Goal: Task Accomplishment & Management: Complete application form

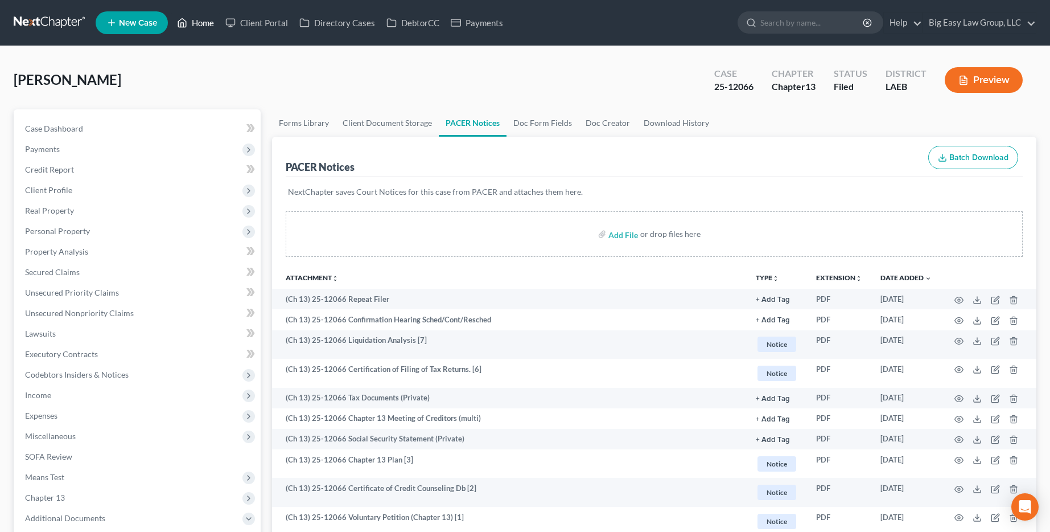
click at [175, 15] on link "Home" at bounding box center [195, 23] width 48 height 20
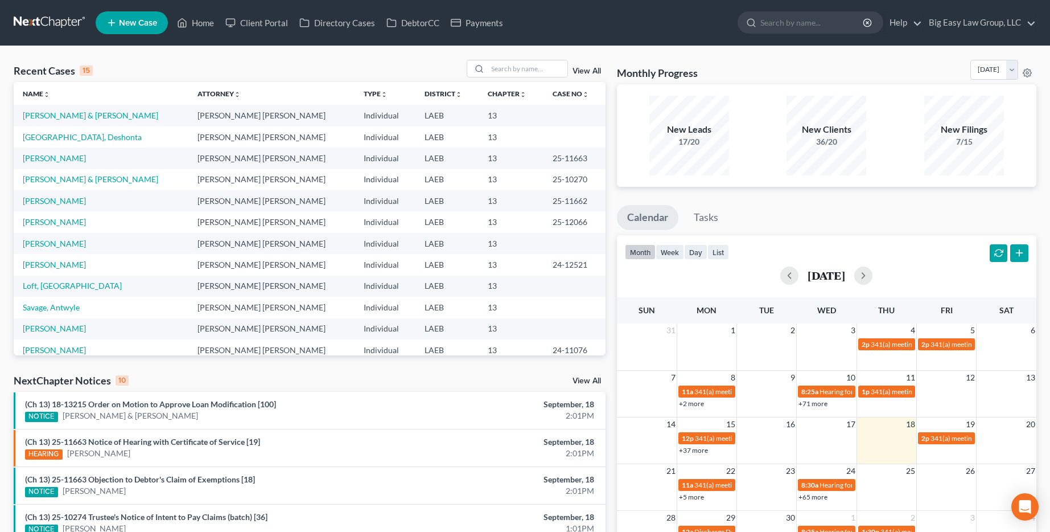
click at [595, 69] on link "View All" at bounding box center [587, 71] width 28 height 8
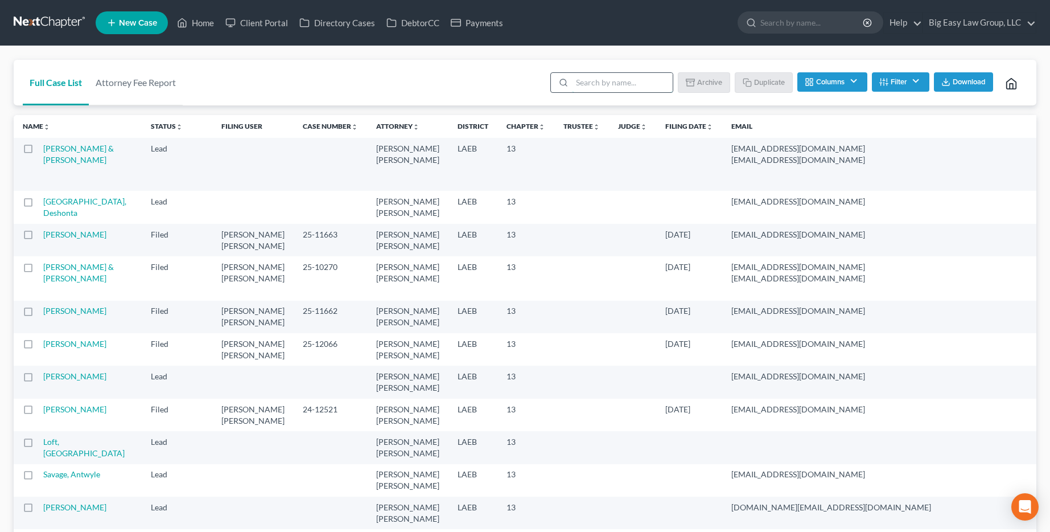
click at [622, 90] on input "search" at bounding box center [622, 82] width 101 height 19
type input "template"
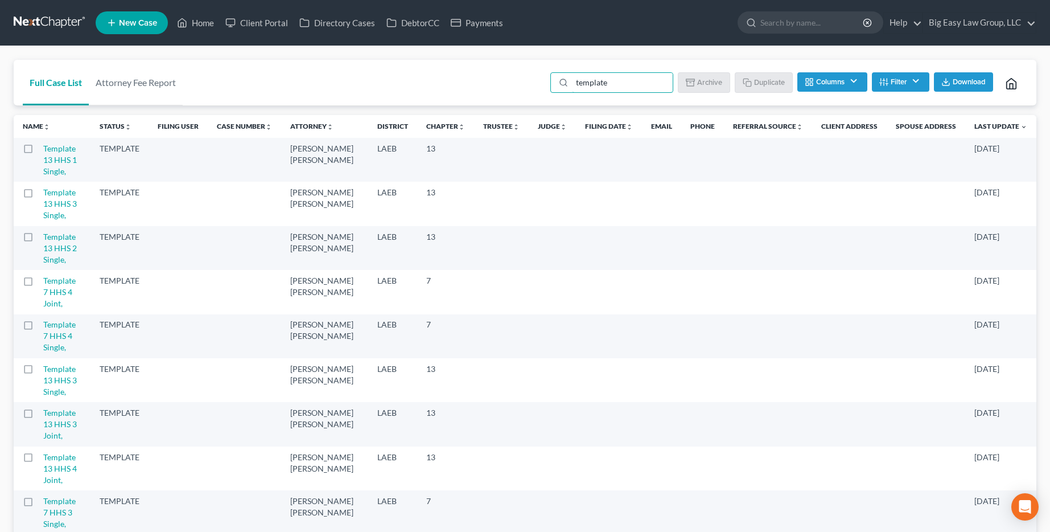
click at [39, 151] on label at bounding box center [39, 151] width 0 height 0
click at [43, 150] on input "checkbox" at bounding box center [46, 146] width 7 height 7
click at [751, 82] on button "Duplicate" at bounding box center [764, 81] width 57 height 19
click at [39, 151] on label at bounding box center [39, 151] width 0 height 0
click at [43, 149] on input "checkbox" at bounding box center [46, 146] width 7 height 7
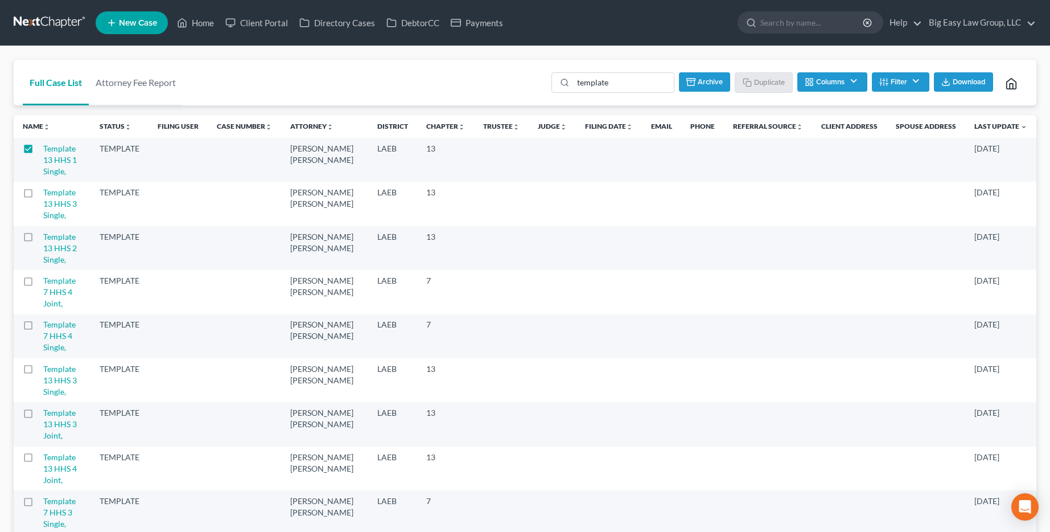
checkbox input "false"
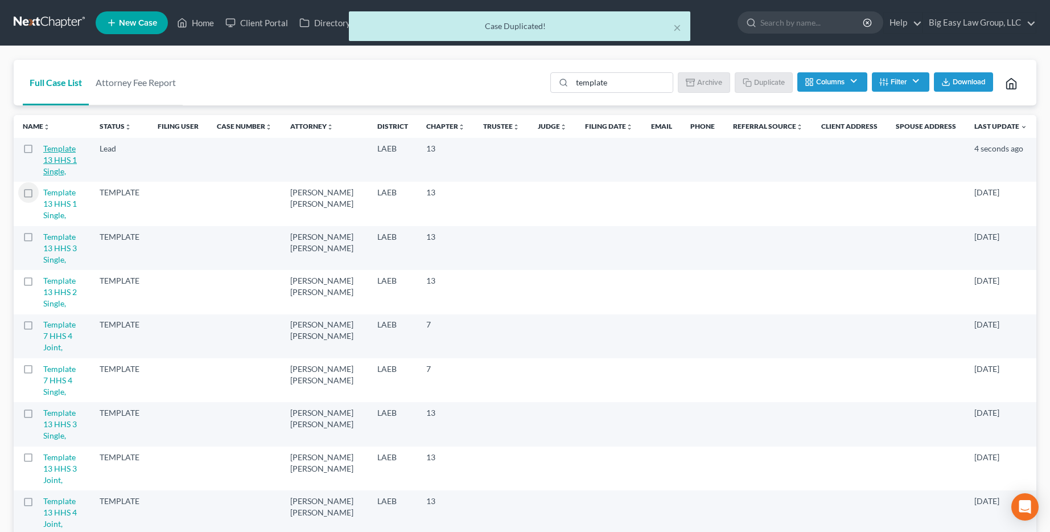
click at [68, 155] on link "Template 13 HHS 1 Single," at bounding box center [60, 159] width 34 height 32
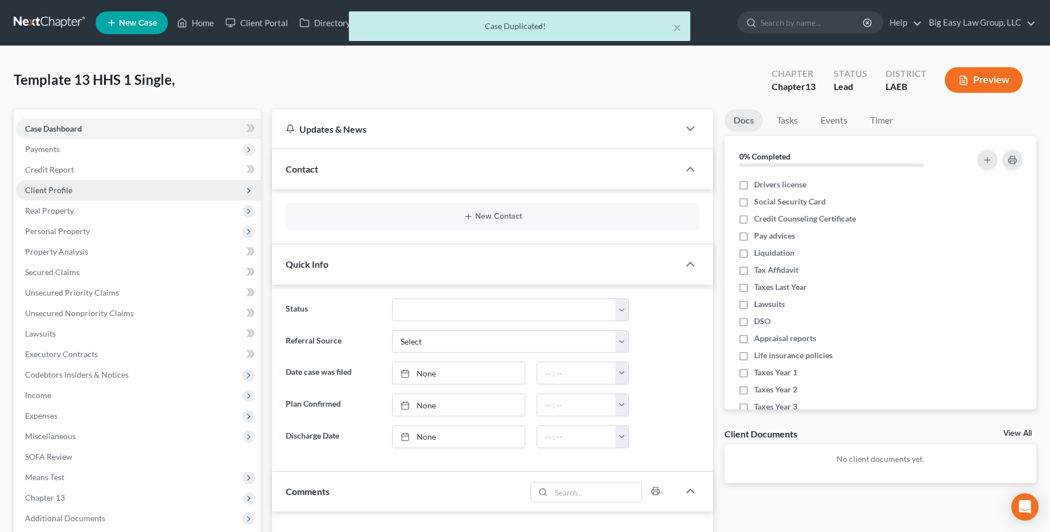
click at [75, 186] on span "Client Profile" at bounding box center [138, 190] width 245 height 20
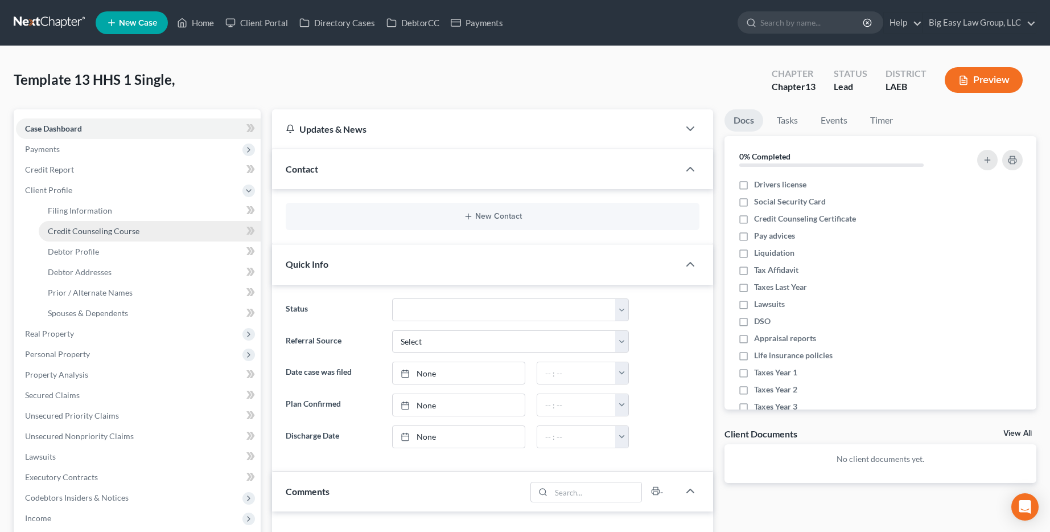
click at [145, 221] on link "Credit Counseling Course" at bounding box center [150, 231] width 222 height 20
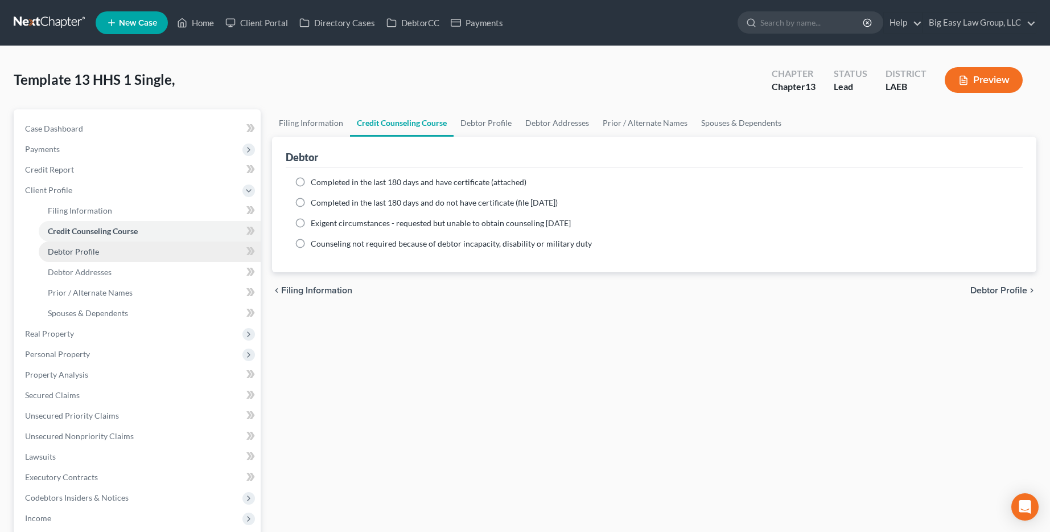
click at [137, 246] on link "Debtor Profile" at bounding box center [150, 251] width 222 height 20
select select "0"
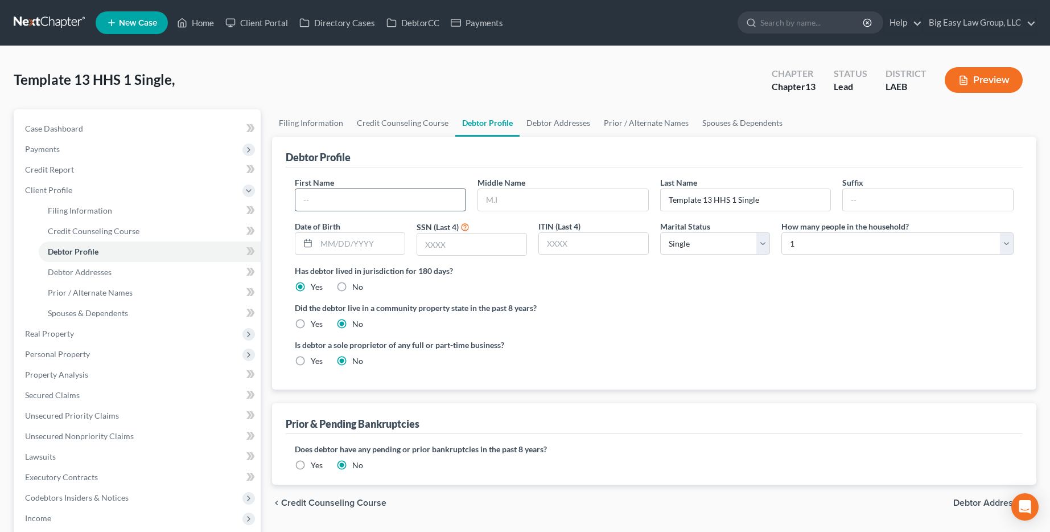
click at [360, 201] on input "text" at bounding box center [380, 200] width 170 height 22
type input "[PERSON_NAME]"
type input "[DATE]"
drag, startPoint x: 489, startPoint y: 240, endPoint x: 518, endPoint y: 230, distance: 30.4
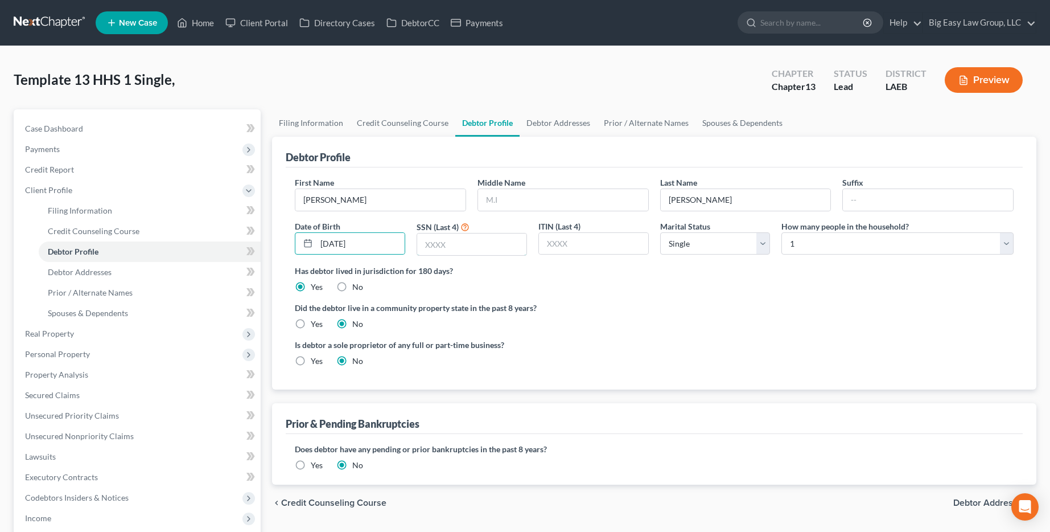
click at [499, 238] on input "text" at bounding box center [471, 244] width 109 height 22
type input "5045"
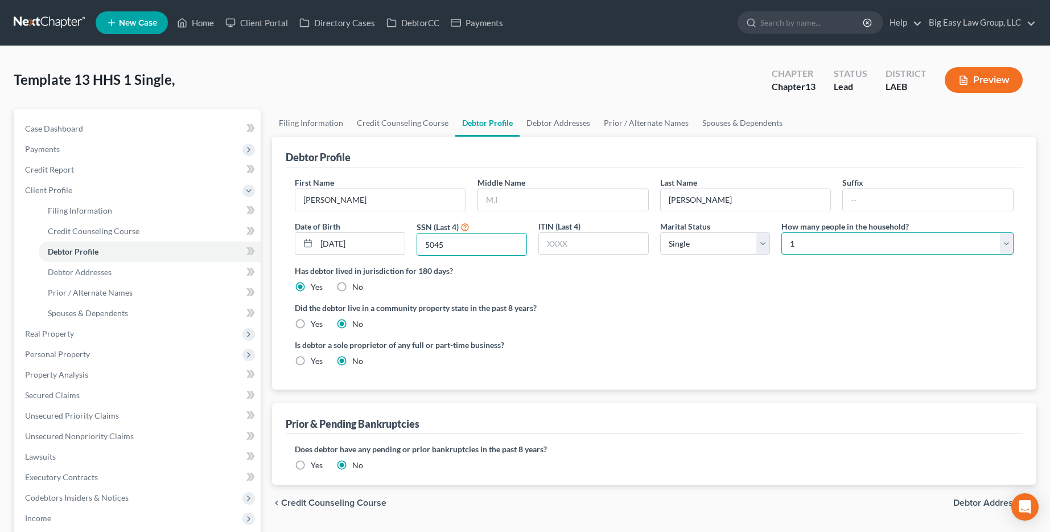
click at [847, 239] on select "Select 1 2 3 4 5 6 7 8 9 10 11 12 13 14 15 16 17 18 19 20" at bounding box center [897, 243] width 232 height 23
select select "1"
click at [781, 232] on select "Select 1 2 3 4 5 6 7 8 9 10 11 12 13 14 15 16 17 18 19 20" at bounding box center [897, 243] width 232 height 23
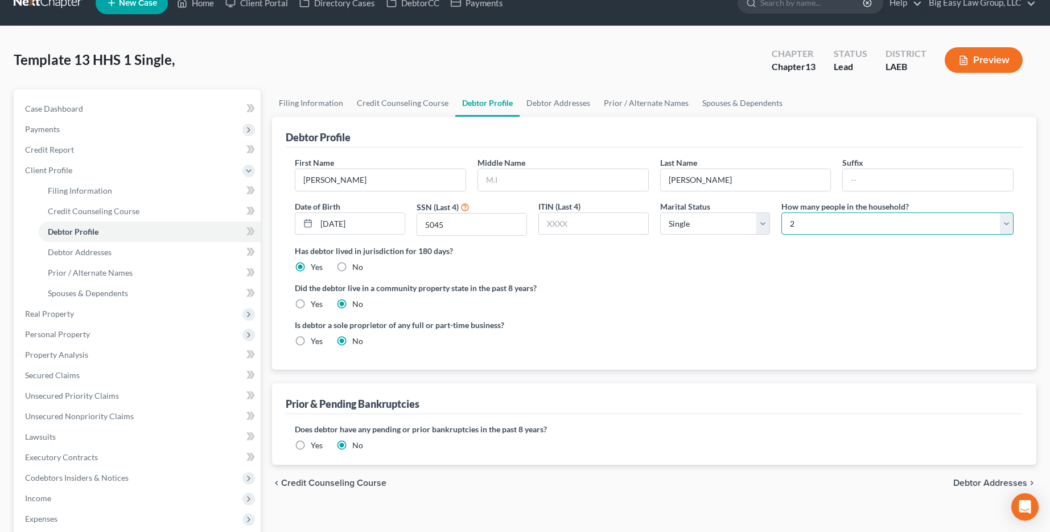
scroll to position [32, 0]
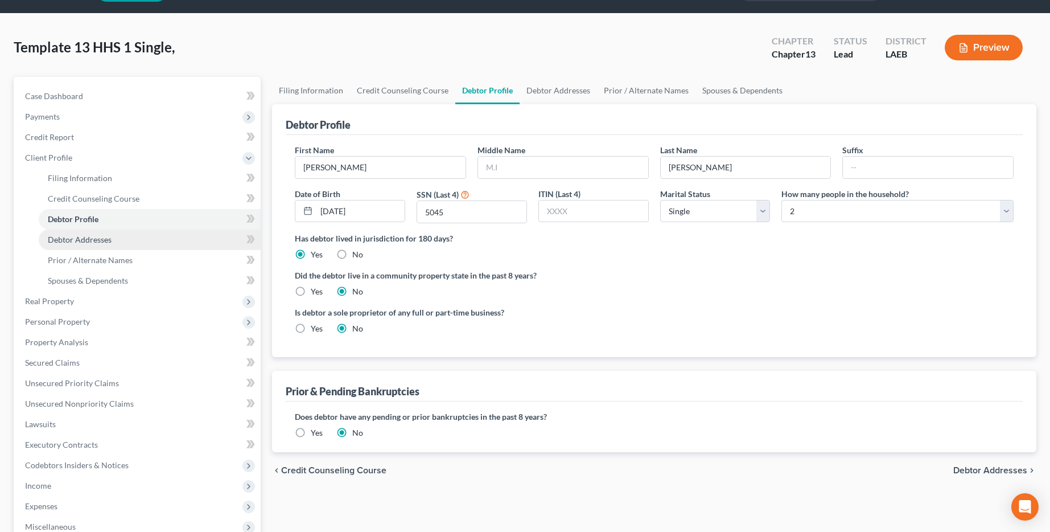
click at [147, 241] on link "Debtor Addresses" at bounding box center [150, 239] width 222 height 20
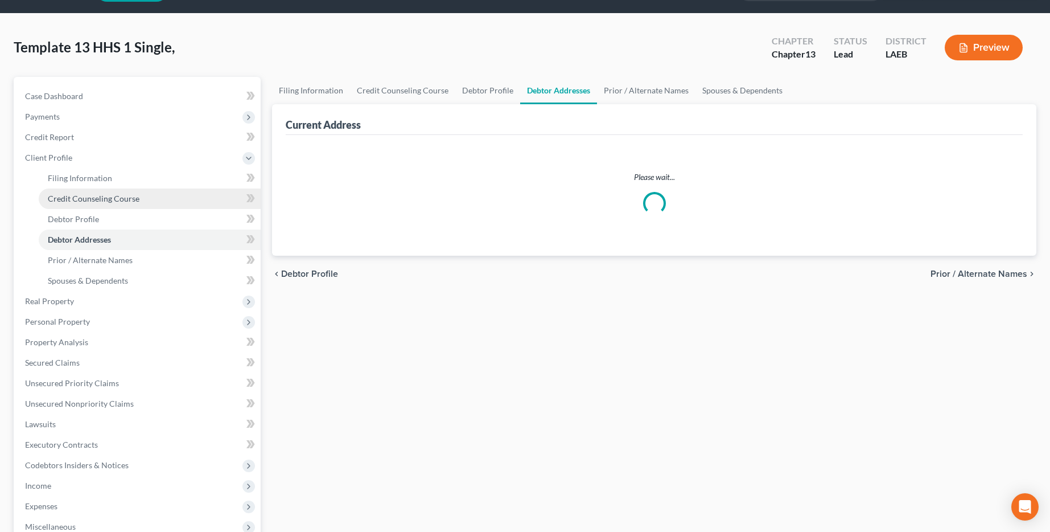
select select "0"
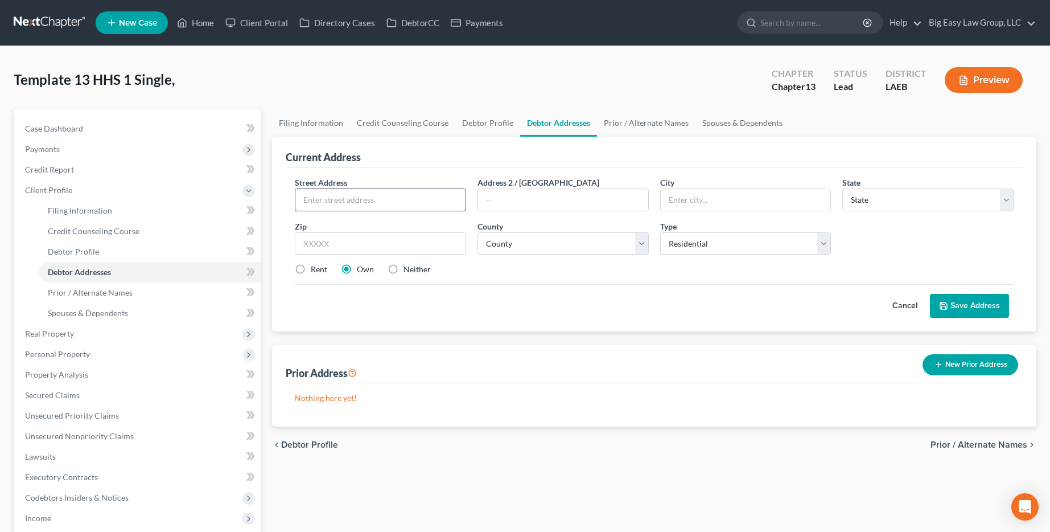
click at [382, 202] on input "text" at bounding box center [380, 200] width 170 height 22
type input "[STREET_ADDRESS]"
type input "LaPlace"
select select "19"
type input "70068"
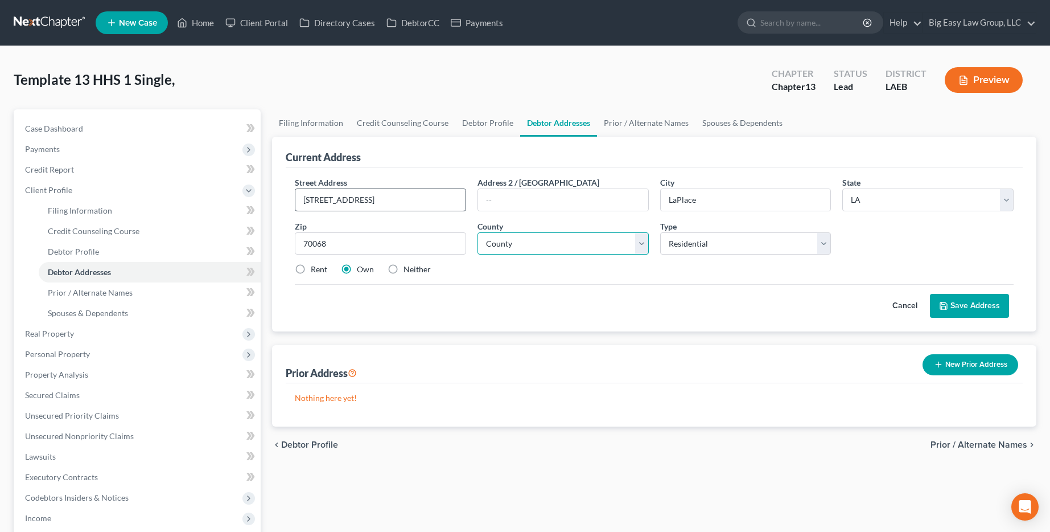
type input "La Place"
click at [537, 253] on select "County Acadia [PERSON_NAME] [DATE] Assumption Avoyelles [GEOGRAPHIC_DATA] Bienv…" at bounding box center [562, 243] width 171 height 23
select select "47"
click at [477, 232] on select "County Acadia [PERSON_NAME] [DATE] Assumption Avoyelles [GEOGRAPHIC_DATA] Bienv…" at bounding box center [562, 243] width 171 height 23
click at [996, 304] on button "Save Address" at bounding box center [969, 306] width 79 height 24
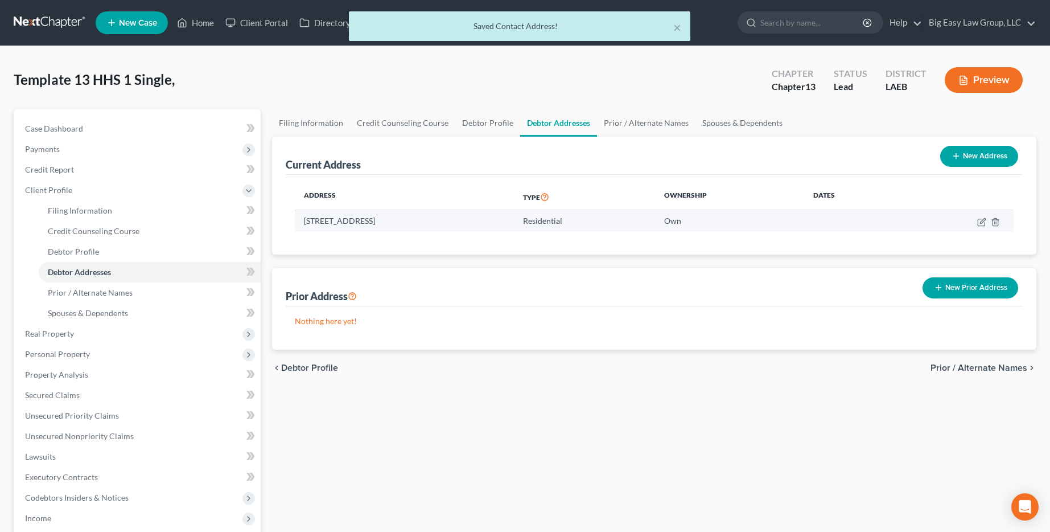
drag, startPoint x: 471, startPoint y: 219, endPoint x: 305, endPoint y: 220, distance: 165.6
click at [305, 220] on td "[STREET_ADDRESS]" at bounding box center [404, 221] width 219 height 22
click at [306, 220] on td "[STREET_ADDRESS]" at bounding box center [404, 221] width 219 height 22
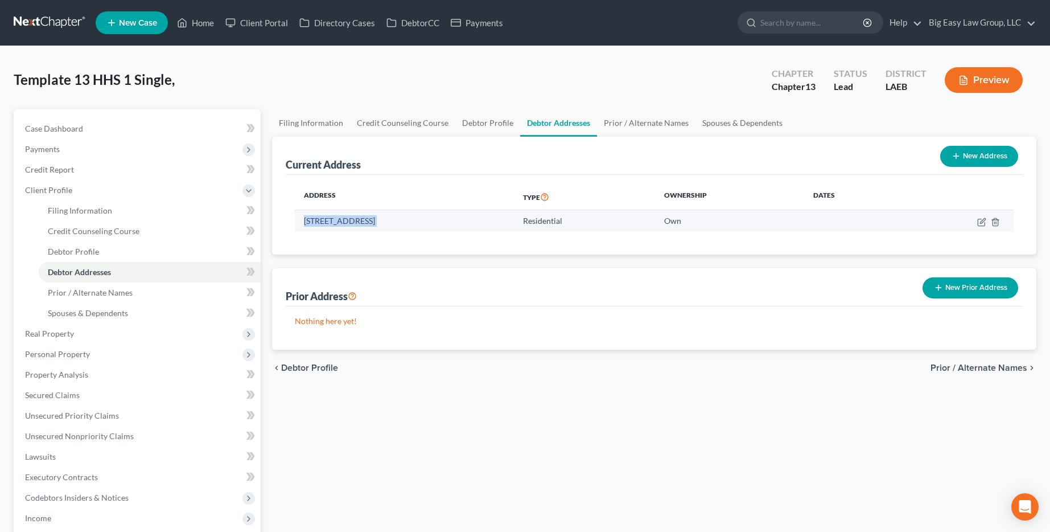
copy td "[STREET_ADDRESS]"
click at [439, 397] on div "Filing Information Credit Counseling Course Debtor Profile Debtor Addresses Pri…" at bounding box center [654, 427] width 776 height 637
click at [998, 372] on span "Prior / Alternate Names" at bounding box center [978, 367] width 97 height 9
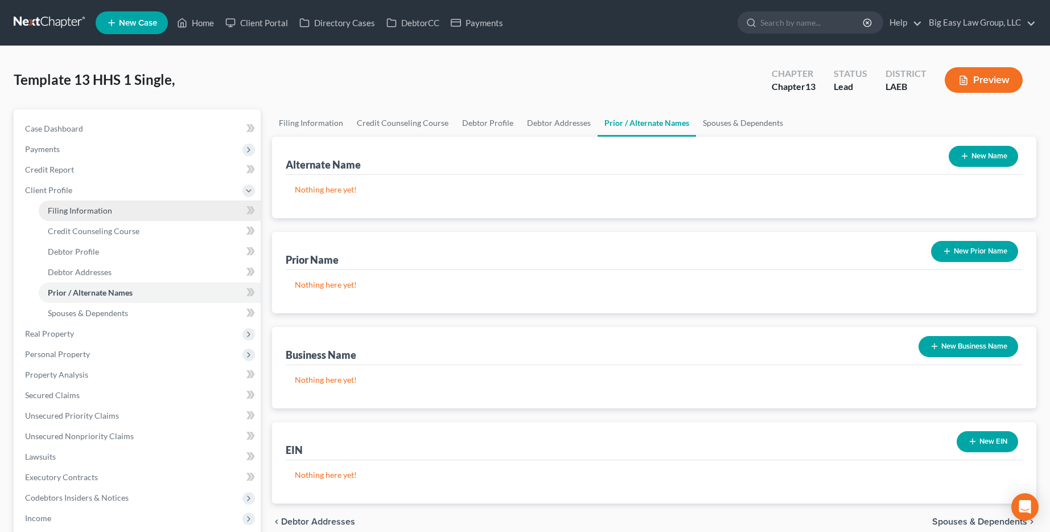
click at [84, 210] on span "Filing Information" at bounding box center [80, 210] width 64 height 10
select select "1"
select select "0"
select select "3"
select select "34"
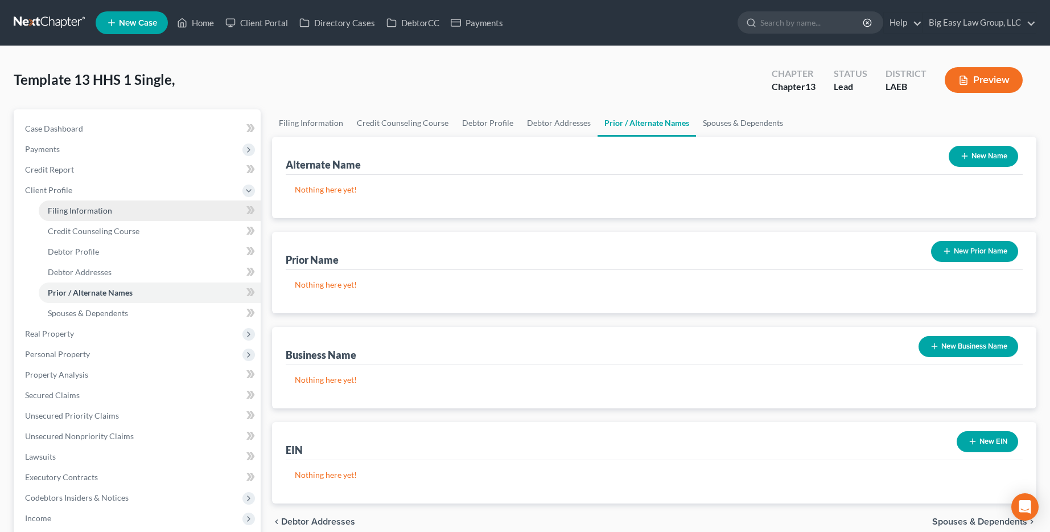
select select "0"
select select "19"
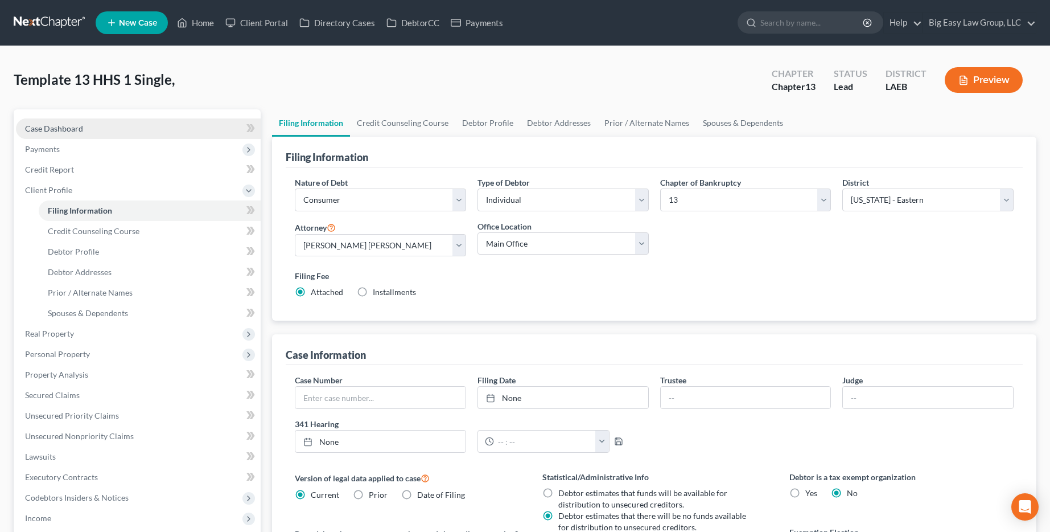
click at [80, 122] on link "Case Dashboard" at bounding box center [138, 128] width 245 height 20
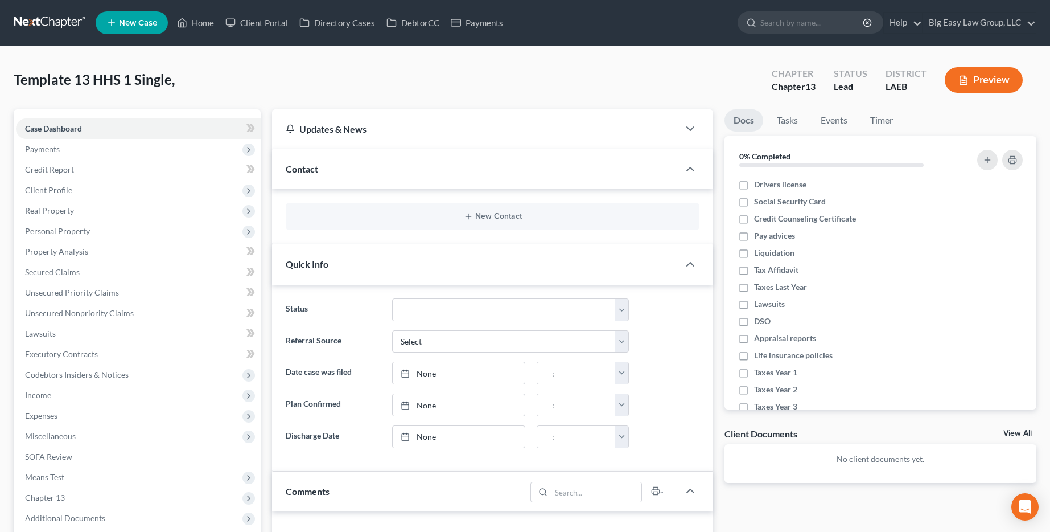
click at [334, 224] on div "New Contact" at bounding box center [493, 216] width 414 height 27
click at [337, 214] on button "New Contact" at bounding box center [493, 216] width 396 height 9
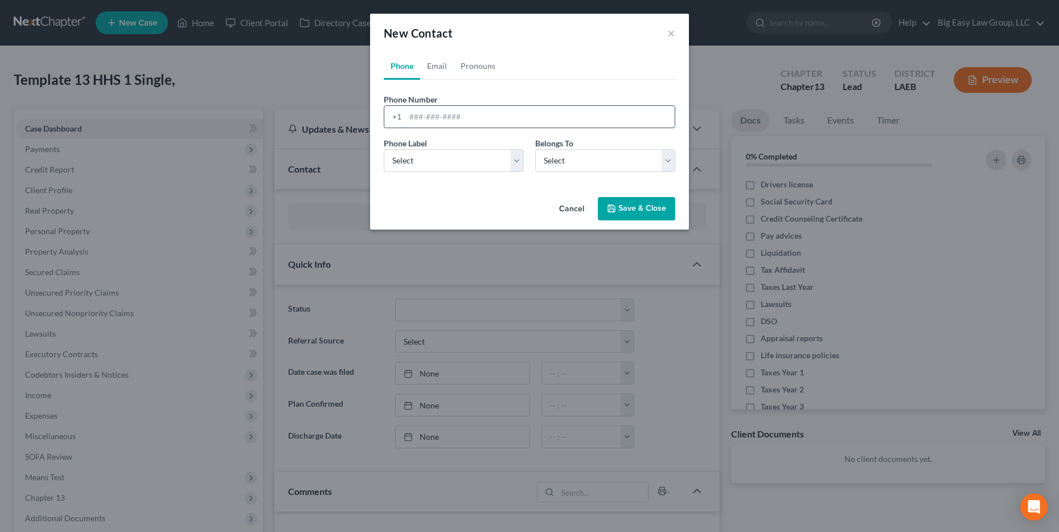
click at [485, 118] on input "tel" at bounding box center [539, 117] width 269 height 22
type input "[PHONE_NUMBER]"
click at [476, 160] on select "Select Mobile Home Work Other" at bounding box center [454, 160] width 140 height 23
select select "1"
click at [384, 149] on select "Select Mobile Home Work Other" at bounding box center [454, 160] width 140 height 23
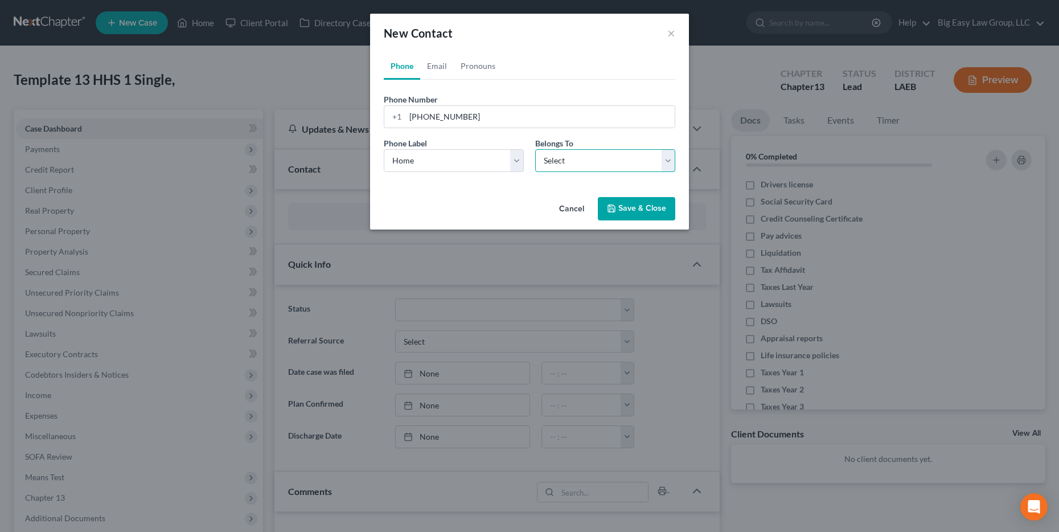
click at [572, 160] on select "Select Client Other" at bounding box center [605, 160] width 140 height 23
select select "1"
click at [535, 149] on select "Select Client Other" at bounding box center [605, 160] width 140 height 23
select select "1"
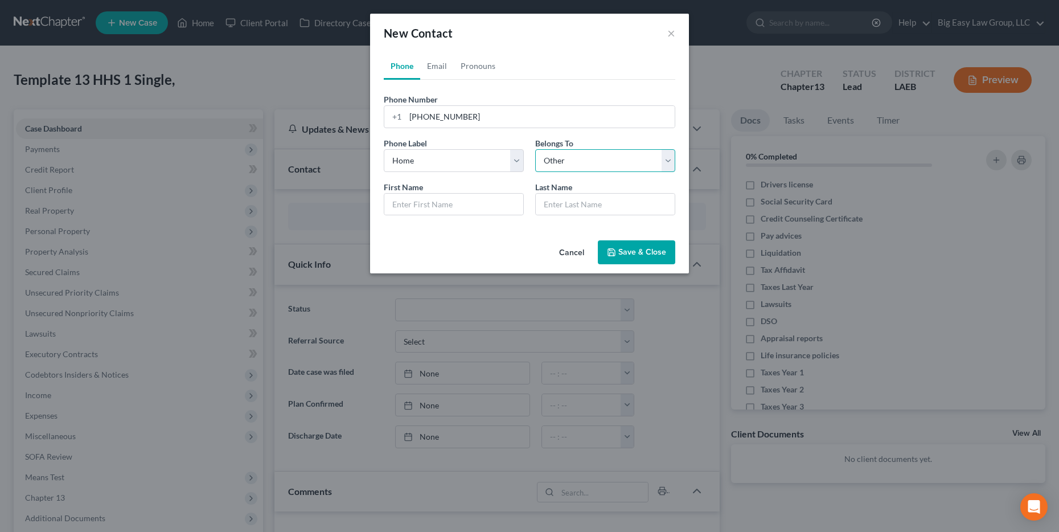
click at [571, 160] on select "Select Client Other" at bounding box center [605, 160] width 140 height 23
select select "0"
click at [535, 149] on select "Select Client Other" at bounding box center [605, 160] width 140 height 23
select select "0"
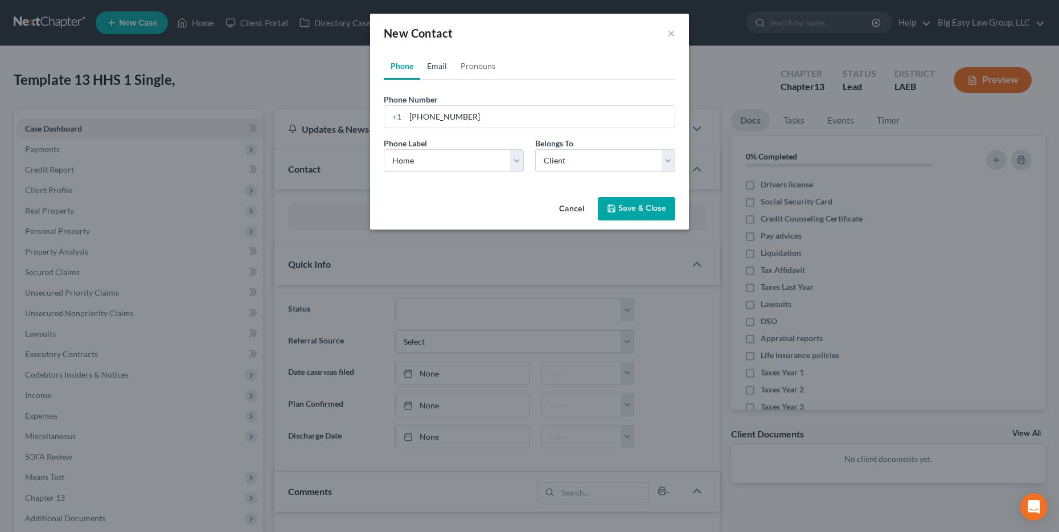
click at [442, 64] on link "Email" at bounding box center [437, 65] width 34 height 27
click at [466, 113] on input "email" at bounding box center [539, 117] width 269 height 22
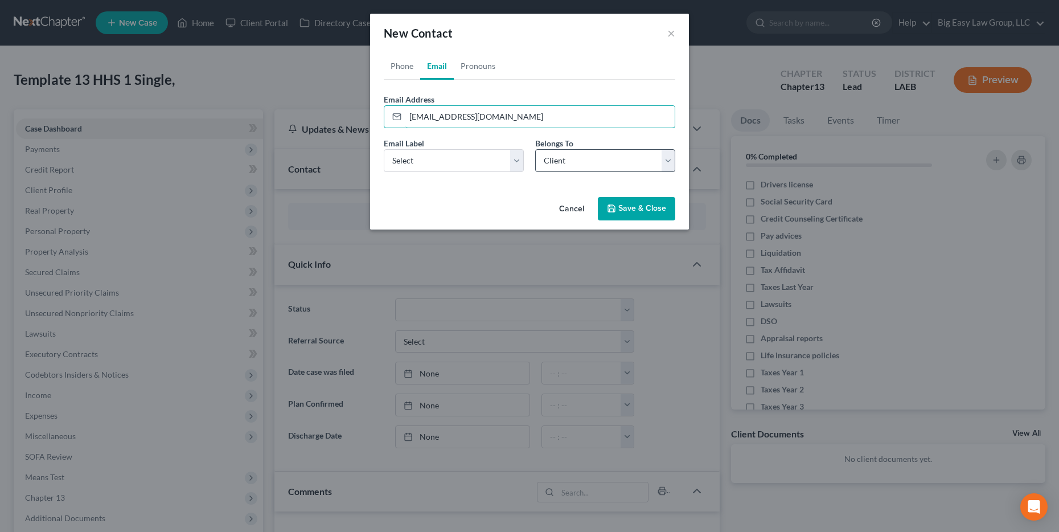
type input "[EMAIL_ADDRESS][DOMAIN_NAME]"
click at [637, 170] on select "Select Client Other" at bounding box center [605, 160] width 140 height 23
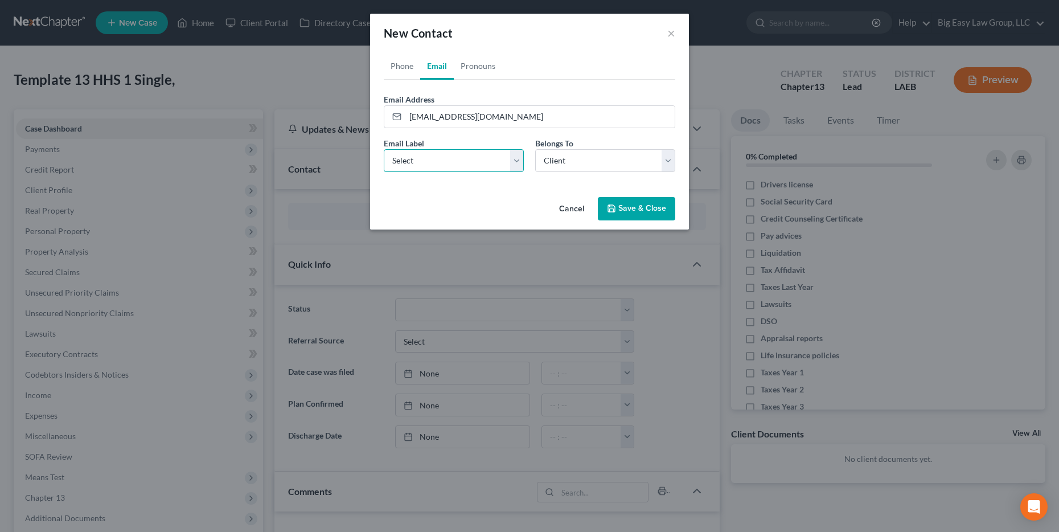
click at [471, 169] on select "Select Home Work Other" at bounding box center [454, 160] width 140 height 23
select select "0"
click at [384, 149] on select "Select Home Work Other" at bounding box center [454, 160] width 140 height 23
click at [665, 202] on button "Save & Close" at bounding box center [636, 209] width 77 height 24
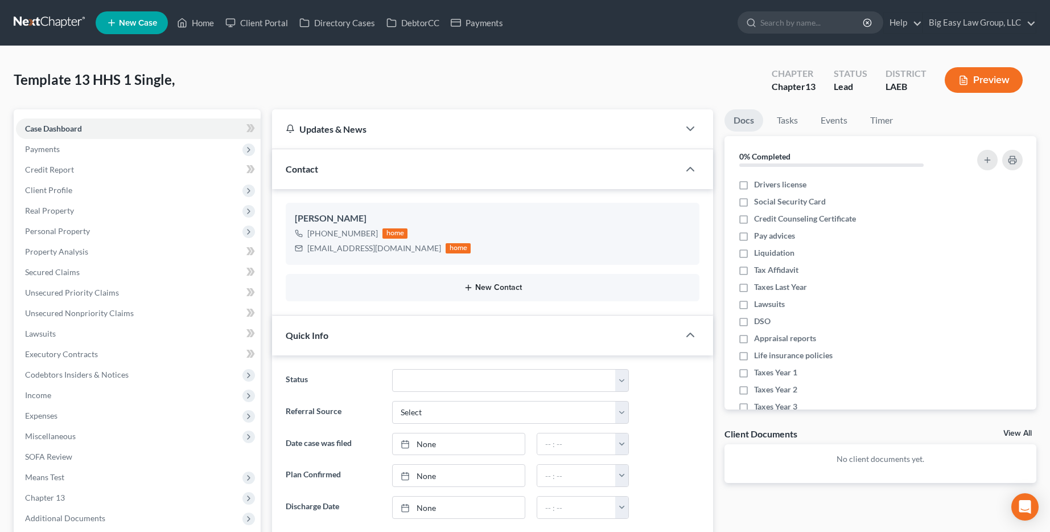
click at [434, 287] on button "New Contact" at bounding box center [493, 287] width 396 height 9
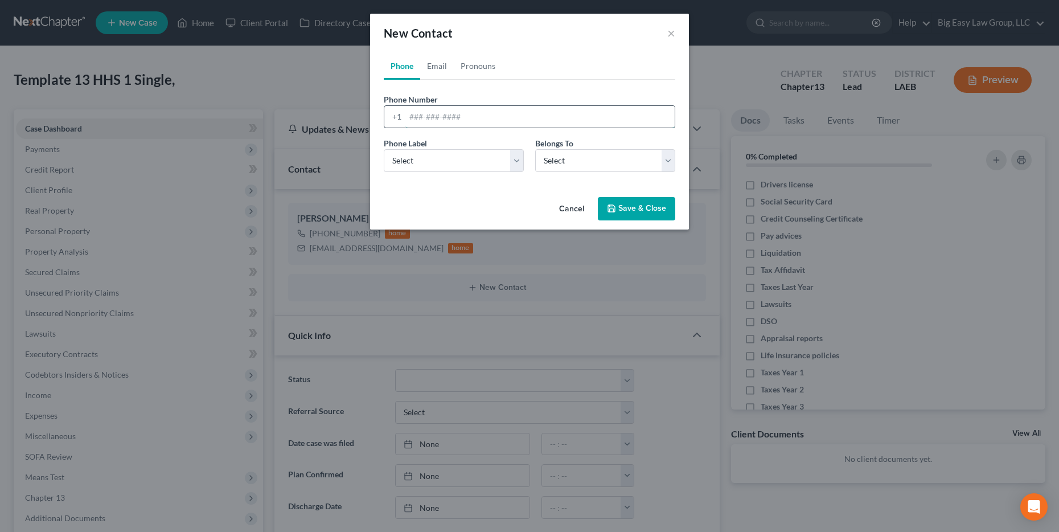
click at [522, 108] on input "tel" at bounding box center [539, 117] width 269 height 22
type input "[PHONE_NUMBER] (Kenner Ext 2)"
click at [480, 154] on select "Select Mobile Home Work Other" at bounding box center [454, 160] width 140 height 23
click at [384, 149] on select "Select Mobile Home Work Other" at bounding box center [454, 160] width 140 height 23
click at [471, 163] on select "Select Mobile Home Work Other" at bounding box center [454, 160] width 140 height 23
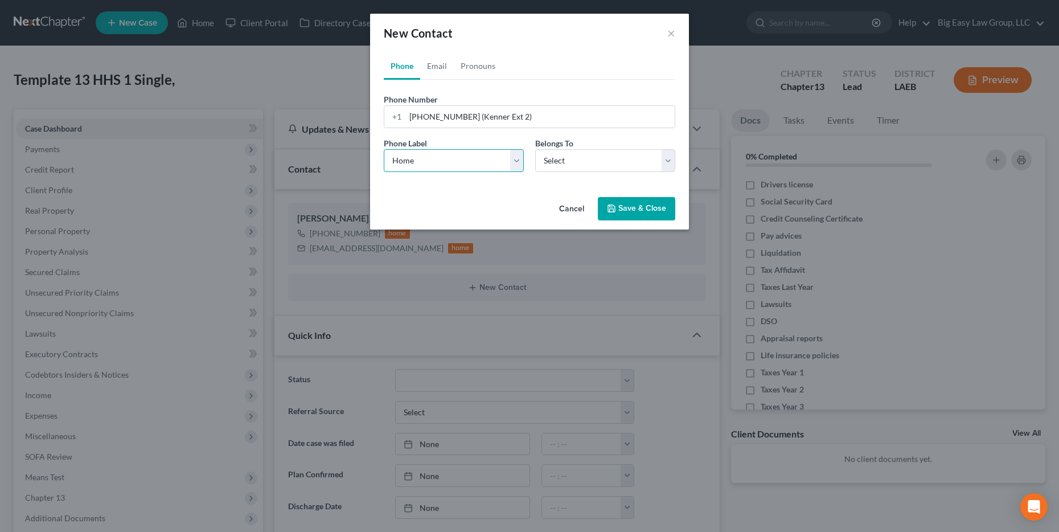
select select "2"
click at [384, 149] on select "Select Mobile Home Work Other" at bounding box center [454, 160] width 140 height 23
click at [654, 167] on select "Select Client Other" at bounding box center [605, 160] width 140 height 23
select select "0"
click at [535, 149] on select "Select Client Other" at bounding box center [605, 160] width 140 height 23
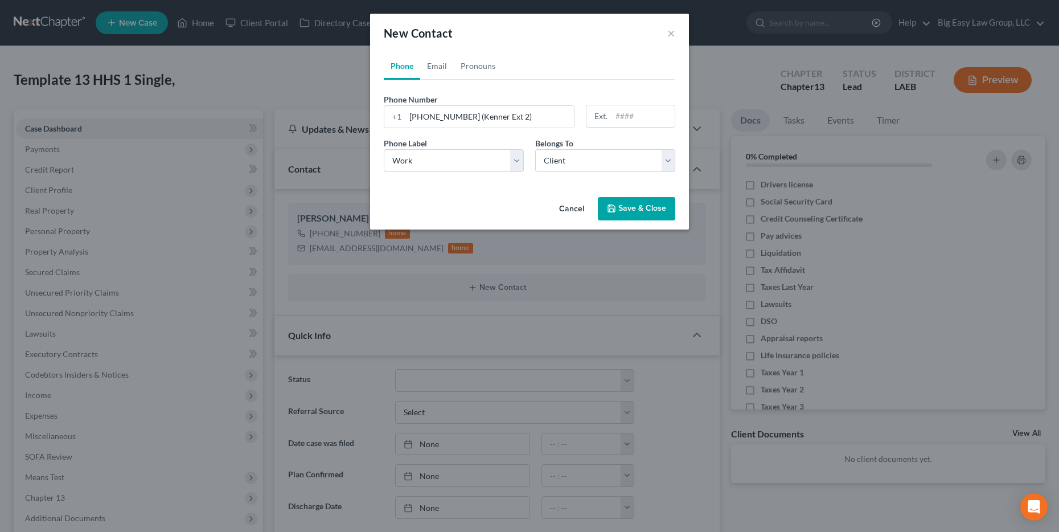
click at [647, 215] on button "Save & Close" at bounding box center [636, 209] width 77 height 24
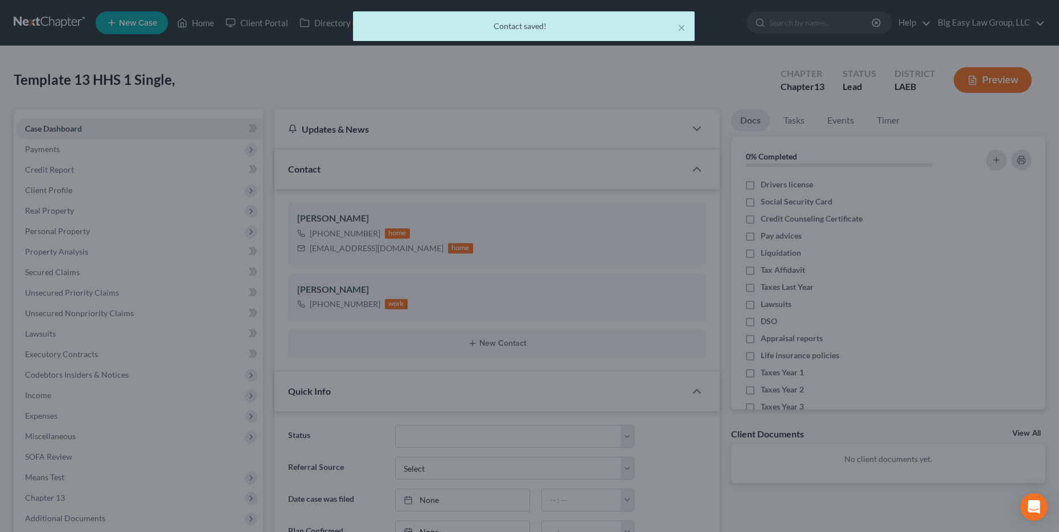
click at [648, 212] on div "Cancel Save & Close" at bounding box center [528, 199] width 277 height 32
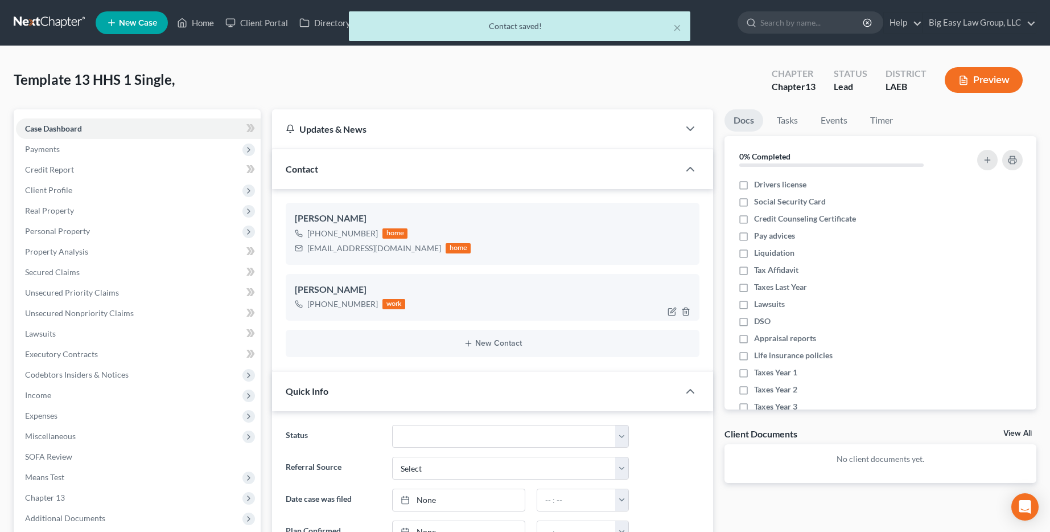
click at [666, 311] on div at bounding box center [681, 311] width 36 height 18
click at [670, 310] on icon "button" at bounding box center [672, 311] width 9 height 9
select select "2"
select select "0"
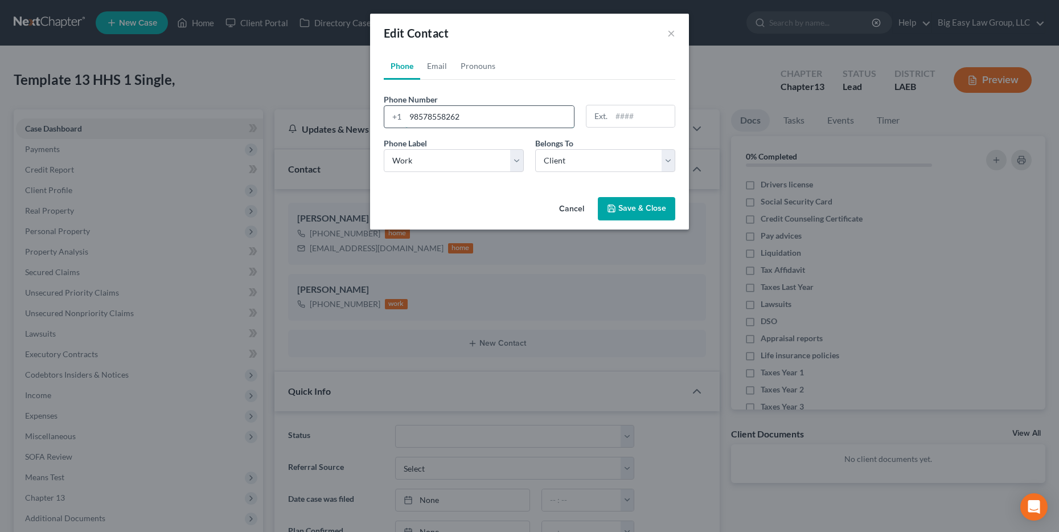
click at [484, 121] on input "98578558262" at bounding box center [489, 117] width 168 height 22
drag, startPoint x: 493, startPoint y: 116, endPoint x: 456, endPoint y: 120, distance: 37.1
click at [456, 120] on input "98578558262" at bounding box center [489, 117] width 168 height 22
type input "9857855826"
type input "2"
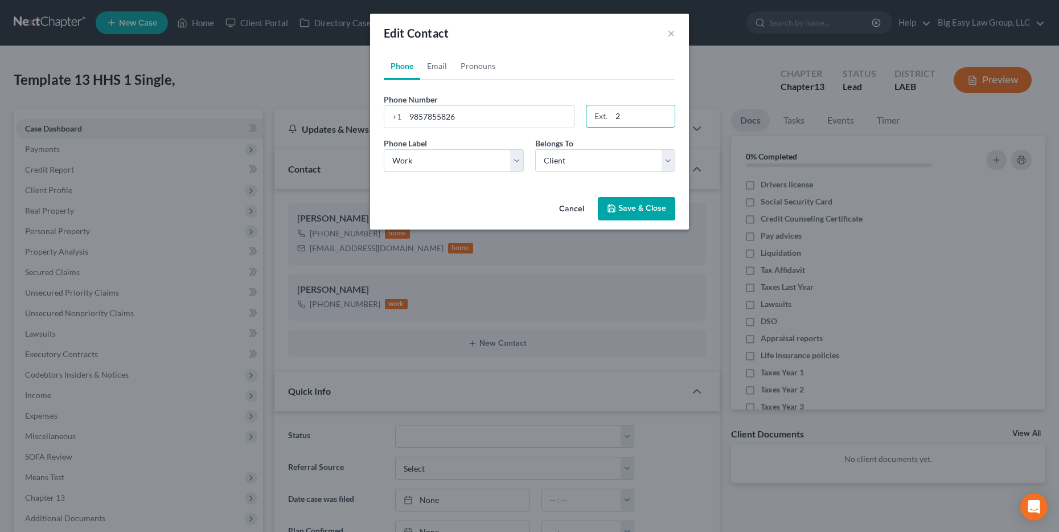
click at [615, 209] on icon "button" at bounding box center [611, 208] width 7 height 7
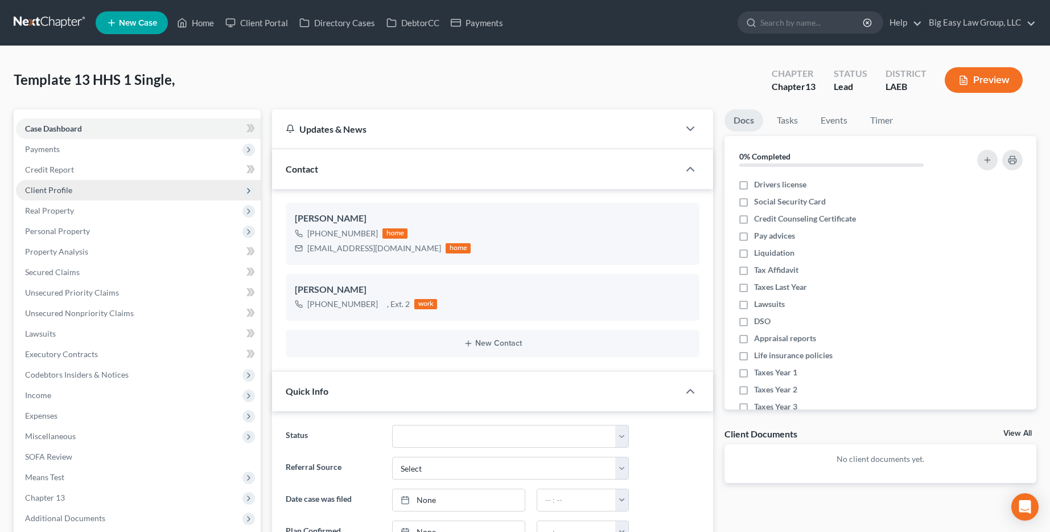
click at [169, 186] on span "Client Profile" at bounding box center [138, 190] width 245 height 20
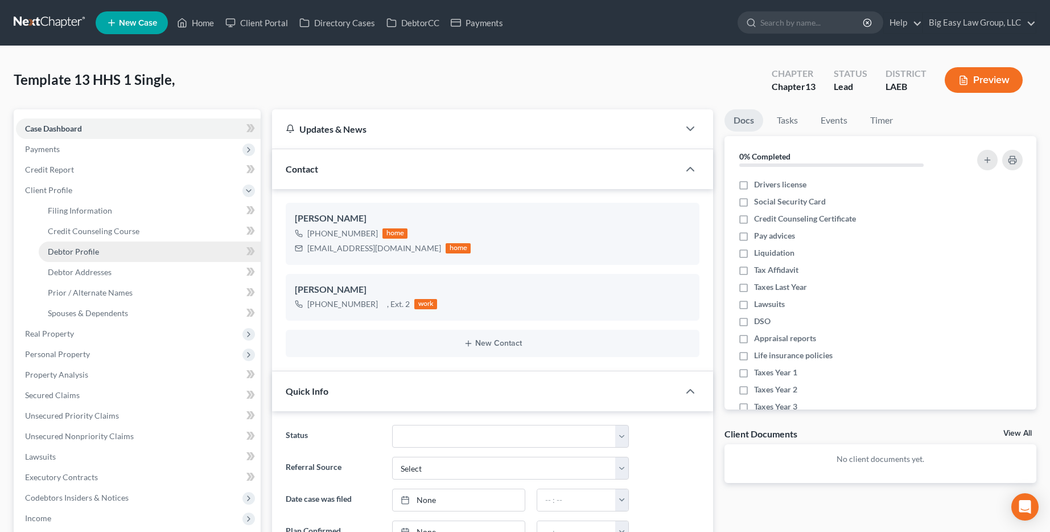
click at [118, 245] on link "Debtor Profile" at bounding box center [150, 251] width 222 height 20
select select "0"
select select "1"
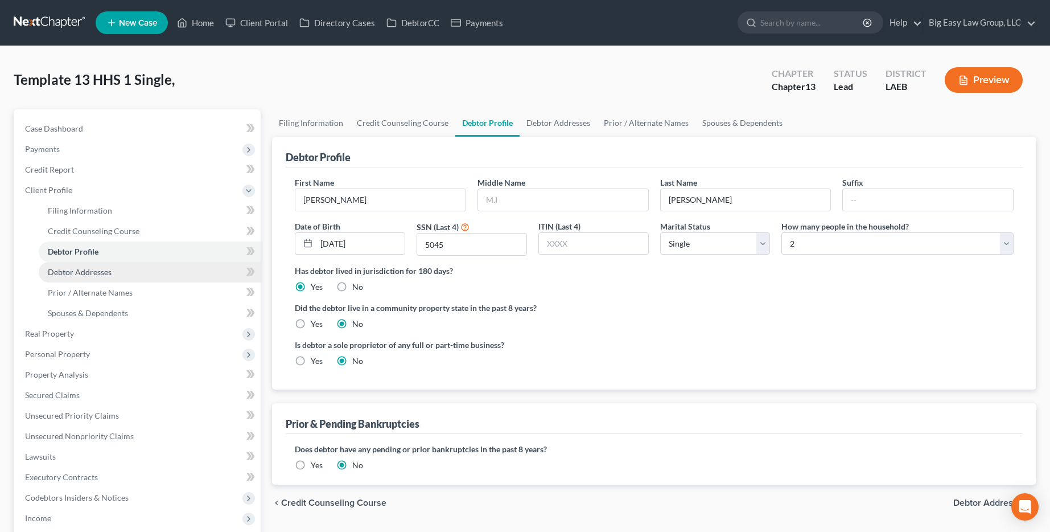
click at [111, 281] on link "Debtor Addresses" at bounding box center [150, 272] width 222 height 20
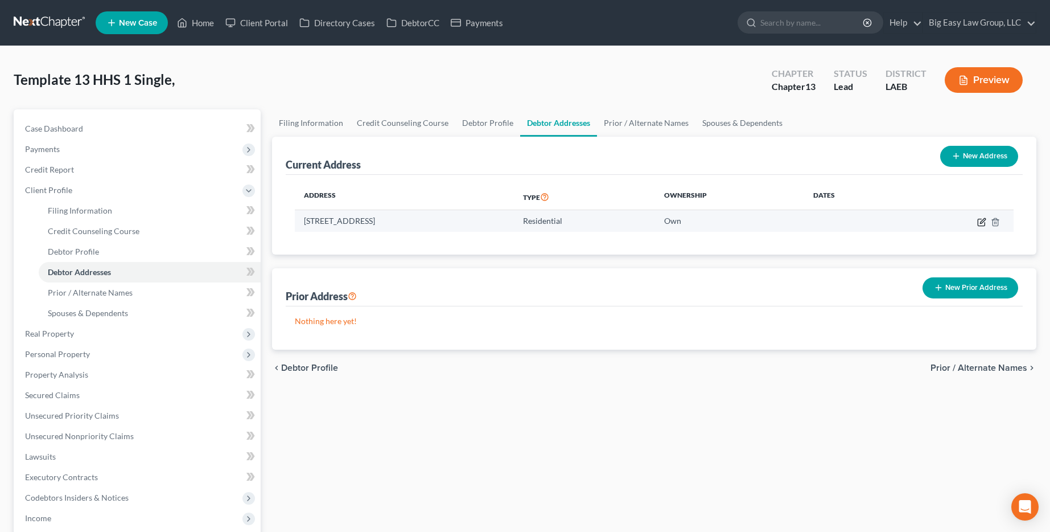
click at [979, 219] on icon "button" at bounding box center [981, 222] width 7 height 7
select select "19"
select select "47"
select select "0"
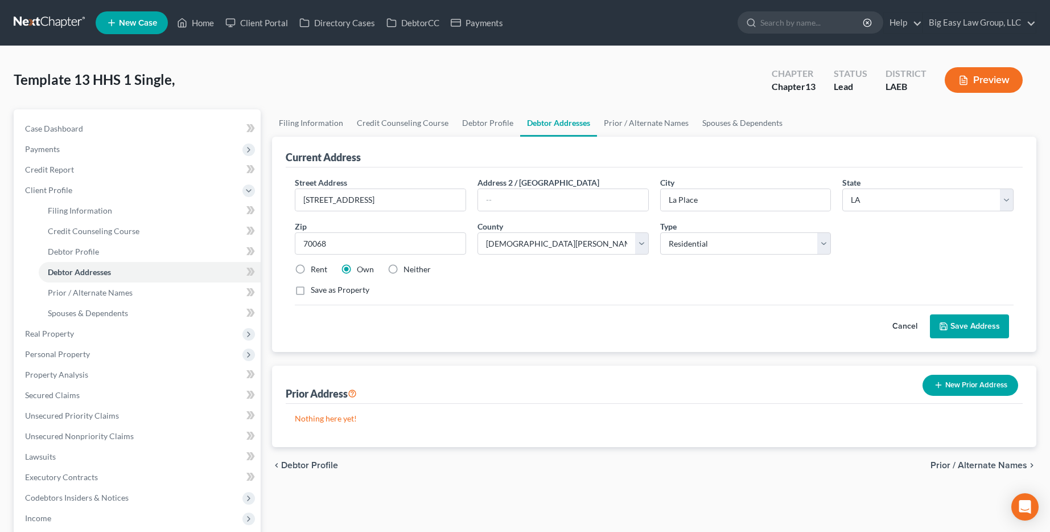
click at [944, 325] on icon at bounding box center [943, 326] width 9 height 9
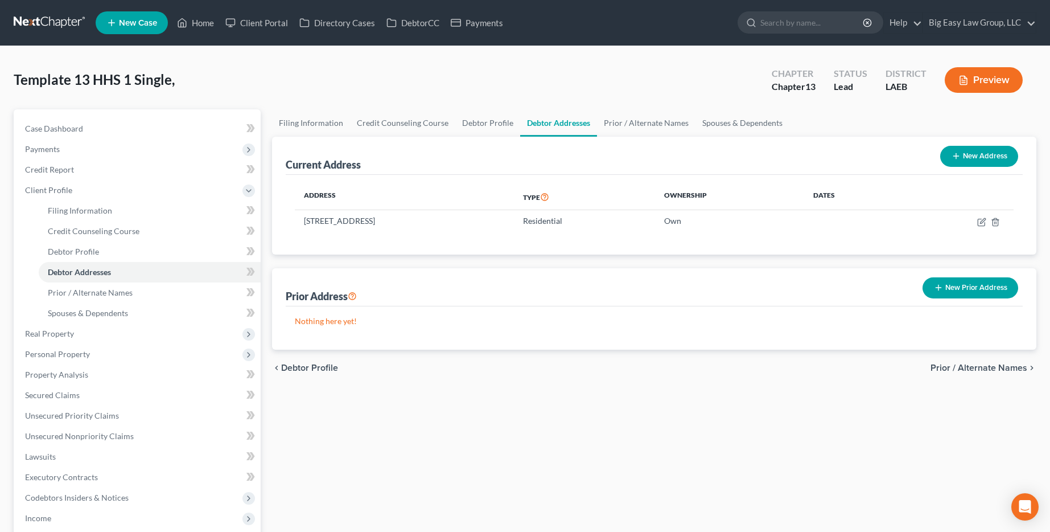
click at [86, 344] on li "Personal Property Vehicles Owned Vehicles Leased Machinery and Vehicles Office …" at bounding box center [138, 354] width 245 height 20
click at [87, 339] on span "Real Property" at bounding box center [138, 333] width 245 height 20
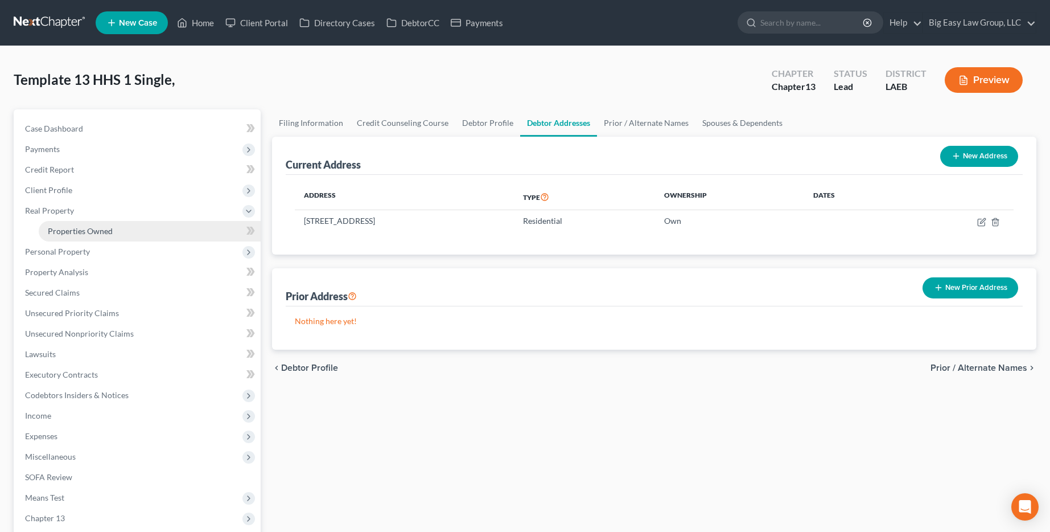
click at [143, 232] on link "Properties Owned" at bounding box center [150, 231] width 222 height 20
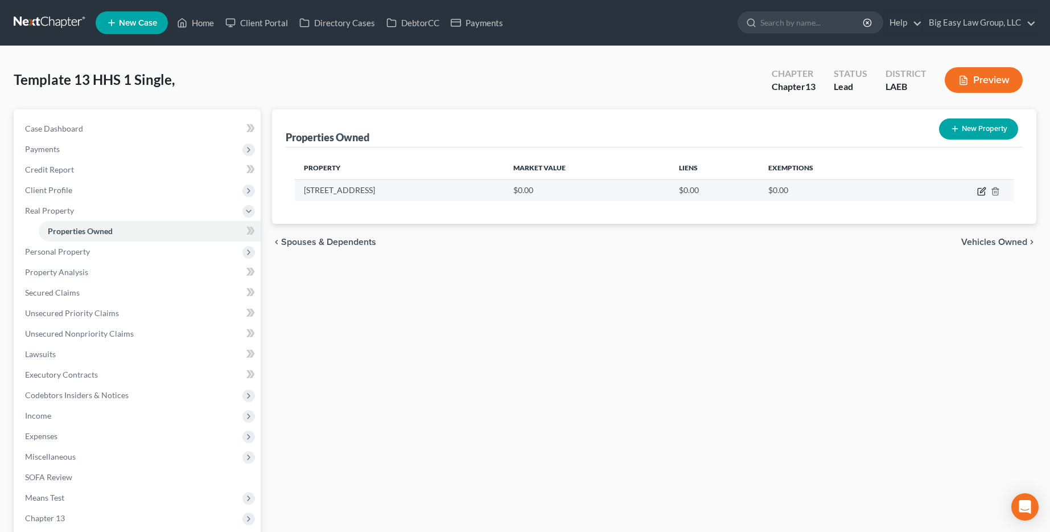
click at [981, 191] on icon "button" at bounding box center [982, 189] width 5 height 5
select select "19"
select select "47"
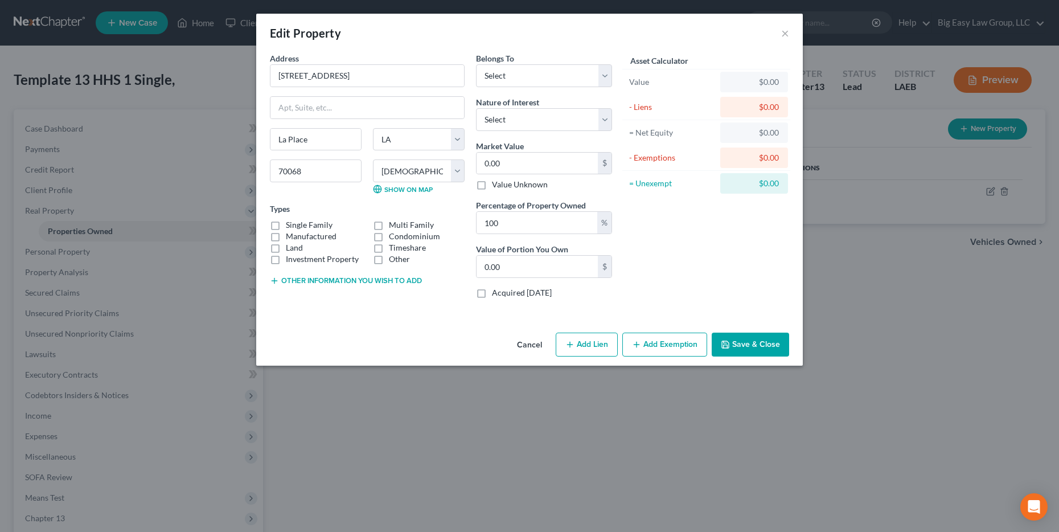
click at [604, 341] on button "Add Lien" at bounding box center [586, 344] width 62 height 24
select select "0"
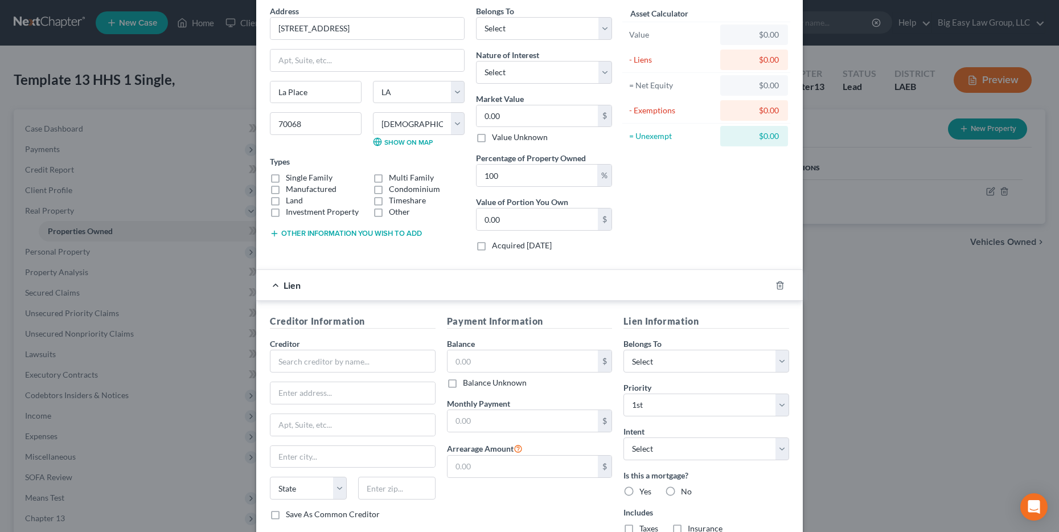
scroll to position [130, 0]
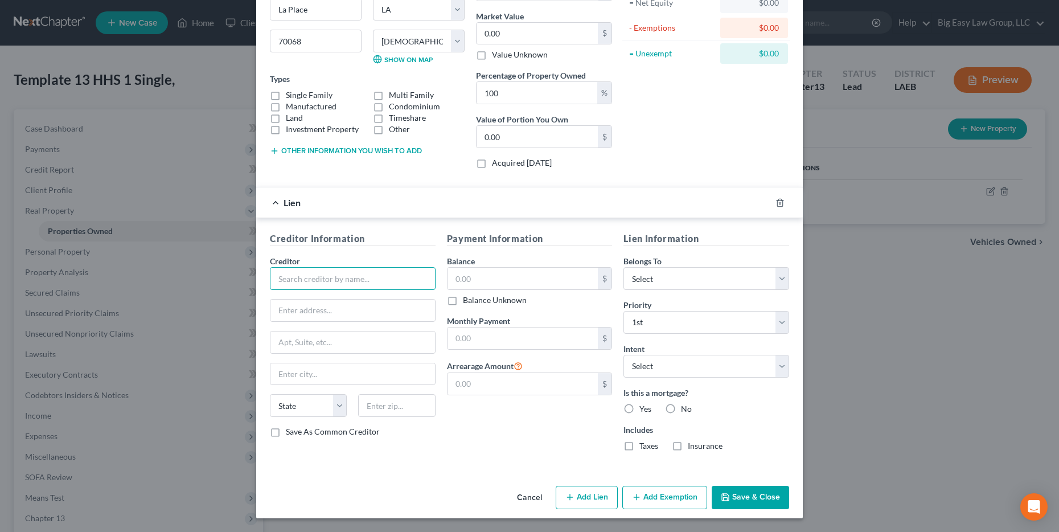
click at [374, 283] on input "text" at bounding box center [353, 278] width 166 height 23
type input "USDA"
click at [358, 309] on input "P.O. Box" at bounding box center [352, 310] width 164 height 22
type input "P.O. Box 790170"
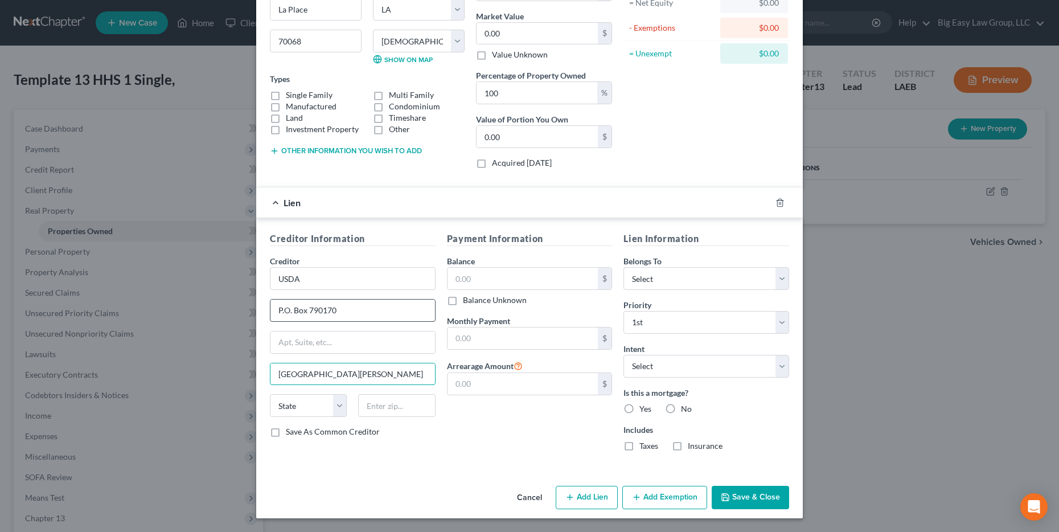
type input "[GEOGRAPHIC_DATA][PERSON_NAME]"
select select "26"
click at [370, 414] on input "text" at bounding box center [396, 405] width 77 height 23
type input "63179"
click at [505, 274] on input "text" at bounding box center [522, 278] width 151 height 22
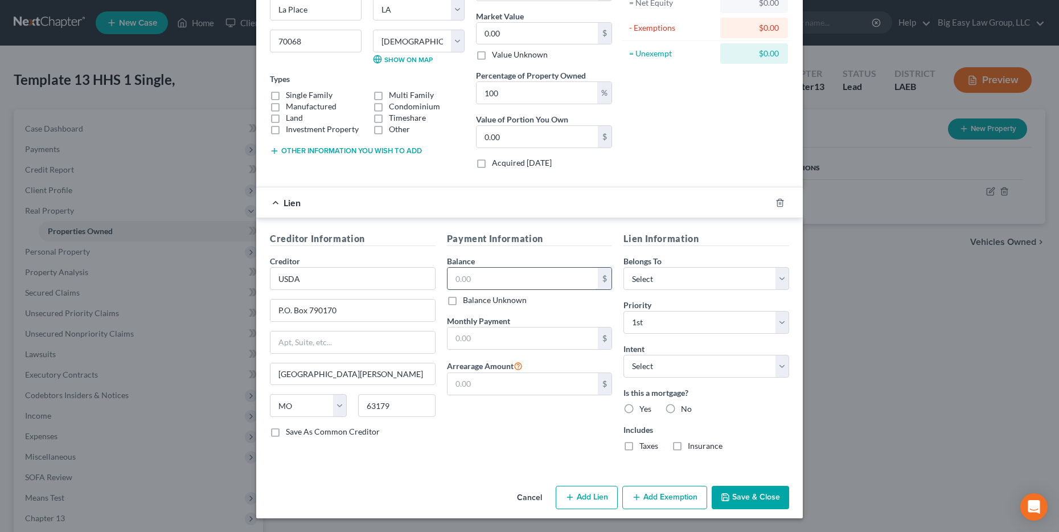
type input "Saint Louis"
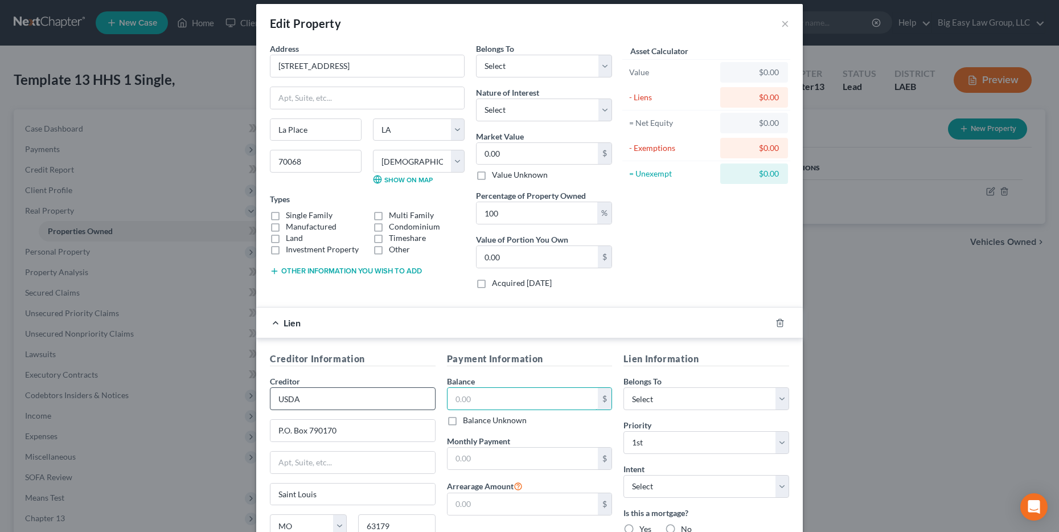
scroll to position [0, 0]
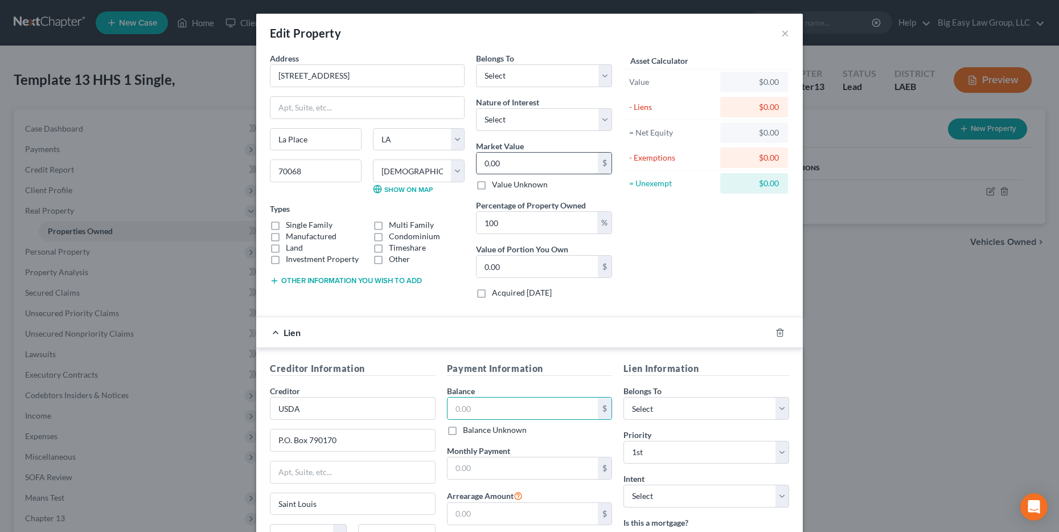
click at [518, 157] on input "0.00" at bounding box center [536, 164] width 121 height 22
type input "1"
type input "1.00"
type input "19"
type input "19.00"
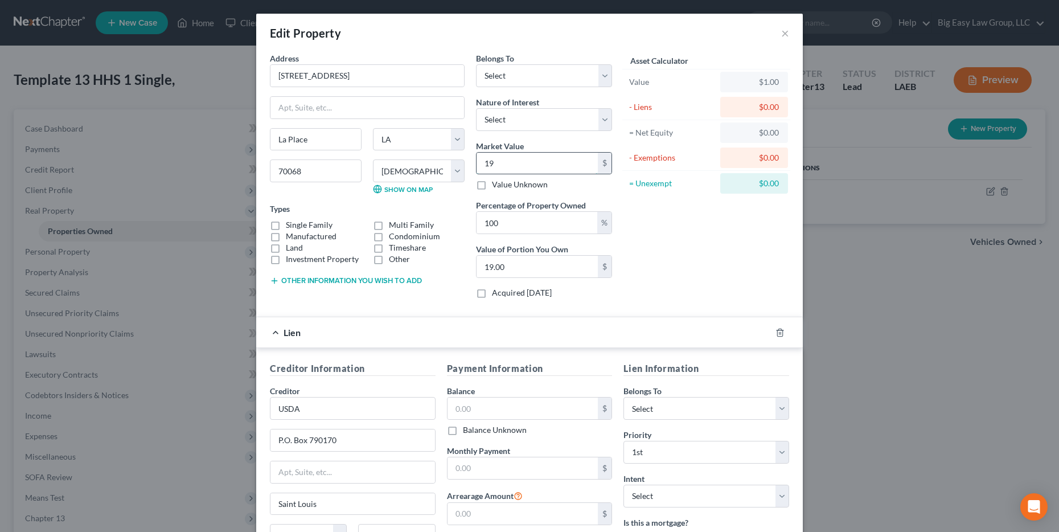
type input "198"
type input "198.00"
type input "1980"
type input "1,980.00"
type input "1,9800"
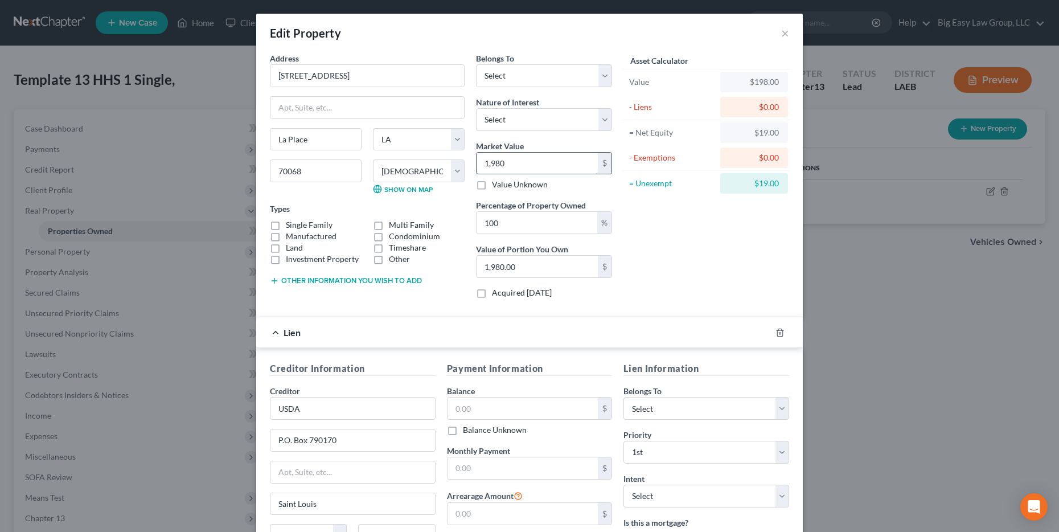
type input "19,800.00"
type input "19,8000"
type input "198,000.00"
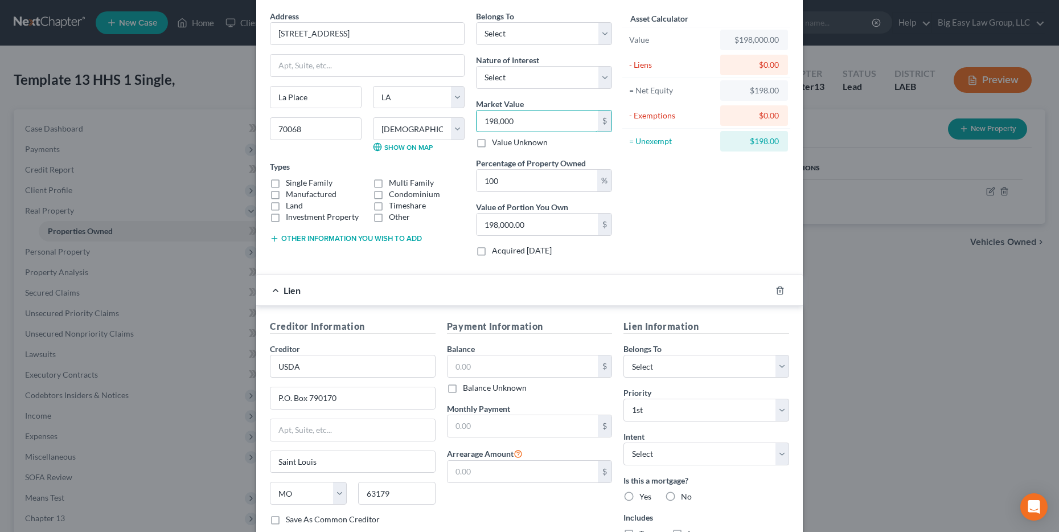
scroll to position [44, 0]
type input "198,000"
click at [495, 370] on input "text" at bounding box center [522, 364] width 151 height 22
type input "178,000"
click at [562, 422] on input "text" at bounding box center [522, 424] width 151 height 22
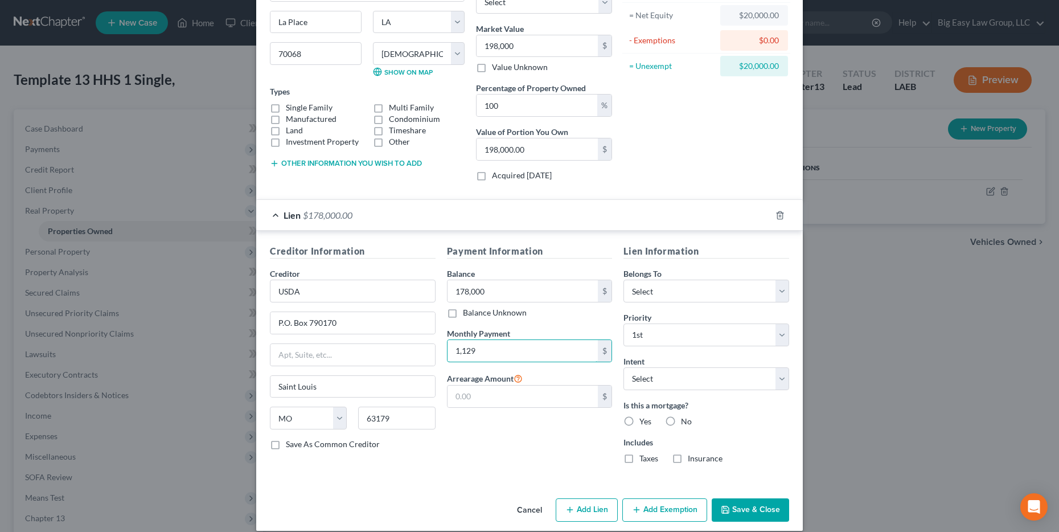
scroll to position [127, 0]
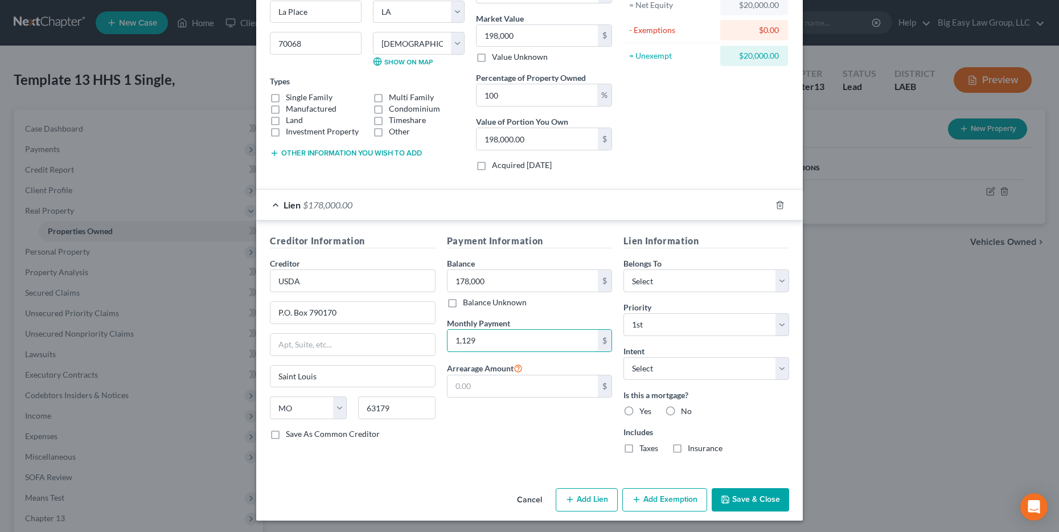
type input "1,129"
click at [639, 408] on label "Yes" at bounding box center [645, 410] width 12 height 11
click at [644, 408] on input "Yes" at bounding box center [647, 408] width 7 height 7
radio input "true"
click at [481, 384] on input "text" at bounding box center [522, 386] width 151 height 22
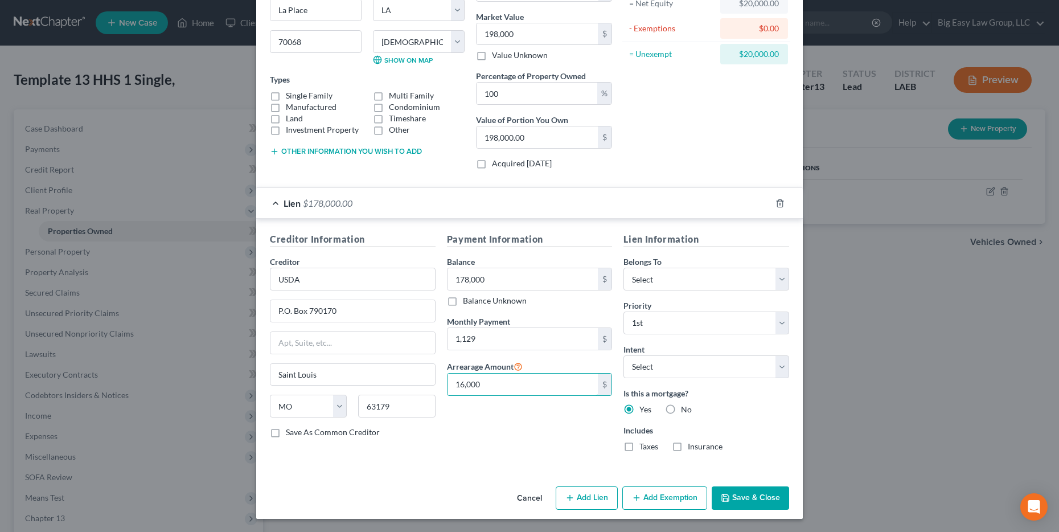
scroll to position [130, 0]
type input "16,000"
click at [686, 285] on select "Select Debtor 1 Only Debtor 2 Only Debtor 1 And Debtor 2 Only At Least One Of T…" at bounding box center [706, 278] width 166 height 23
select select "0"
click at [623, 267] on select "Select Debtor 1 Only Debtor 2 Only Debtor 1 And Debtor 2 Only At Least One Of T…" at bounding box center [706, 278] width 166 height 23
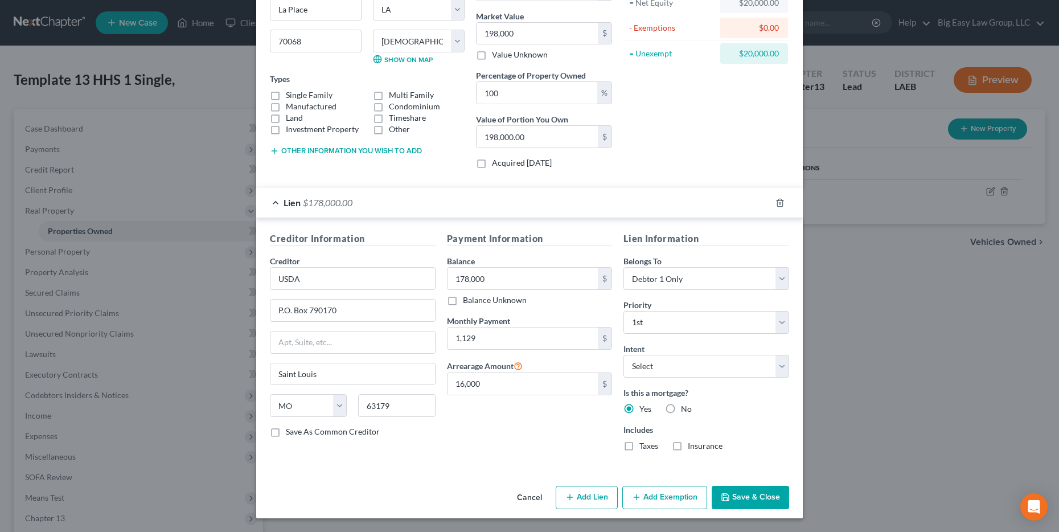
click at [740, 492] on button "Save & Close" at bounding box center [749, 497] width 77 height 24
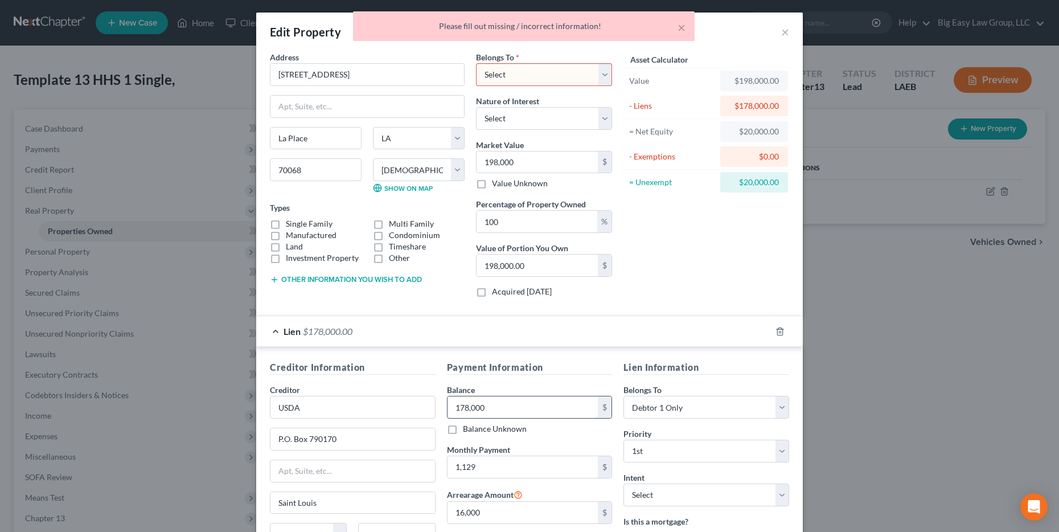
scroll to position [0, 0]
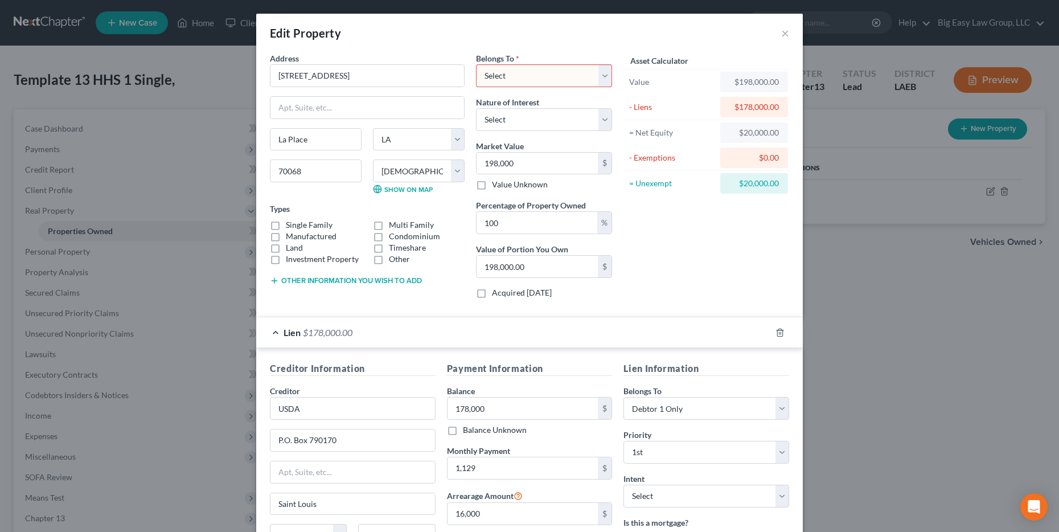
click at [508, 68] on select "Select Debtor 1 Only Debtor 2 Only Debtor 1 And Debtor 2 Only At Least One Of T…" at bounding box center [544, 75] width 136 height 23
select select "0"
click at [476, 64] on select "Select Debtor 1 Only Debtor 2 Only Debtor 1 And Debtor 2 Only At Least One Of T…" at bounding box center [544, 75] width 136 height 23
drag, startPoint x: 289, startPoint y: 225, endPoint x: 291, endPoint y: 237, distance: 12.3
click at [289, 225] on label "Single Family" at bounding box center [309, 224] width 47 height 11
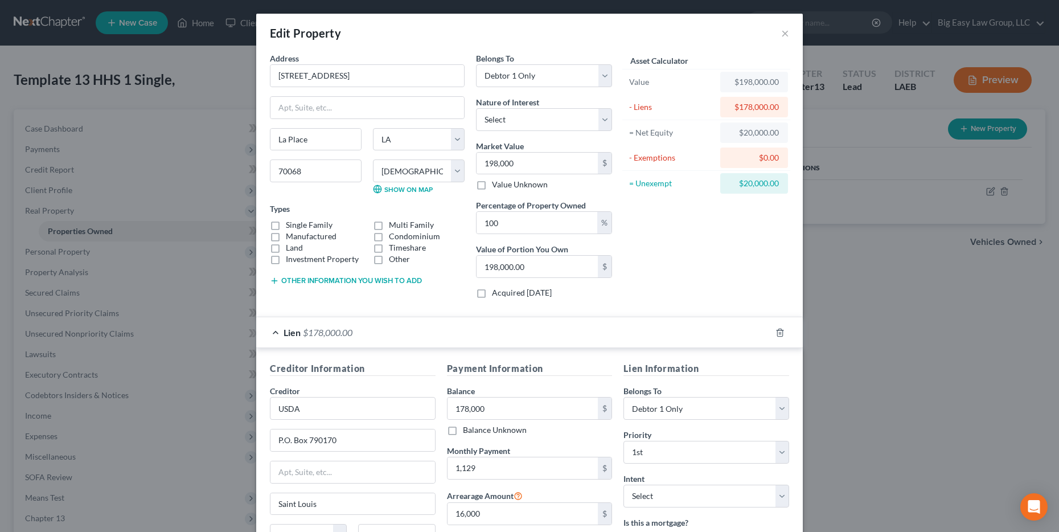
click at [290, 225] on input "Single Family" at bounding box center [293, 222] width 7 height 7
checkbox input "true"
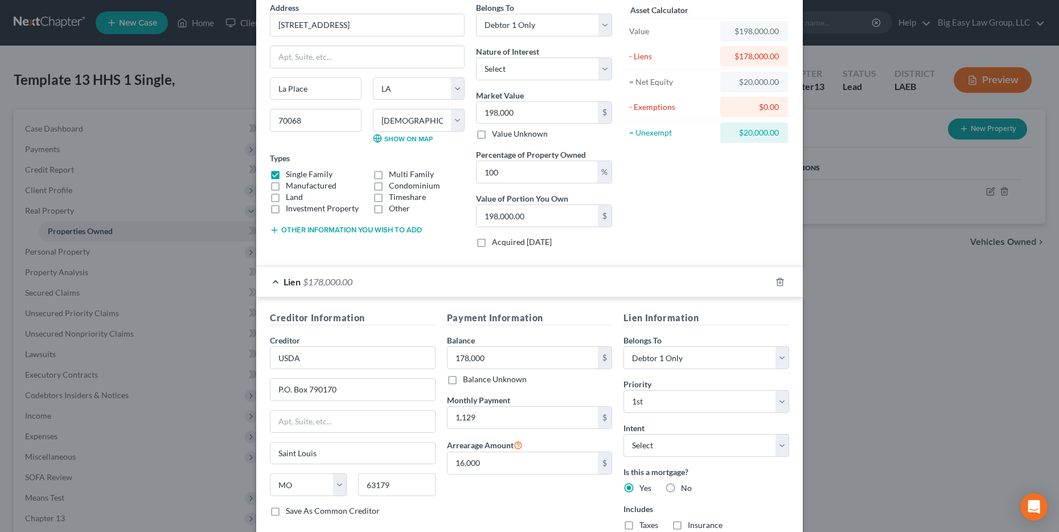
scroll to position [130, 0]
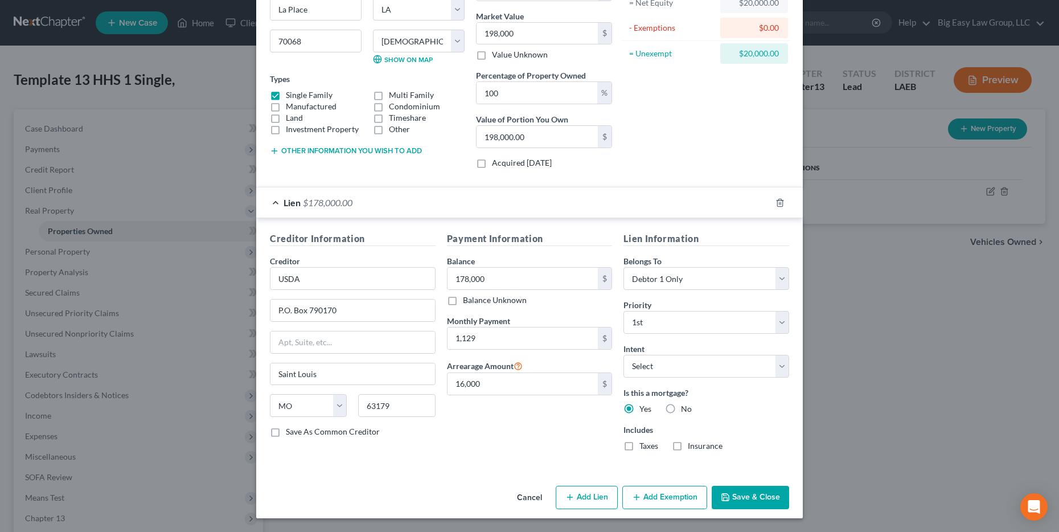
click at [743, 503] on button "Save & Close" at bounding box center [749, 497] width 77 height 24
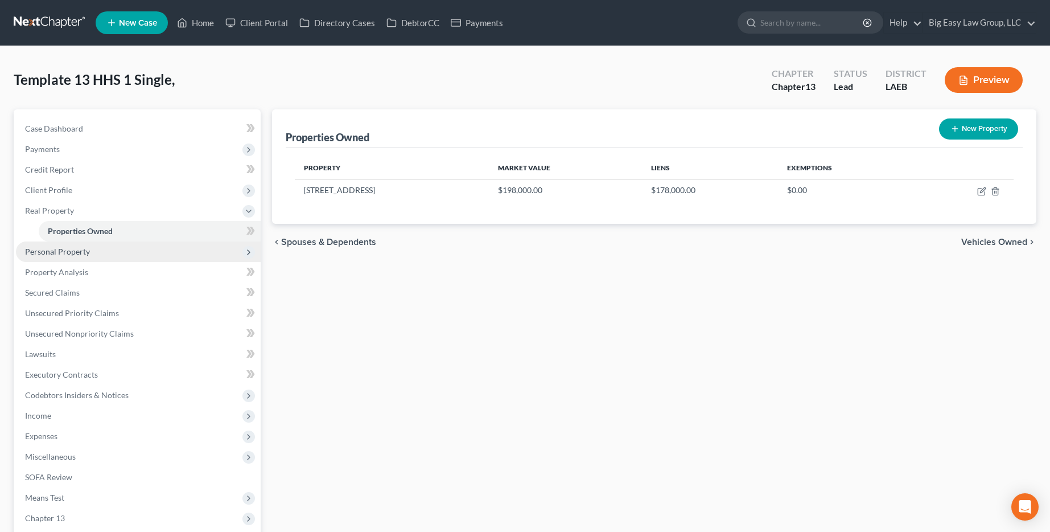
click at [128, 252] on span "Personal Property" at bounding box center [138, 251] width 245 height 20
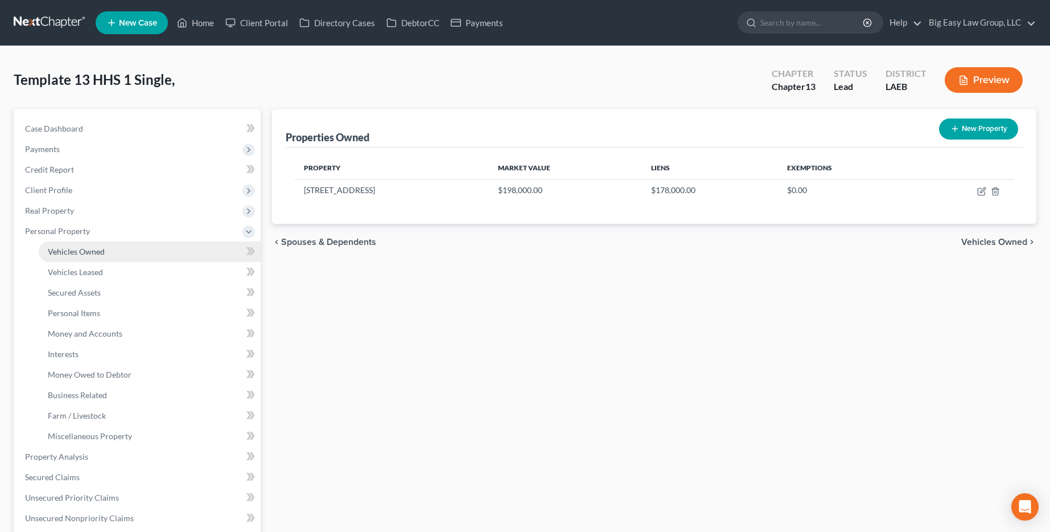
click at [138, 254] on link "Vehicles Owned" at bounding box center [150, 251] width 222 height 20
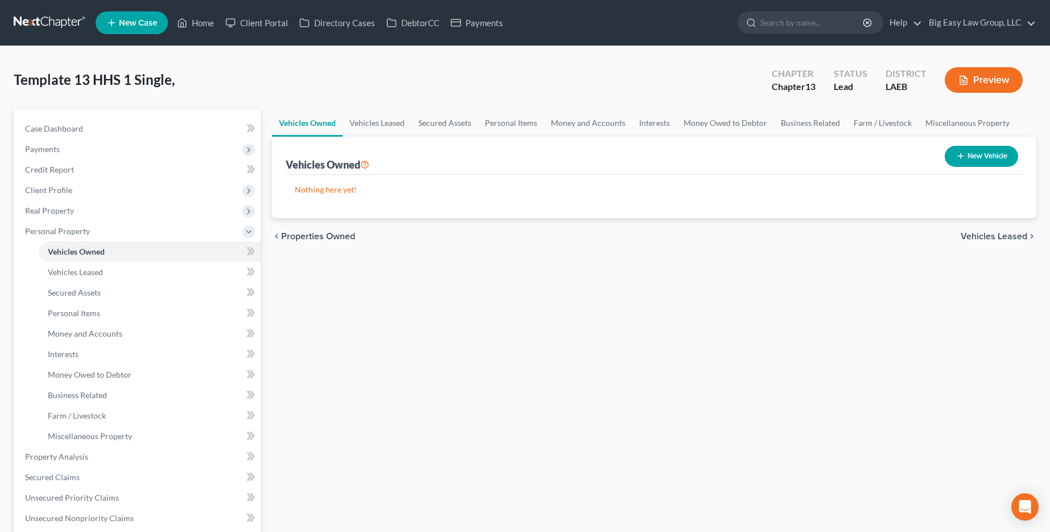
click at [1006, 149] on button "New Vehicle" at bounding box center [981, 156] width 73 height 21
select select "0"
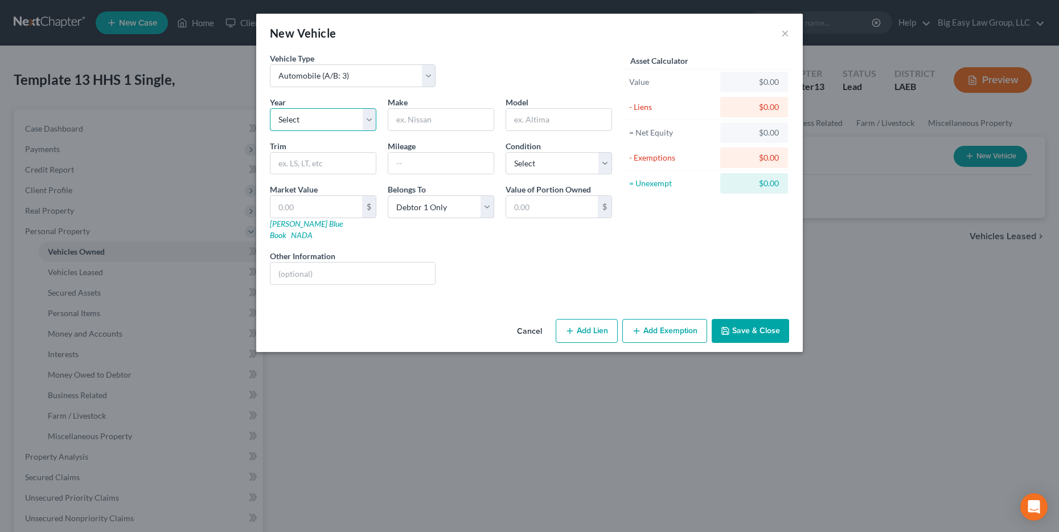
click at [307, 122] on select "Select 2026 2025 2024 2023 2022 2021 2020 2019 2018 2017 2016 2015 2014 2013 20…" at bounding box center [323, 119] width 106 height 23
select select "6"
click at [270, 108] on select "Select 2026 2025 2024 2023 2022 2021 2020 2019 2018 2017 2016 2015 2014 2013 20…" at bounding box center [323, 119] width 106 height 23
click at [437, 123] on input "text" at bounding box center [440, 120] width 105 height 22
type input "Nissan"
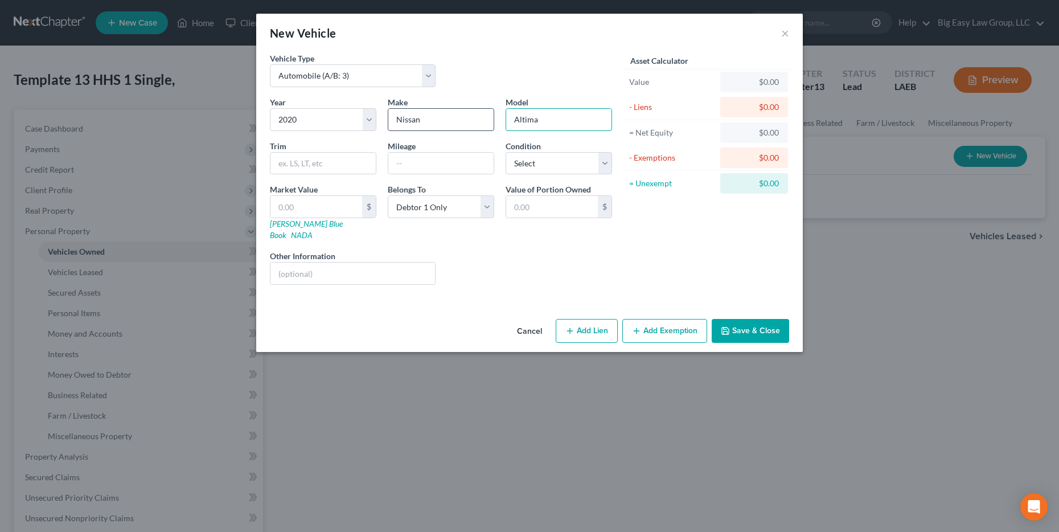
type input "Altima"
type input "138000"
click at [588, 324] on button "Add Lien" at bounding box center [586, 331] width 62 height 24
select select "0"
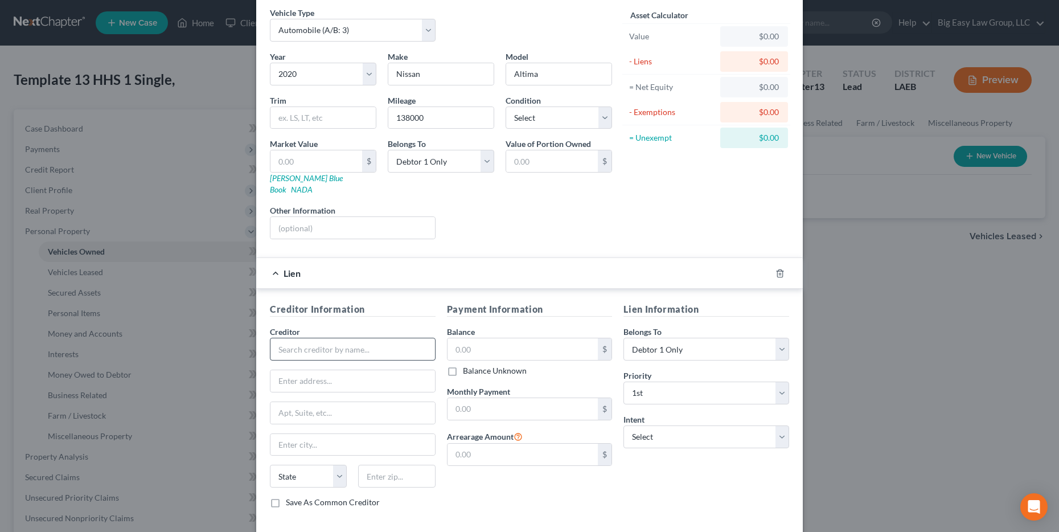
scroll to position [91, 0]
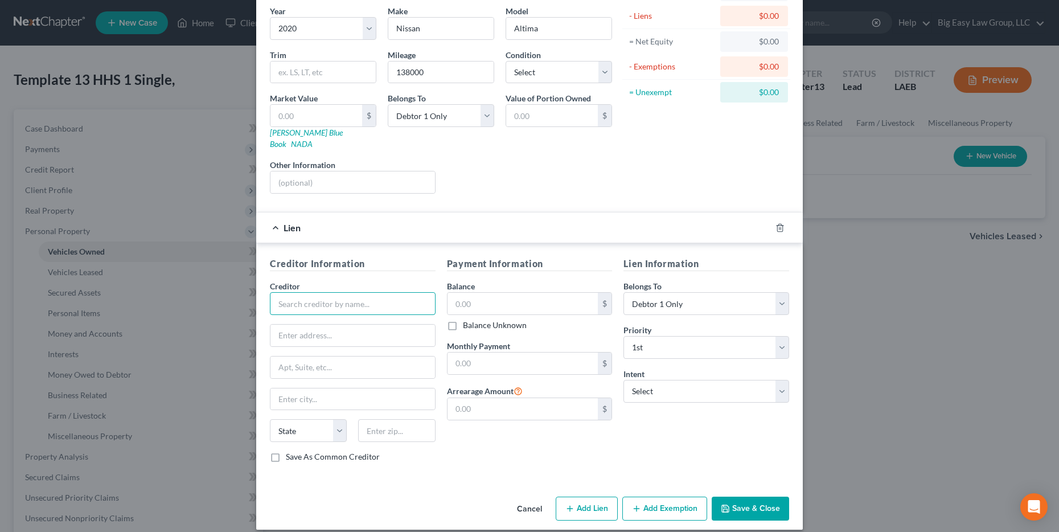
click at [393, 292] on input "text" at bounding box center [353, 303] width 166 height 23
type input "LA Capitol Credit Union"
click at [479, 293] on input "text" at bounding box center [522, 304] width 151 height 22
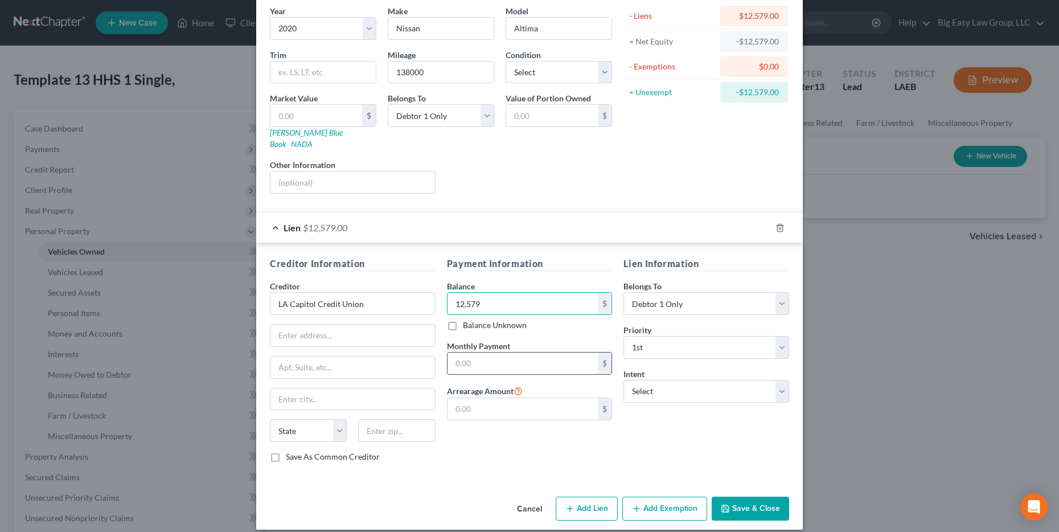
type input "12,579"
click at [476, 352] on input "text" at bounding box center [522, 363] width 151 height 22
type input "388"
click at [745, 496] on button "Save & Close" at bounding box center [749, 508] width 77 height 24
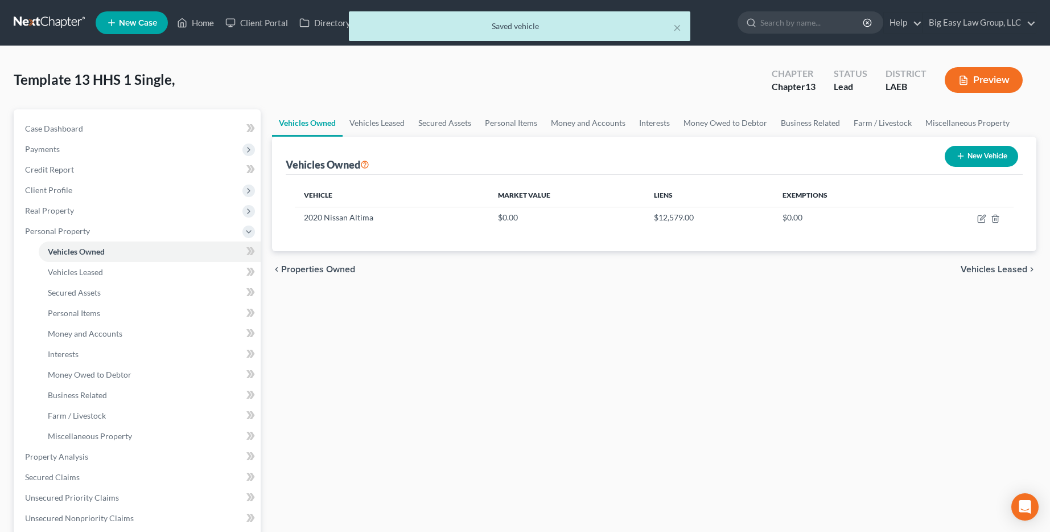
click at [990, 158] on button "New Vehicle" at bounding box center [981, 156] width 73 height 21
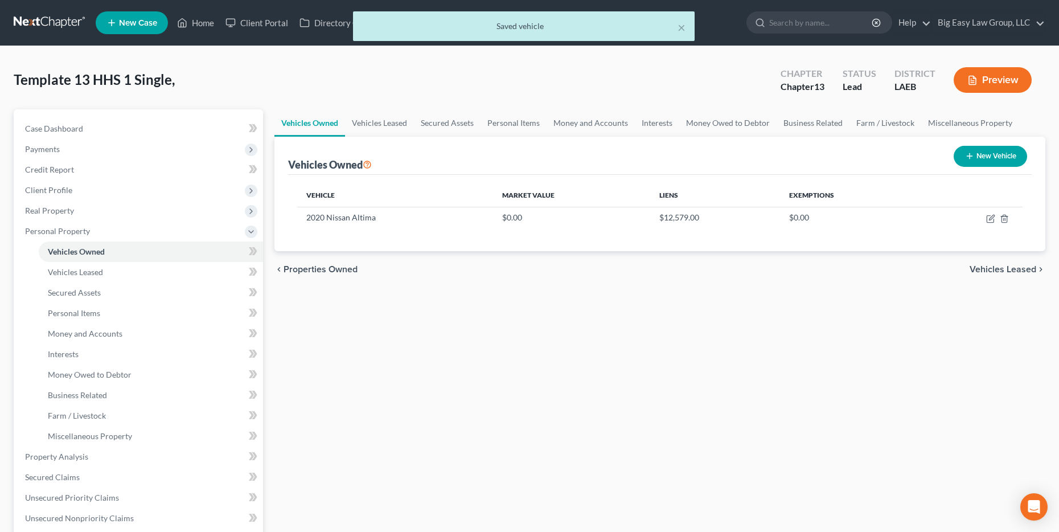
select select "0"
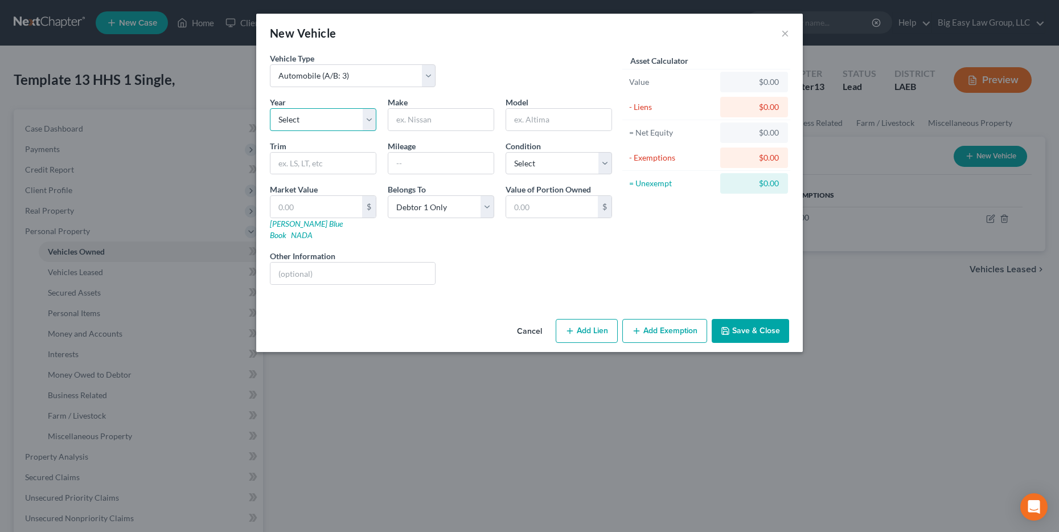
click at [313, 125] on select "Select 2026 2025 2024 2023 2022 2021 2020 2019 2018 2017 2016 2015 2014 2013 20…" at bounding box center [323, 119] width 106 height 23
select select "6"
click at [270, 108] on select "Select 2026 2025 2024 2023 2022 2021 2020 2019 2018 2017 2016 2015 2014 2013 20…" at bounding box center [323, 119] width 106 height 23
click at [351, 266] on input "text" at bounding box center [352, 273] width 164 height 22
type input "Sports Bike"
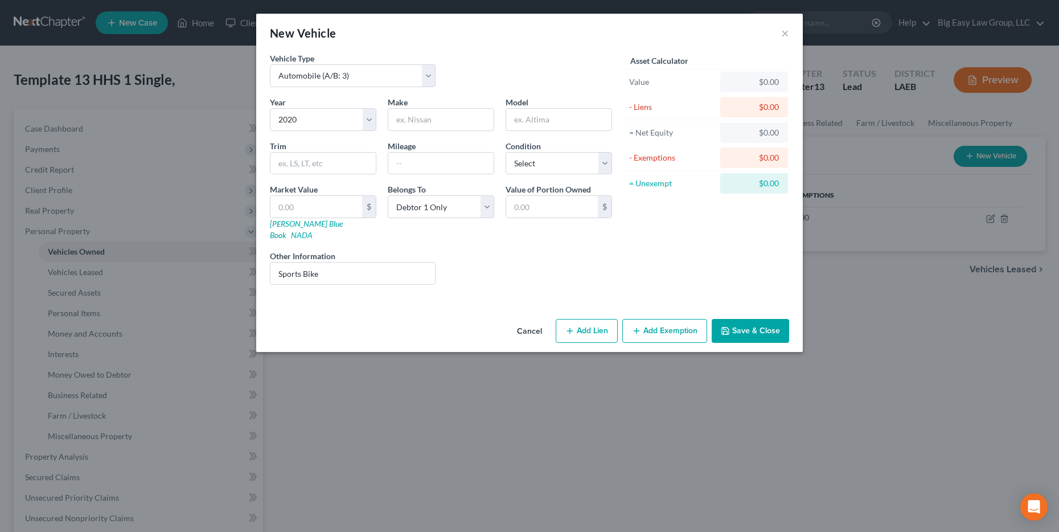
click at [575, 319] on button "Add Lien" at bounding box center [586, 331] width 62 height 24
select select "0"
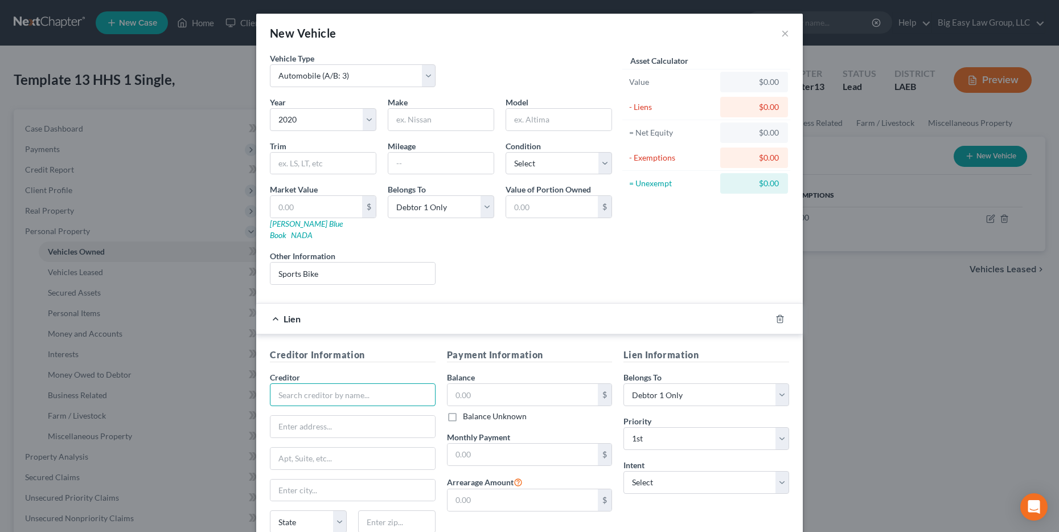
click at [331, 383] on input "text" at bounding box center [353, 394] width 166 height 23
type input "Yamaha Financial"
click at [497, 390] on input "text" at bounding box center [522, 395] width 151 height 22
type input "2,307.61"
click at [513, 450] on input "text" at bounding box center [522, 454] width 151 height 22
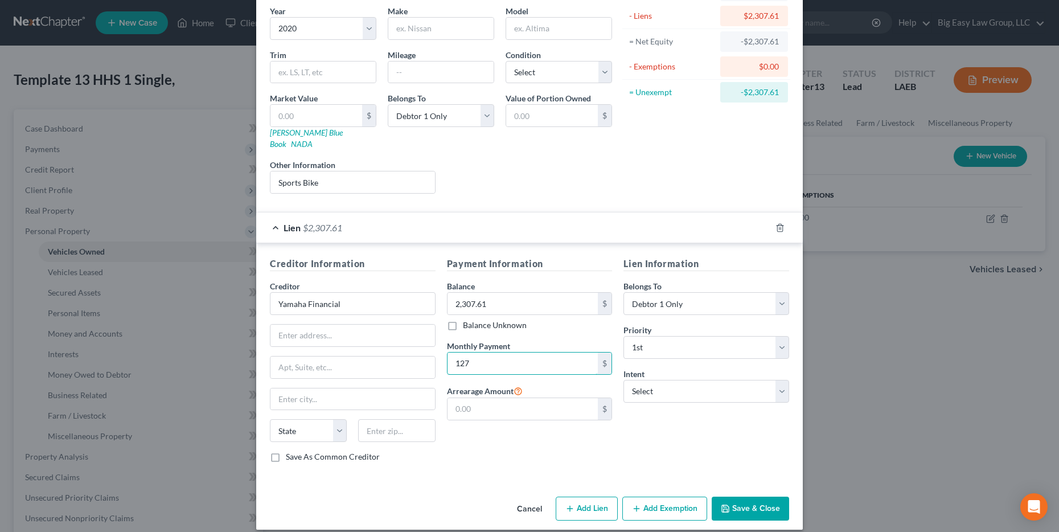
type input "127"
click at [738, 496] on button "Save & Close" at bounding box center [749, 508] width 77 height 24
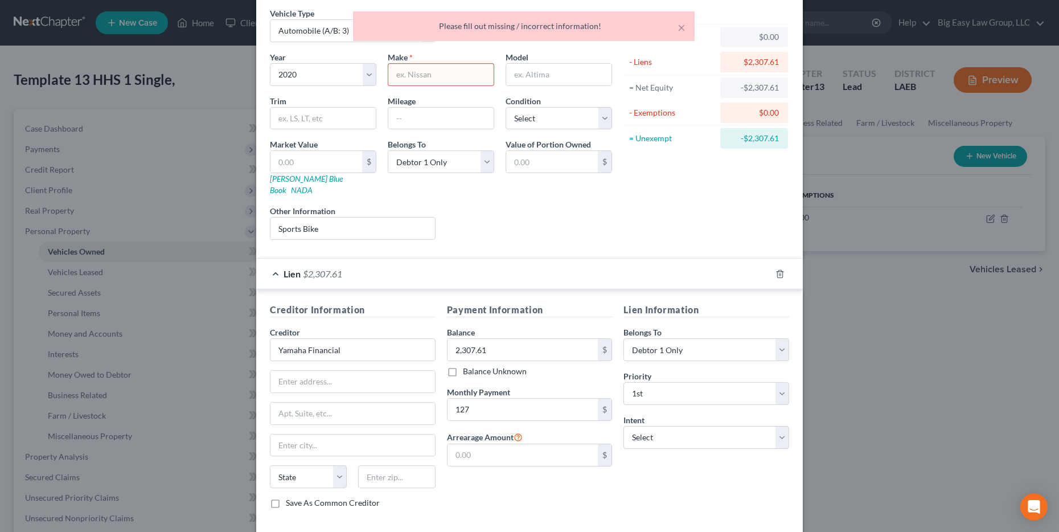
scroll to position [0, 0]
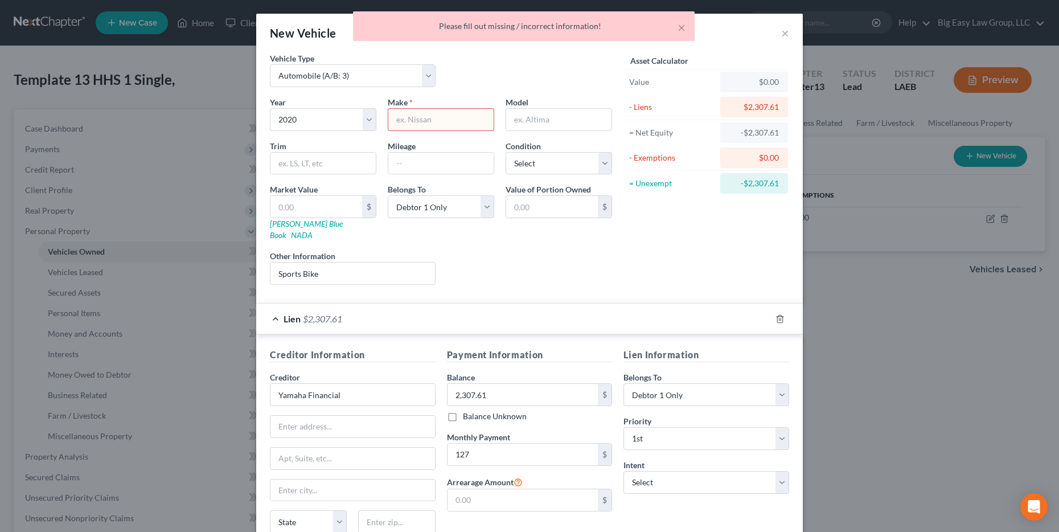
click at [459, 115] on input "text" at bounding box center [440, 120] width 105 height 22
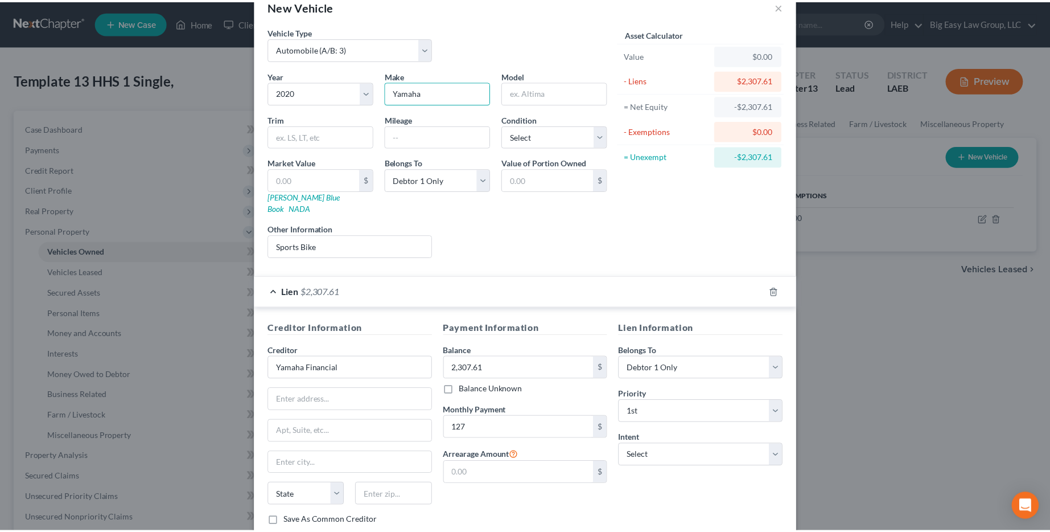
scroll to position [91, 0]
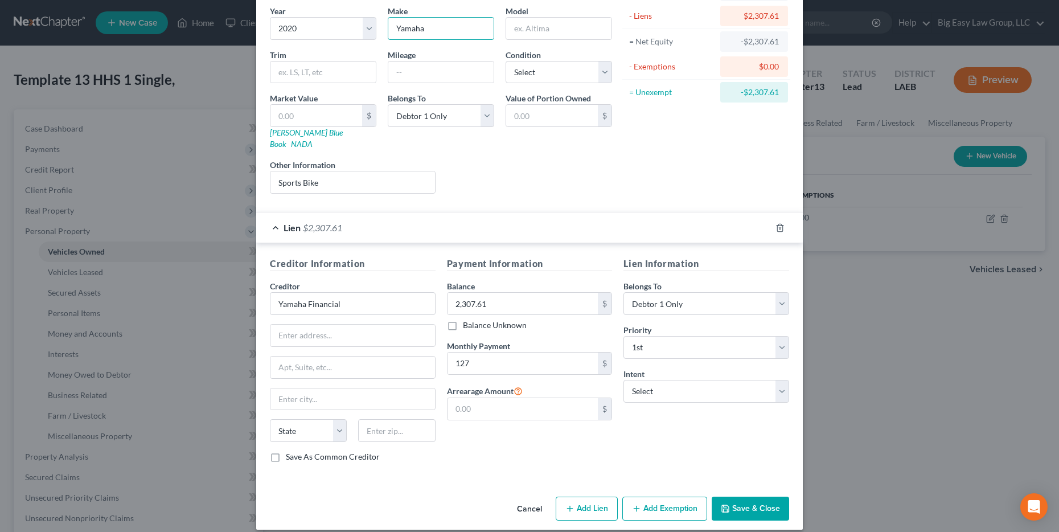
type input "Yamaha"
click at [758, 496] on button "Save & Close" at bounding box center [749, 508] width 77 height 24
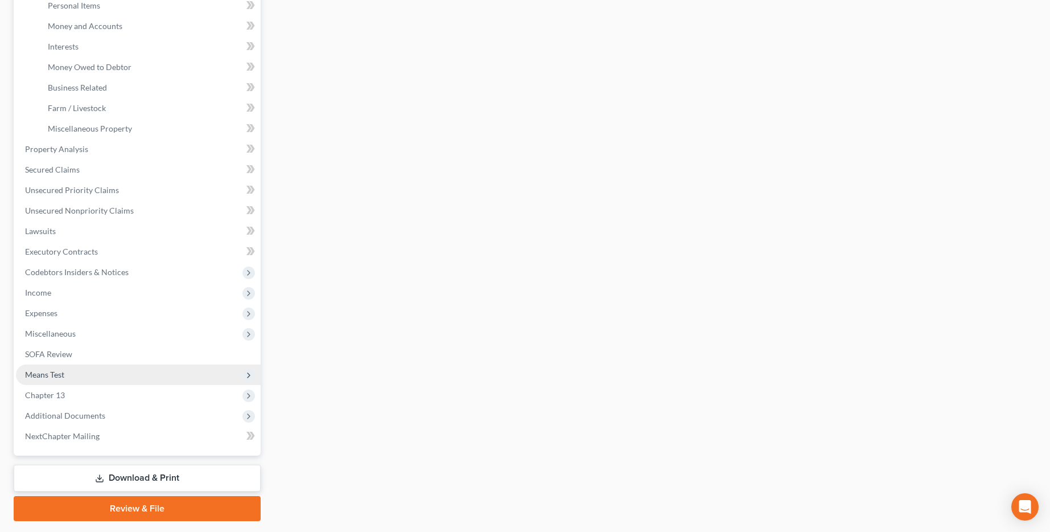
scroll to position [168, 0]
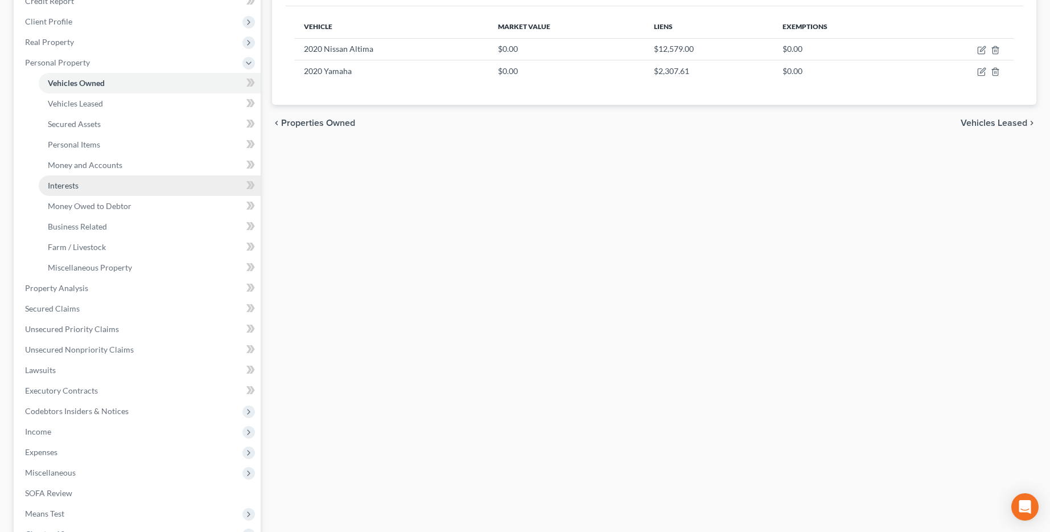
click at [125, 186] on link "Interests" at bounding box center [150, 185] width 222 height 20
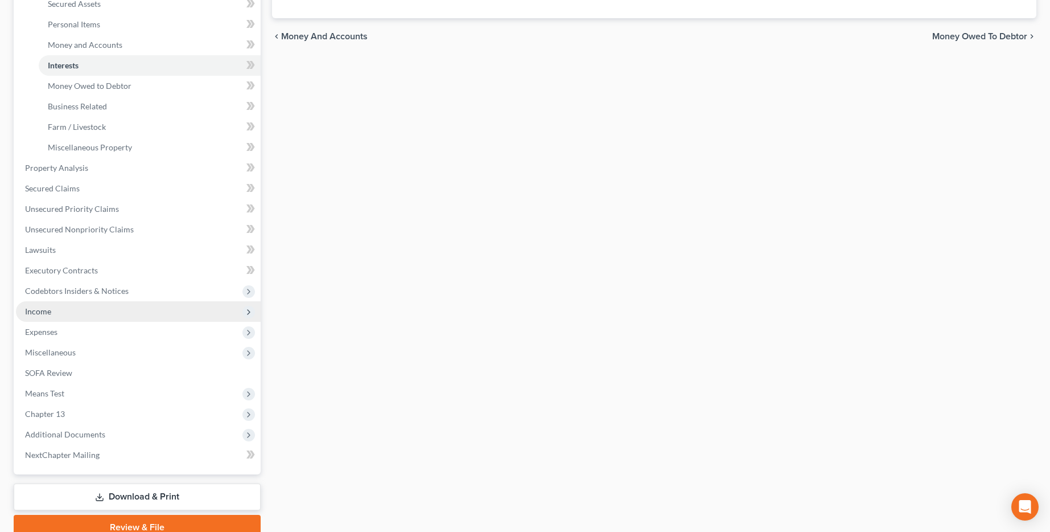
scroll to position [295, 0]
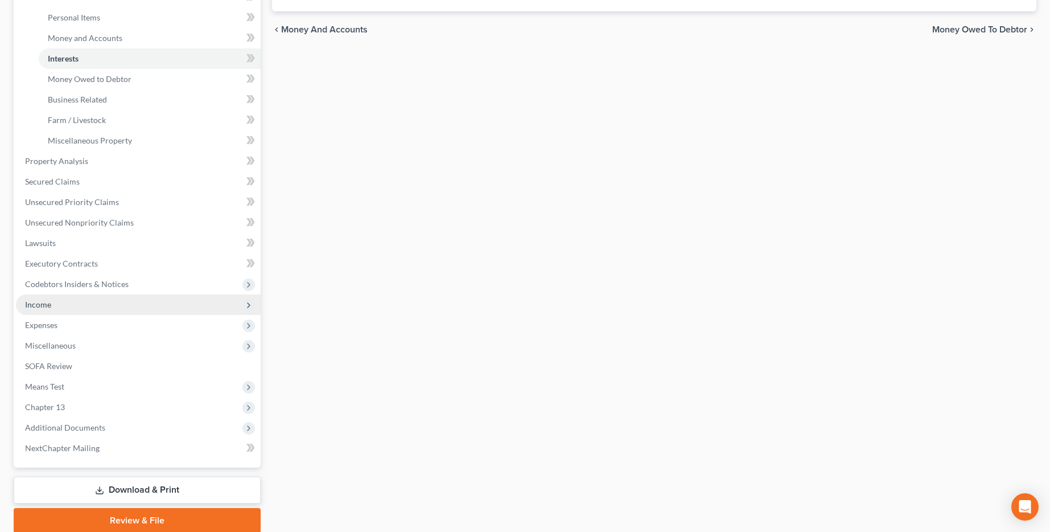
click at [102, 296] on span "Income" at bounding box center [138, 304] width 245 height 20
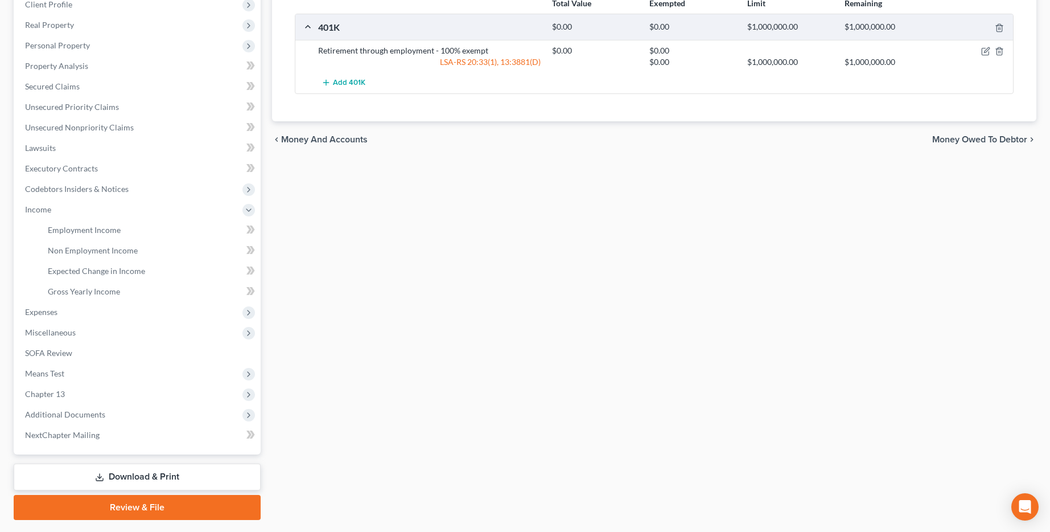
scroll to position [178, 0]
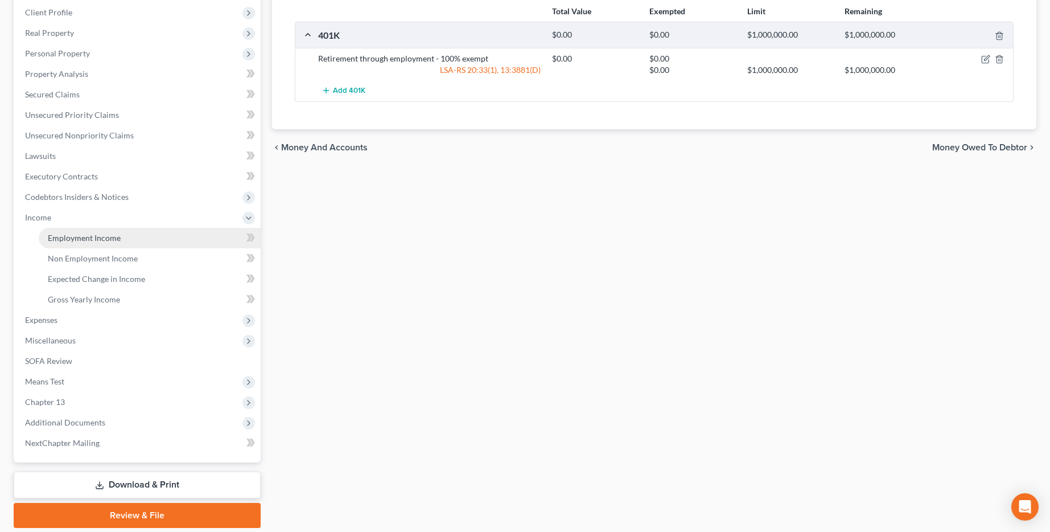
click at [114, 238] on span "Employment Income" at bounding box center [84, 238] width 73 height 10
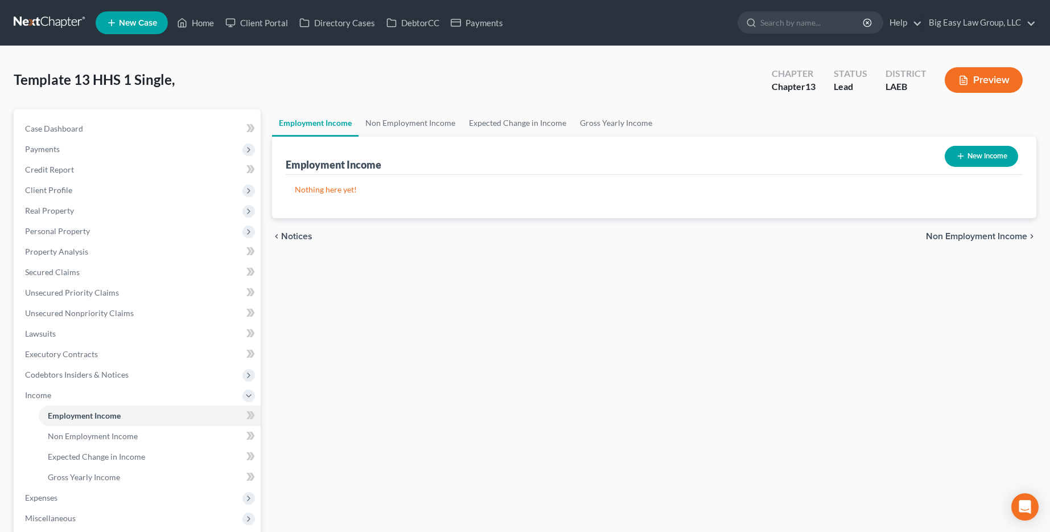
click at [951, 151] on button "New Income" at bounding box center [981, 156] width 73 height 21
select select "0"
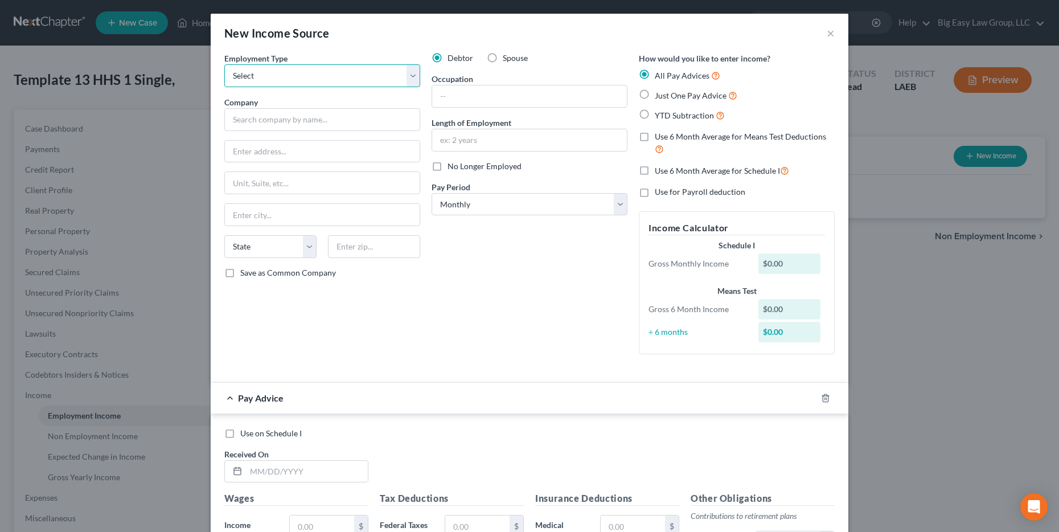
click at [360, 82] on select "Select Full or [DEMOGRAPHIC_DATA] Employment Self Employment" at bounding box center [322, 75] width 196 height 23
select select "0"
click at [224, 64] on select "Select Full or [DEMOGRAPHIC_DATA] Employment Self Employment" at bounding box center [322, 75] width 196 height 23
click at [351, 105] on div "Company *" at bounding box center [322, 113] width 196 height 35
click at [348, 110] on input "text" at bounding box center [322, 119] width 196 height 23
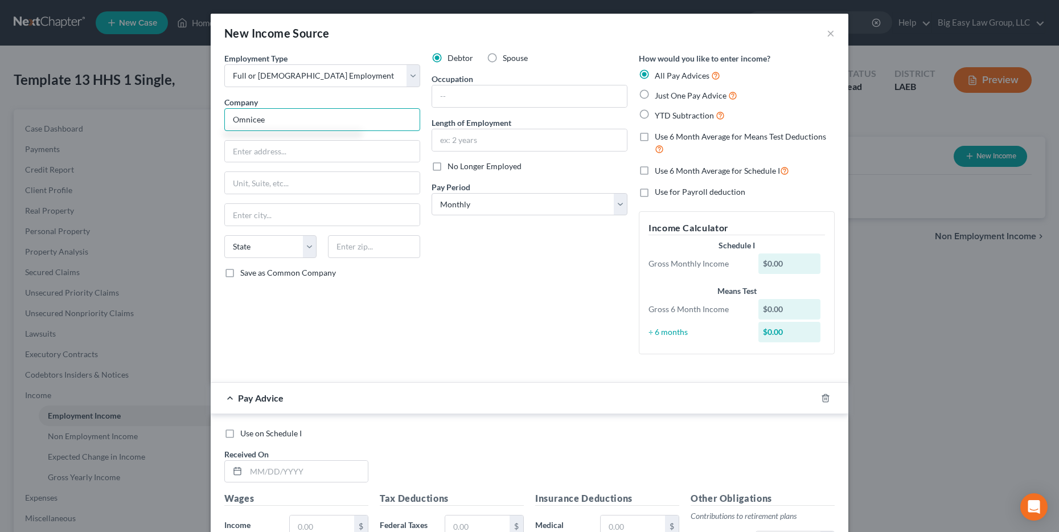
type input "Omnicee"
type input "Access Health Pharmacy"
drag, startPoint x: 349, startPoint y: 149, endPoint x: 220, endPoint y: 154, distance: 129.3
click at [225, 154] on input "Access Health Pharmacy" at bounding box center [322, 152] width 195 height 22
click at [304, 125] on input "Omnicee" at bounding box center [322, 119] width 196 height 23
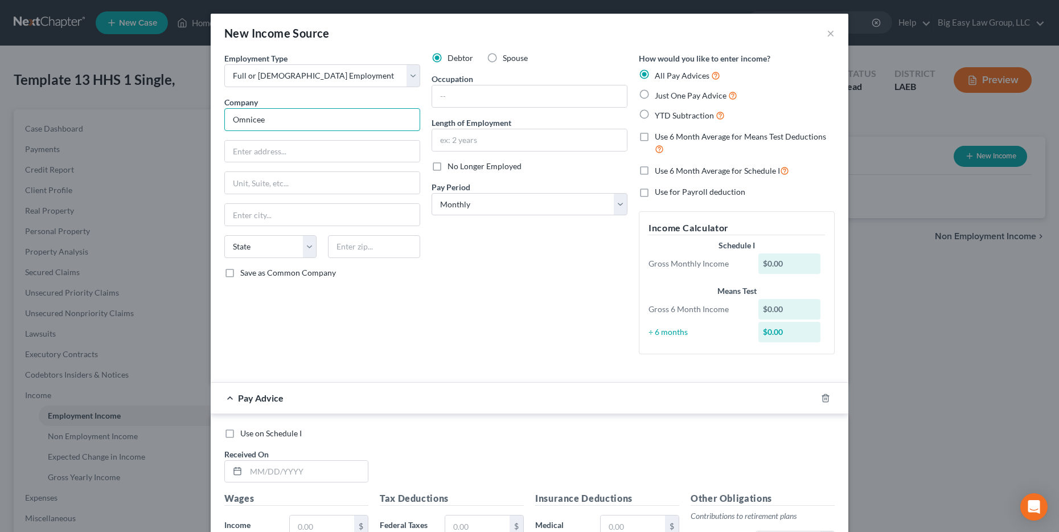
click at [299, 122] on input "Omnicee" at bounding box center [322, 119] width 196 height 23
paste input "Access Health Pharmacy"
type input "OmniceeAccess Health Pharmacy"
click at [302, 150] on input "text" at bounding box center [322, 152] width 195 height 22
type input "[STREET_ADDRESS]"
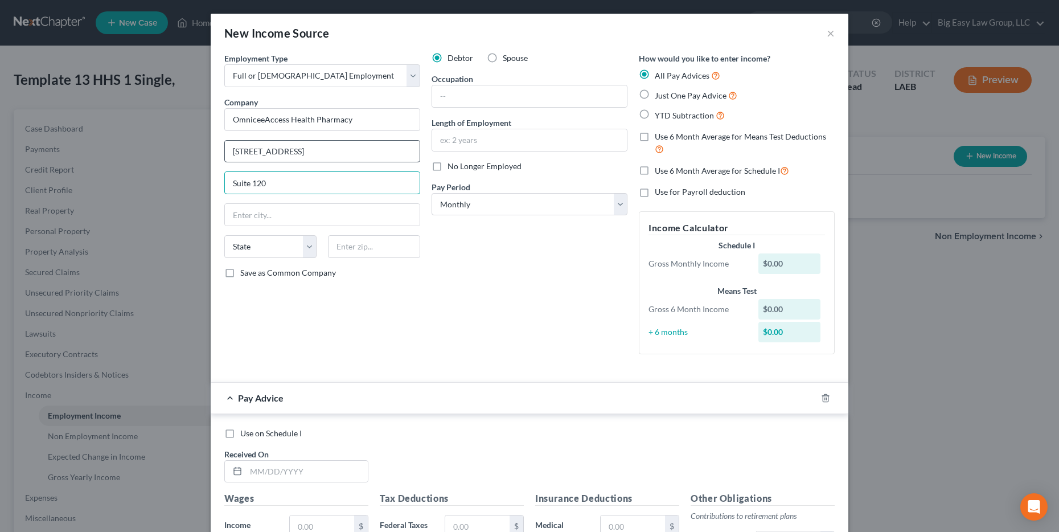
type input "Suite 120"
type input "Kenner"
select select "19"
type input "70065"
click at [534, 102] on input "text" at bounding box center [529, 96] width 195 height 22
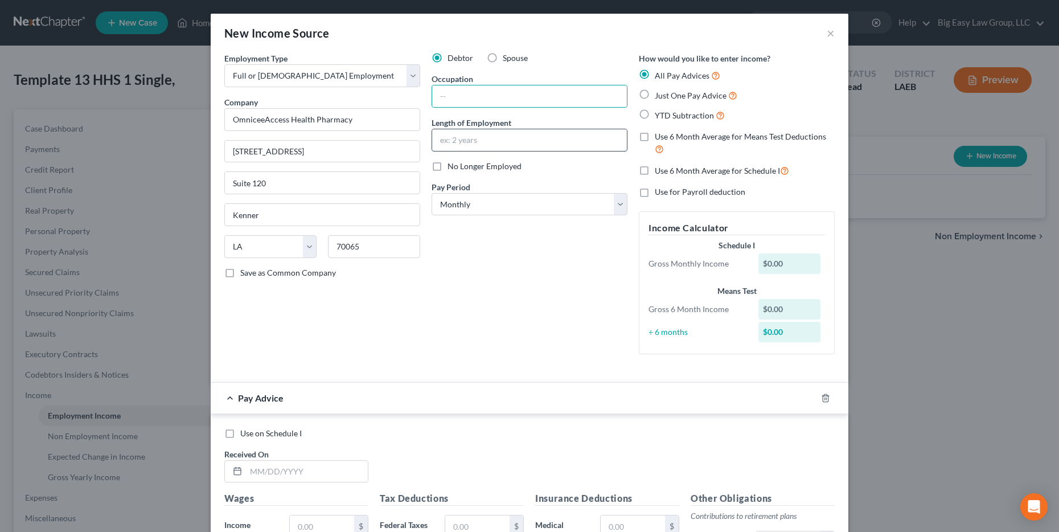
click at [448, 137] on input "text" at bounding box center [529, 140] width 195 height 22
type input "2 Years"
click at [479, 102] on input "text" at bounding box center [529, 96] width 195 height 22
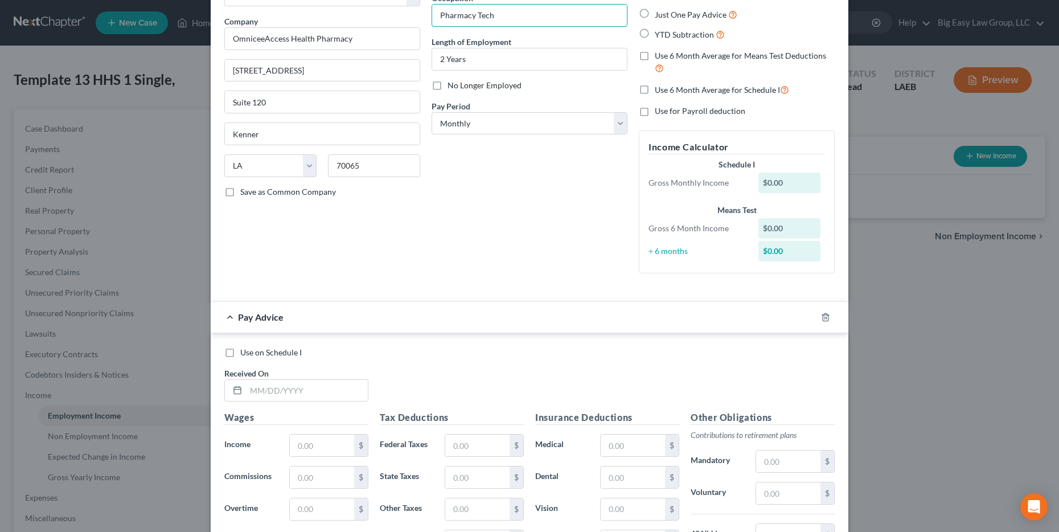
scroll to position [83, 0]
type input "Pharmacy Tech"
click at [821, 316] on icon "button" at bounding box center [825, 314] width 9 height 9
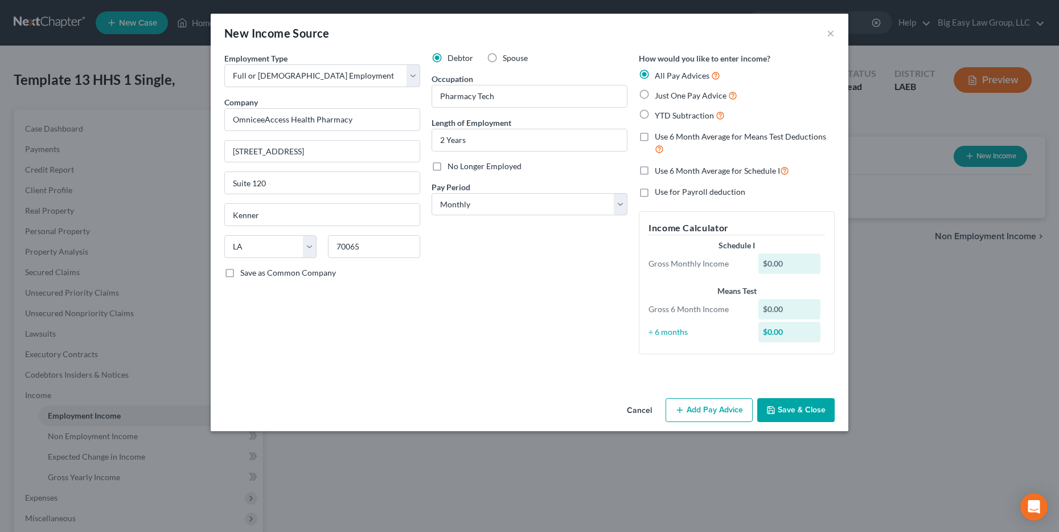
scroll to position [0, 0]
click at [789, 410] on button "Save & Close" at bounding box center [795, 410] width 77 height 24
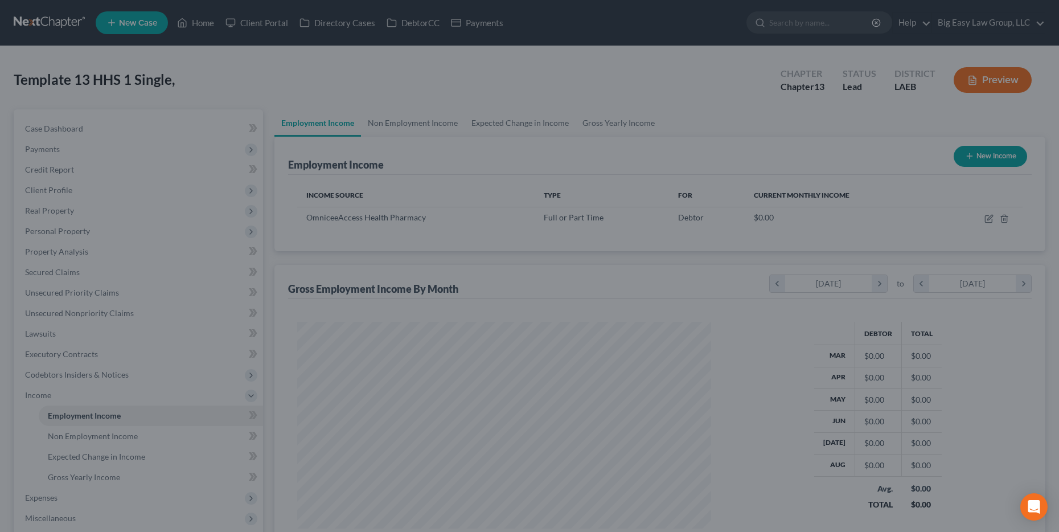
scroll to position [205, 433]
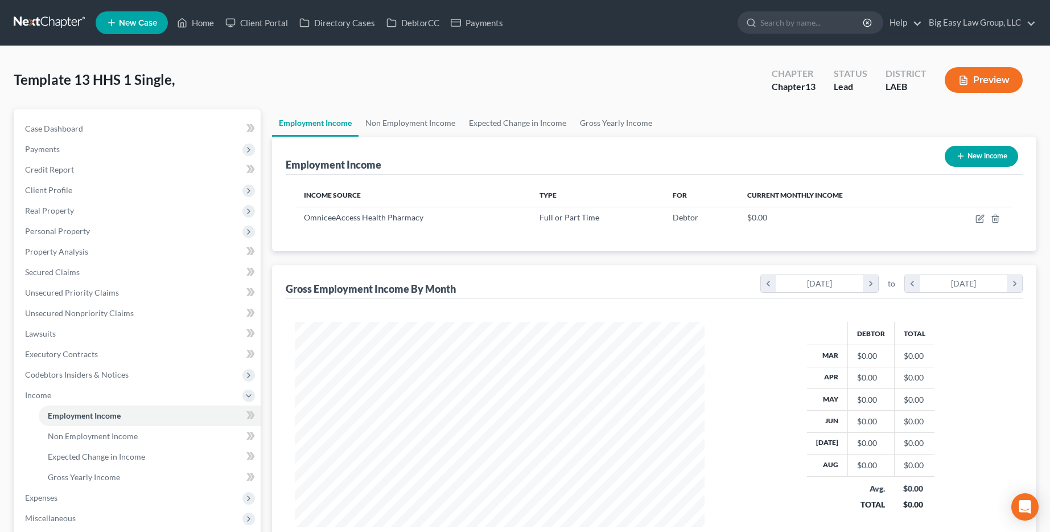
click at [989, 152] on button "New Income" at bounding box center [981, 156] width 73 height 21
select select "0"
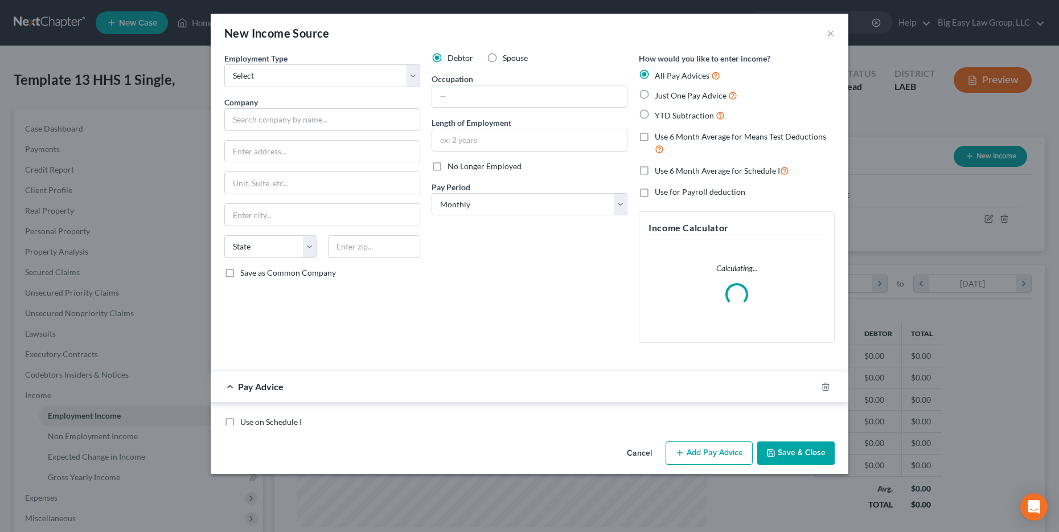
scroll to position [207, 436]
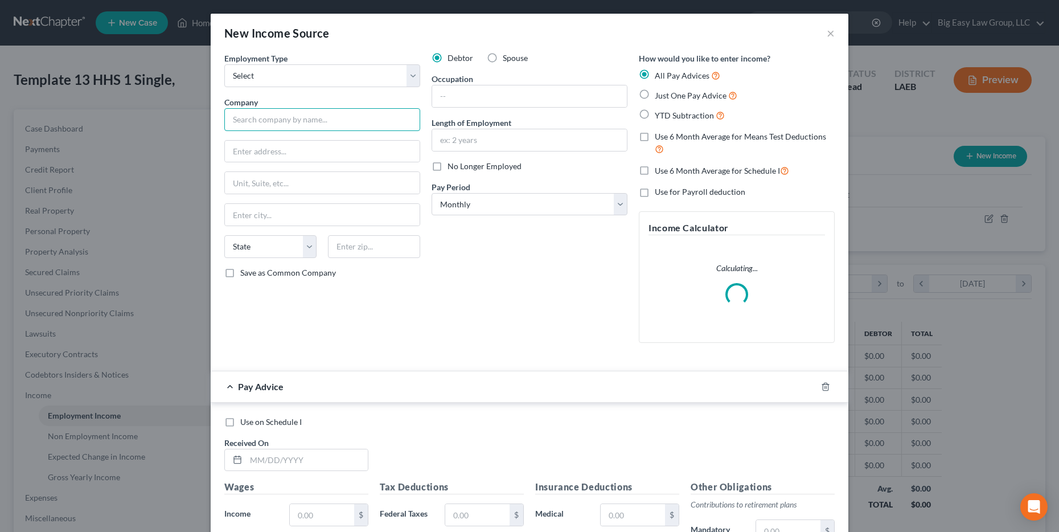
click at [275, 125] on input "text" at bounding box center [322, 119] width 196 height 23
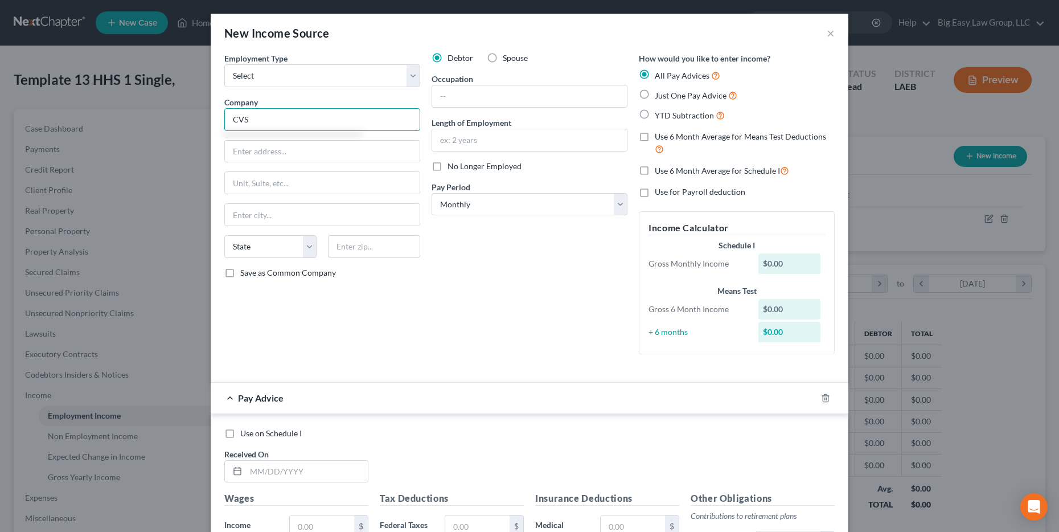
type input "CVS"
type input "[STREET_ADDRESS]"
type input "Destrehan"
select select "19"
type input "70047"
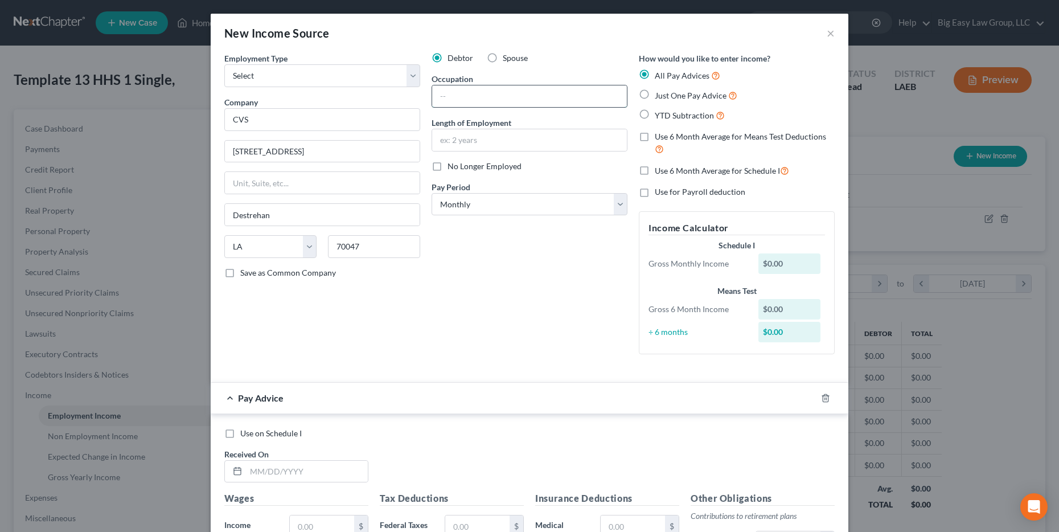
click at [510, 92] on input "text" at bounding box center [529, 96] width 195 height 22
type input "Pharmacy Tech"
type input "5 months"
click at [554, 199] on select "Select Monthly Twice Monthly Every Other Week Weekly" at bounding box center [529, 204] width 196 height 23
select select "1"
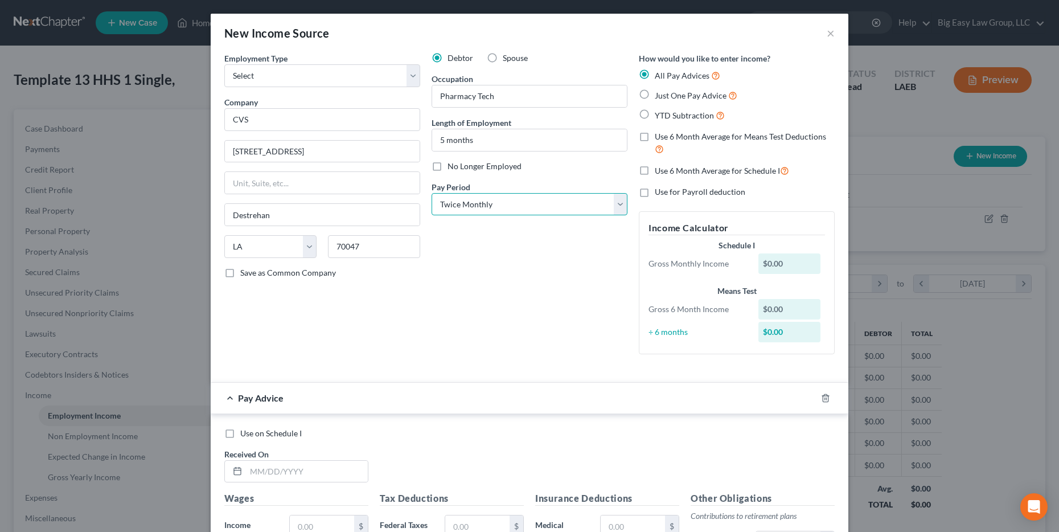
click at [431, 193] on select "Select Monthly Twice Monthly Every Other Week Weekly" at bounding box center [529, 204] width 196 height 23
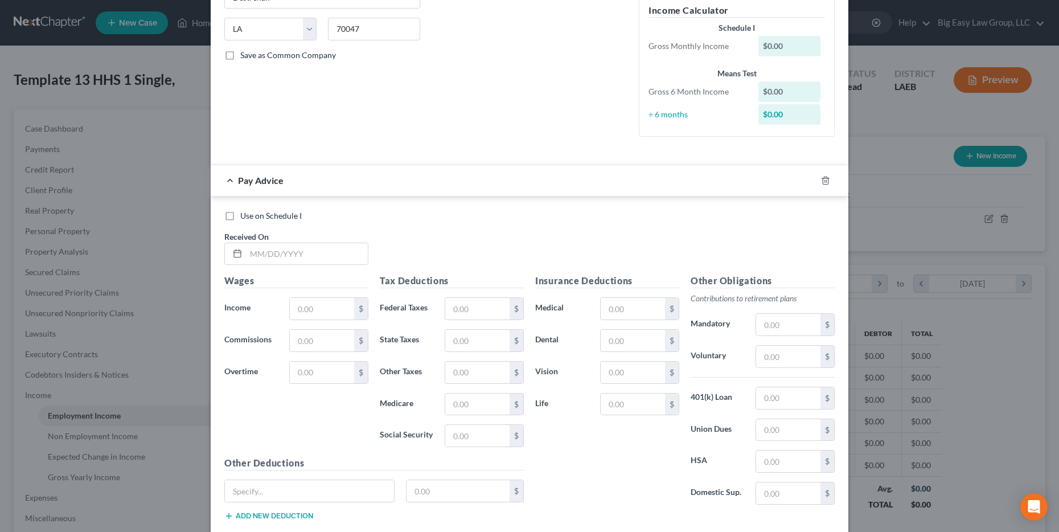
scroll to position [287, 0]
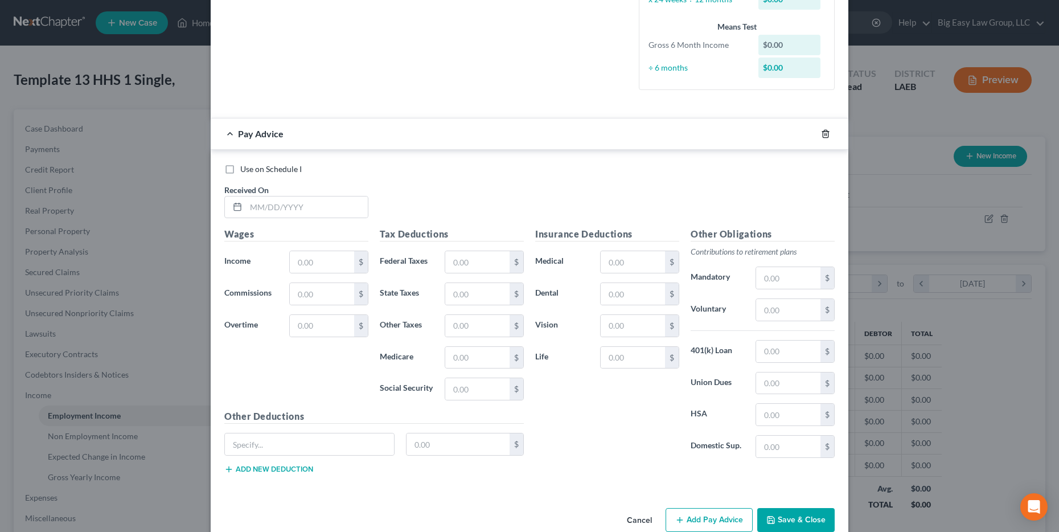
click at [821, 137] on icon "button" at bounding box center [825, 133] width 9 height 9
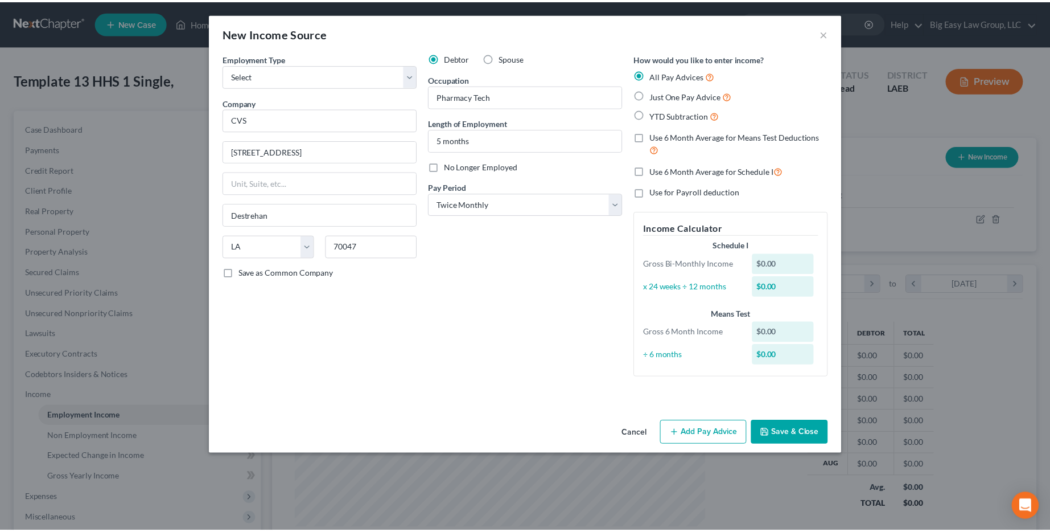
scroll to position [0, 0]
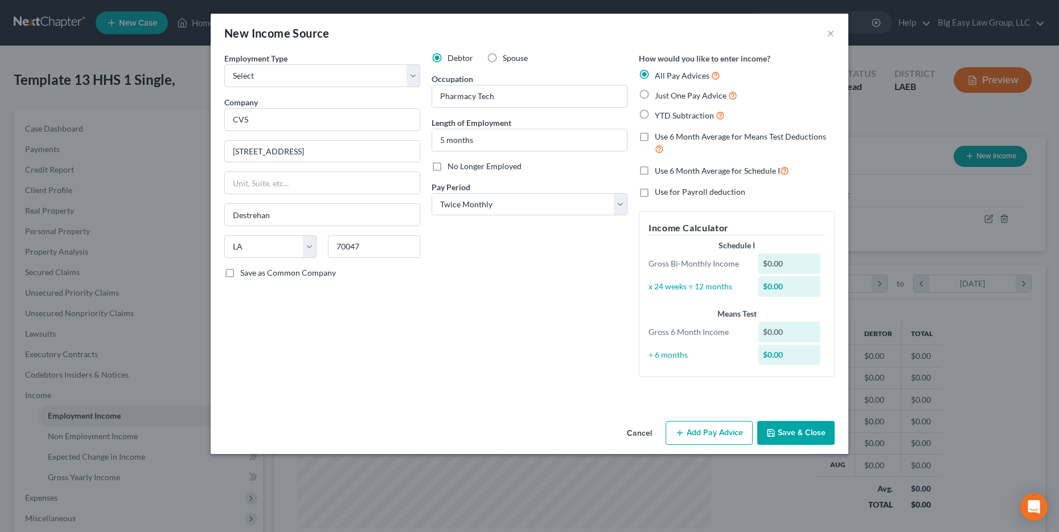
click at [793, 431] on button "Save & Close" at bounding box center [795, 433] width 77 height 24
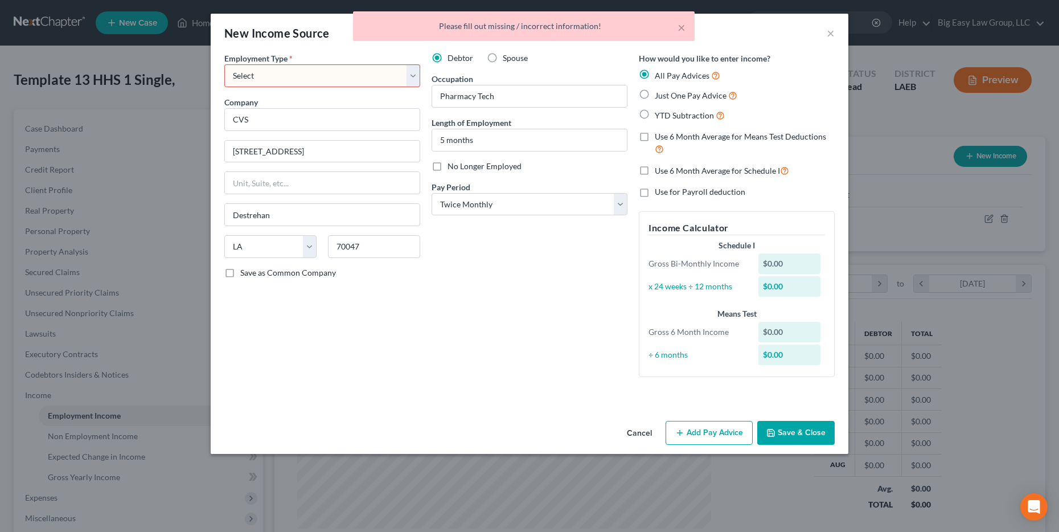
click at [363, 60] on div "Employment Type * Select Full or [DEMOGRAPHIC_DATA] Employment Self Employment" at bounding box center [322, 69] width 196 height 35
click at [365, 69] on select "Select Full or [DEMOGRAPHIC_DATA] Employment Self Employment" at bounding box center [322, 75] width 196 height 23
select select "0"
click at [224, 64] on select "Select Full or [DEMOGRAPHIC_DATA] Employment Self Employment" at bounding box center [322, 75] width 196 height 23
click at [812, 435] on button "Save & Close" at bounding box center [795, 433] width 77 height 24
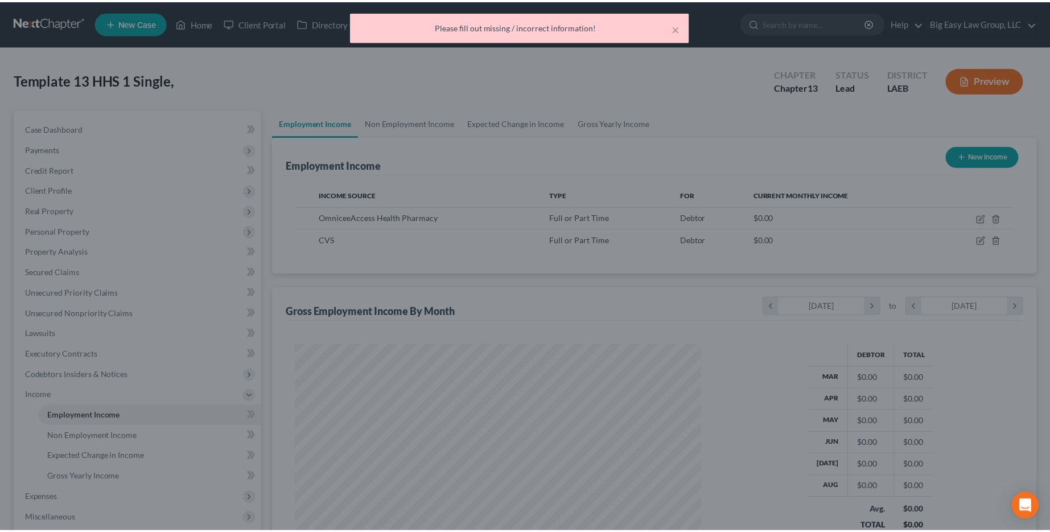
scroll to position [568897, 568669]
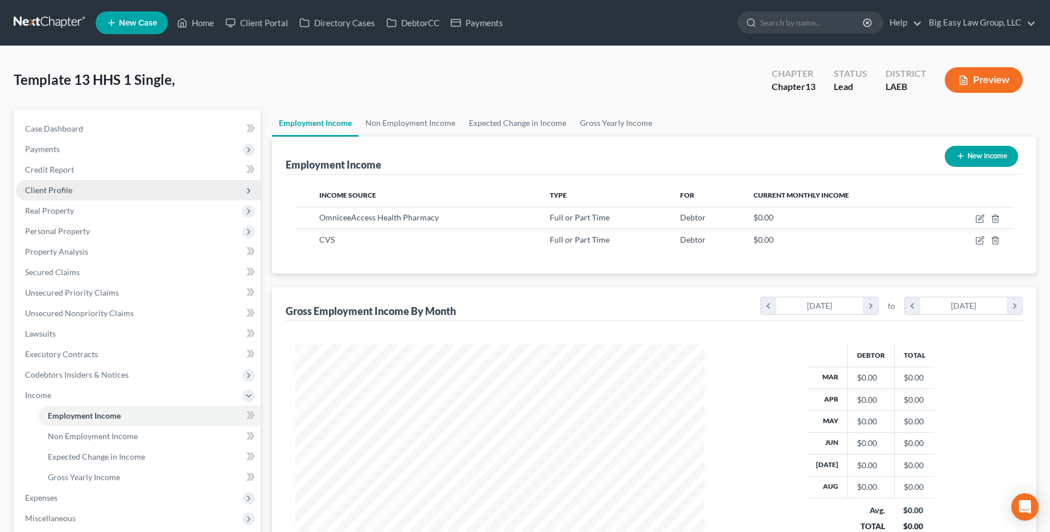
click at [59, 193] on span "Client Profile" at bounding box center [48, 190] width 47 height 10
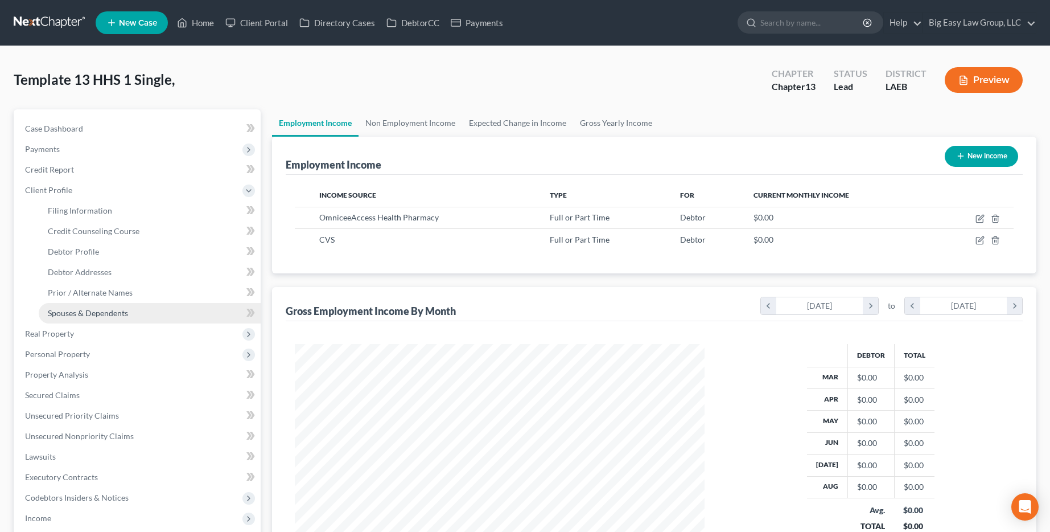
click at [121, 313] on span "Spouses & Dependents" at bounding box center [88, 313] width 80 height 10
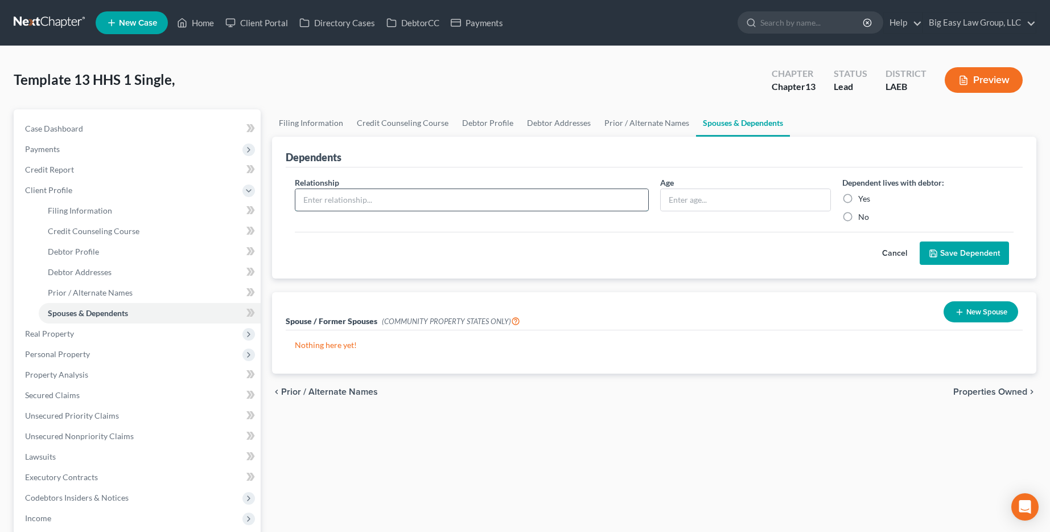
click at [433, 202] on input "text" at bounding box center [471, 200] width 352 height 22
type input "D"
type input "Son"
type input "18"
click at [858, 196] on label "Yes" at bounding box center [864, 198] width 12 height 11
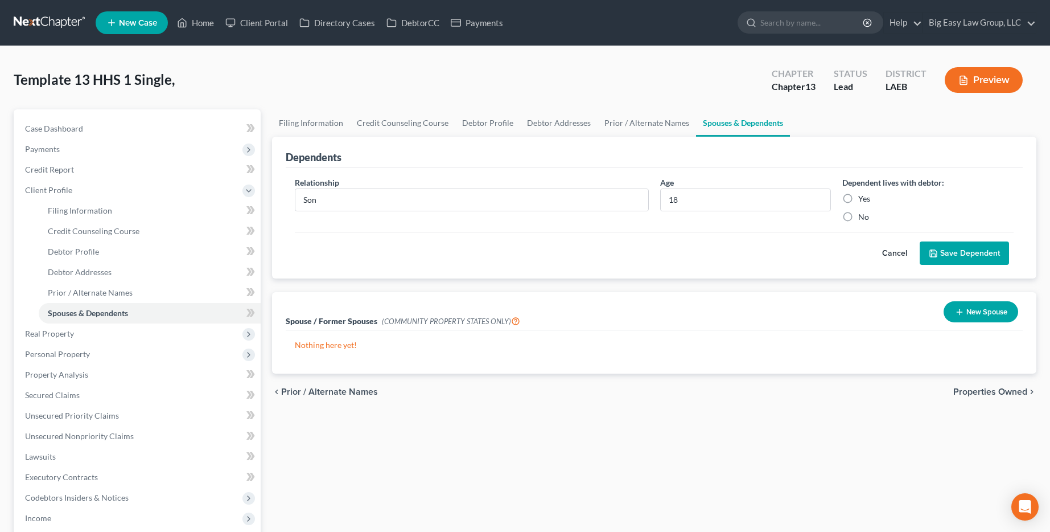
click at [863, 196] on input "Yes" at bounding box center [866, 196] width 7 height 7
radio input "true"
click at [1009, 249] on div "Cancel Save Dependent" at bounding box center [654, 249] width 719 height 34
click at [999, 250] on button "Save Dependent" at bounding box center [964, 253] width 89 height 24
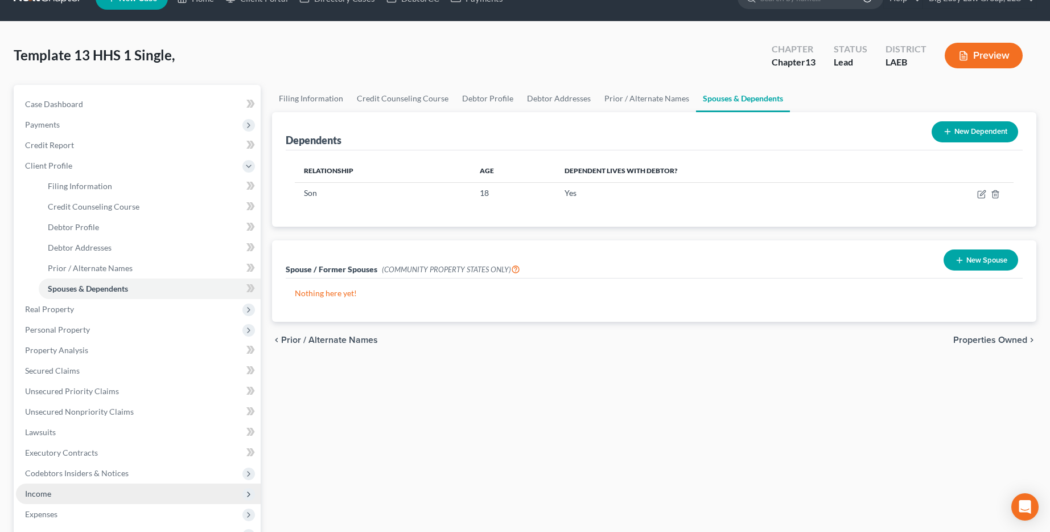
scroll to position [34, 0]
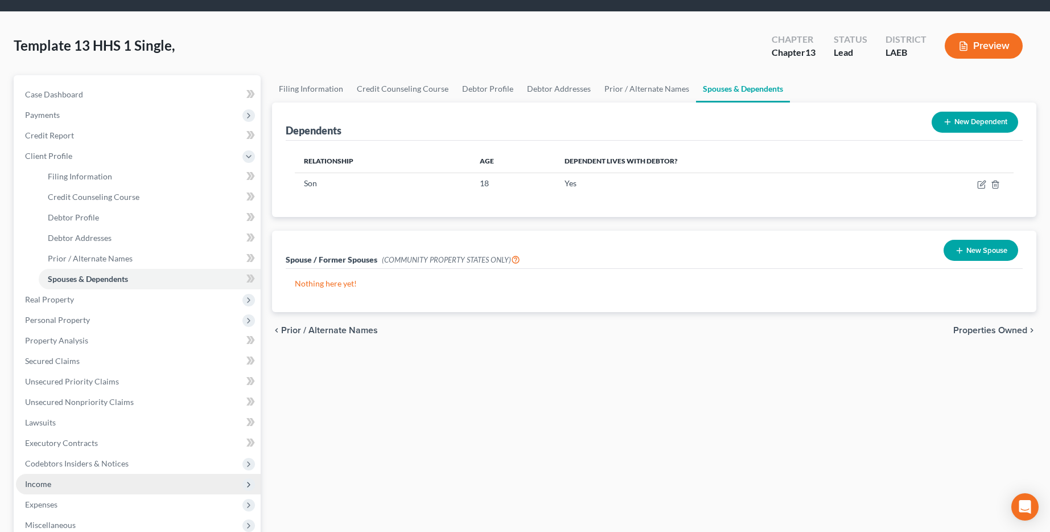
click at [73, 498] on span "Expenses" at bounding box center [138, 504] width 245 height 20
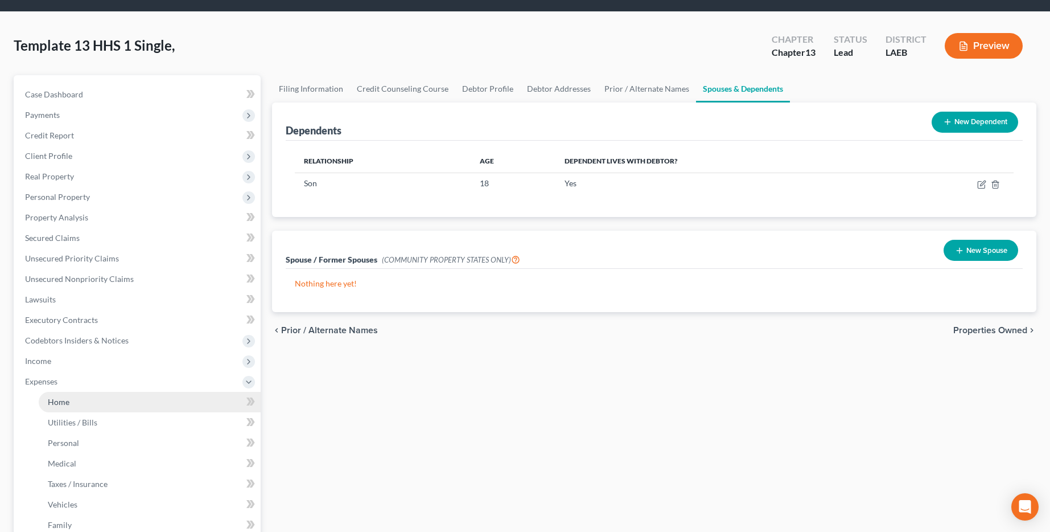
click at [115, 396] on link "Home" at bounding box center [150, 402] width 222 height 20
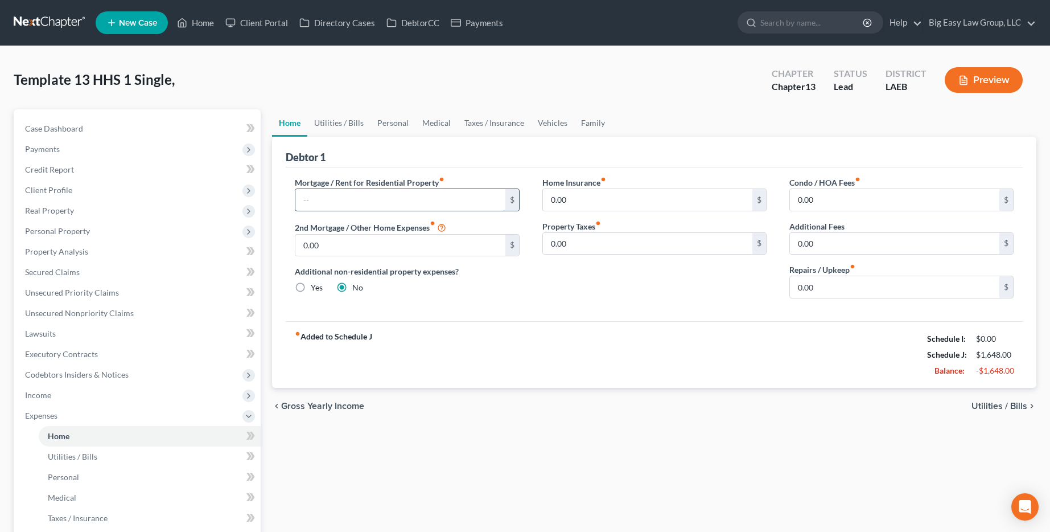
click at [320, 208] on input "text" at bounding box center [399, 200] width 209 height 22
type input "1,213"
click at [360, 250] on input "0.00" at bounding box center [399, 245] width 209 height 22
type input "4"
click at [843, 274] on label "Repairs / Upkeep fiber_manual_record" at bounding box center [822, 269] width 66 height 12
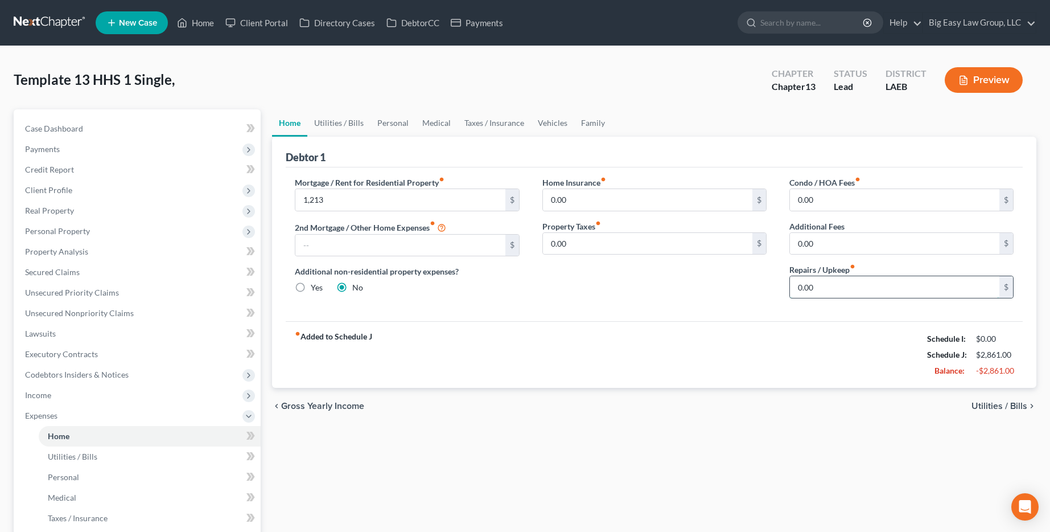
click at [838, 287] on input "0.00" at bounding box center [894, 287] width 209 height 22
type input "400"
click at [664, 294] on div "Home Insurance fiber_manual_record 0.00 $ Property Taxes fiber_manual_record 0.…" at bounding box center [654, 241] width 247 height 131
click at [324, 124] on link "Utilities / Bills" at bounding box center [338, 122] width 63 height 27
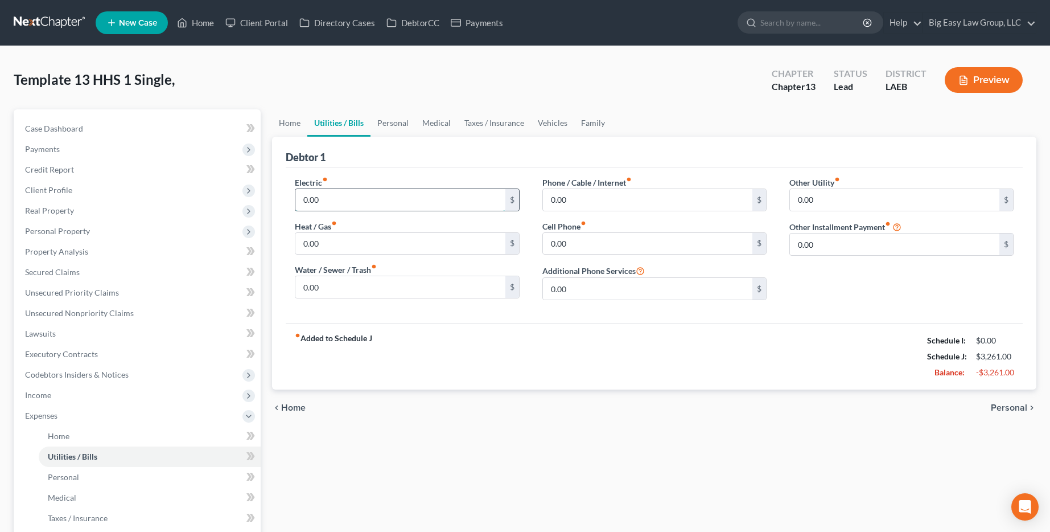
click at [355, 203] on input "0.00" at bounding box center [399, 200] width 209 height 22
type input "197"
click at [611, 193] on input "0.00" at bounding box center [647, 200] width 209 height 22
click at [327, 290] on input "0.00" at bounding box center [399, 287] width 209 height 22
type input "150"
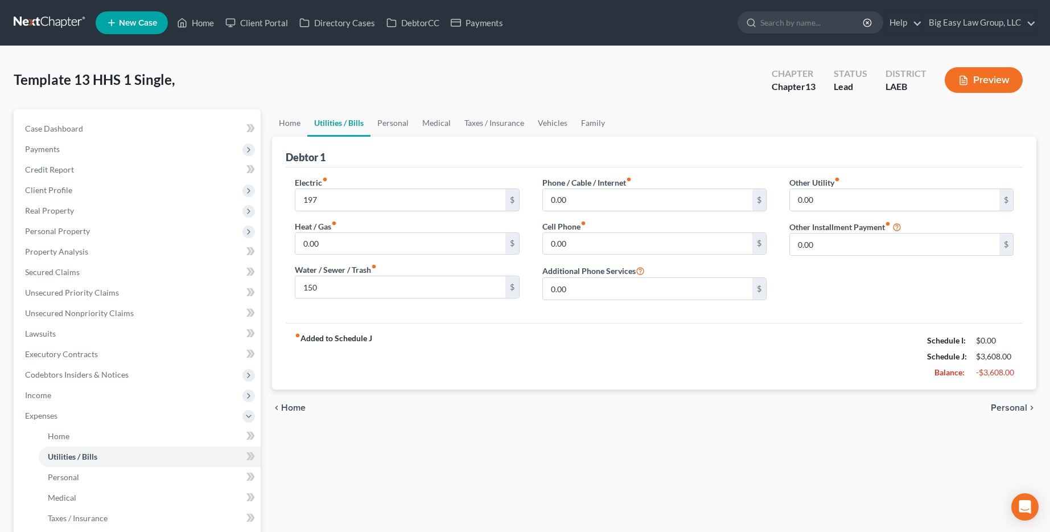
click at [641, 230] on div "Cell Phone fiber_manual_record 0.00 $" at bounding box center [654, 237] width 224 height 35
click at [640, 238] on input "0.00" at bounding box center [647, 244] width 209 height 22
type input "136"
click at [485, 121] on link "Taxes / Insurance" at bounding box center [494, 122] width 73 height 27
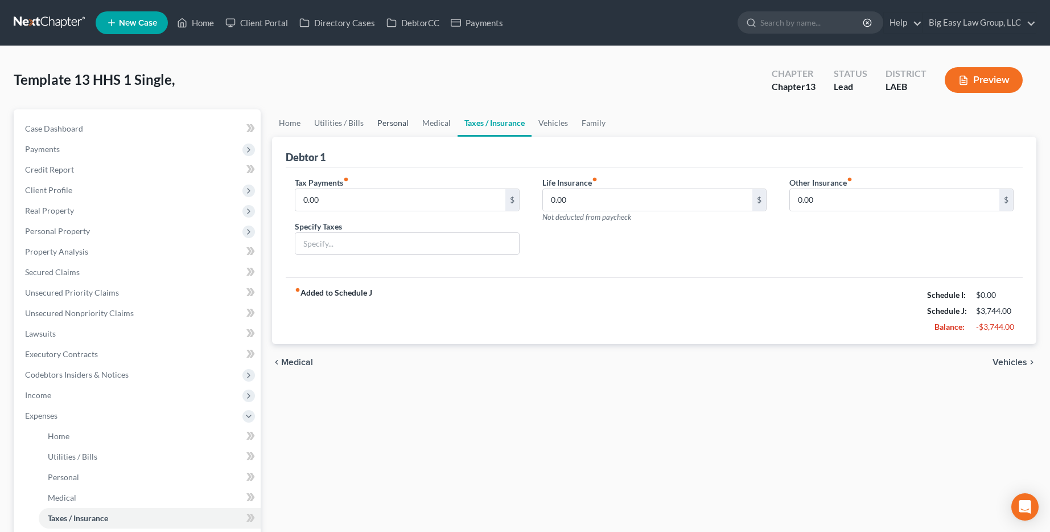
click at [396, 121] on link "Personal" at bounding box center [392, 122] width 45 height 27
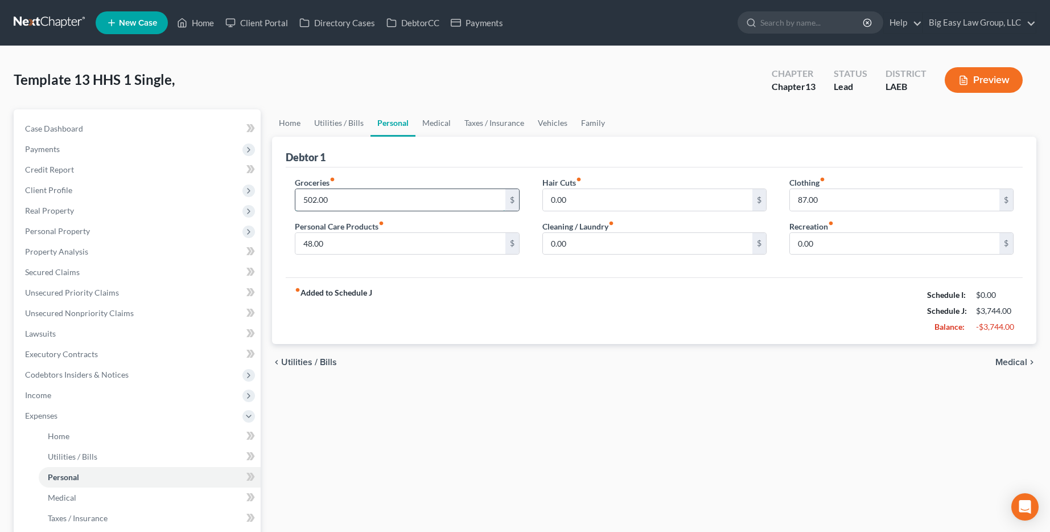
click at [387, 207] on input "502.00" at bounding box center [399, 200] width 209 height 22
type input "400"
click at [386, 255] on div "Groceries fiber_manual_record 400 $ Personal Care Products fiber_manual_record …" at bounding box center [406, 220] width 247 height 88
click at [378, 235] on input "48.00" at bounding box center [399, 244] width 209 height 22
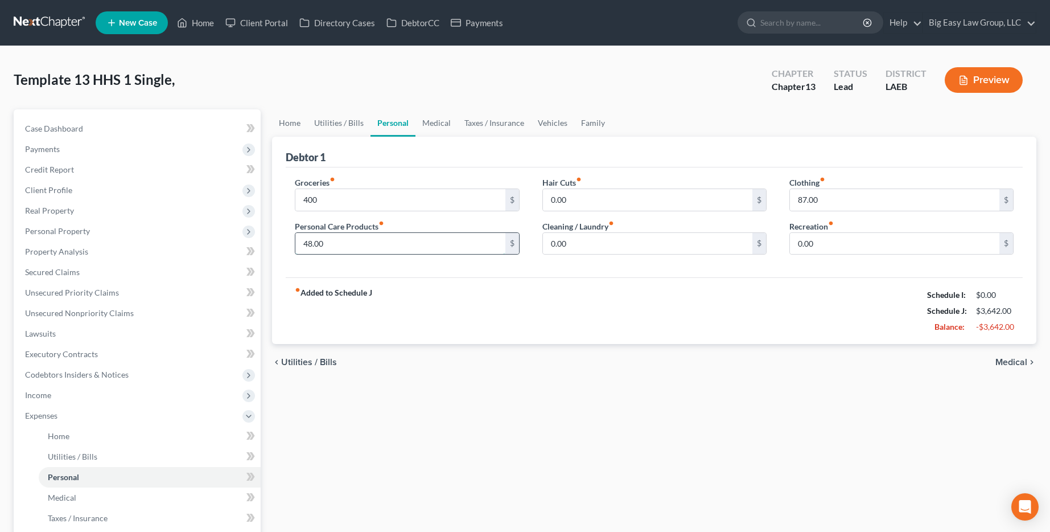
click at [378, 235] on input "48.00" at bounding box center [399, 244] width 209 height 22
type input "200"
click at [429, 129] on link "Medical" at bounding box center [436, 122] width 42 height 27
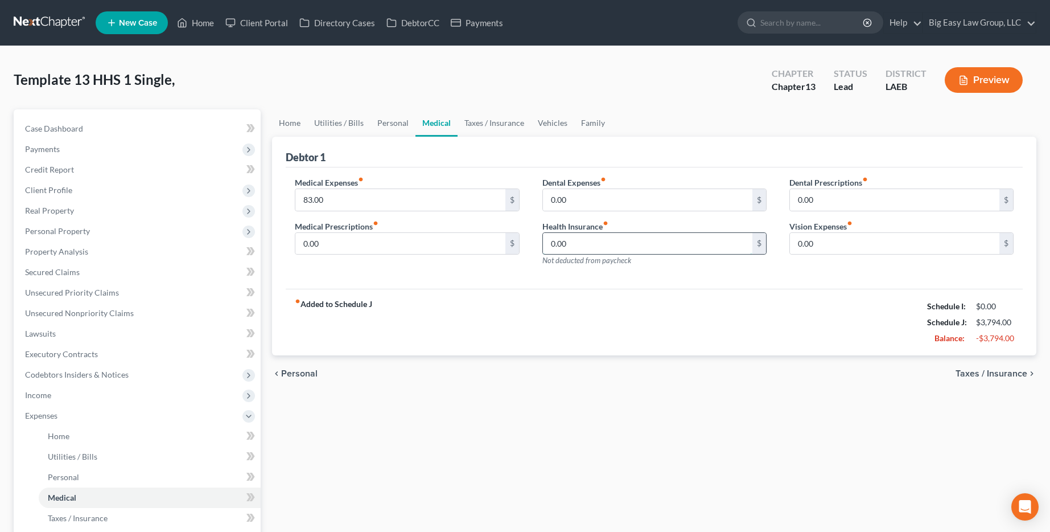
click at [591, 234] on input "0.00" at bounding box center [647, 244] width 209 height 22
type input "90"
click at [495, 120] on link "Taxes / Insurance" at bounding box center [494, 122] width 73 height 27
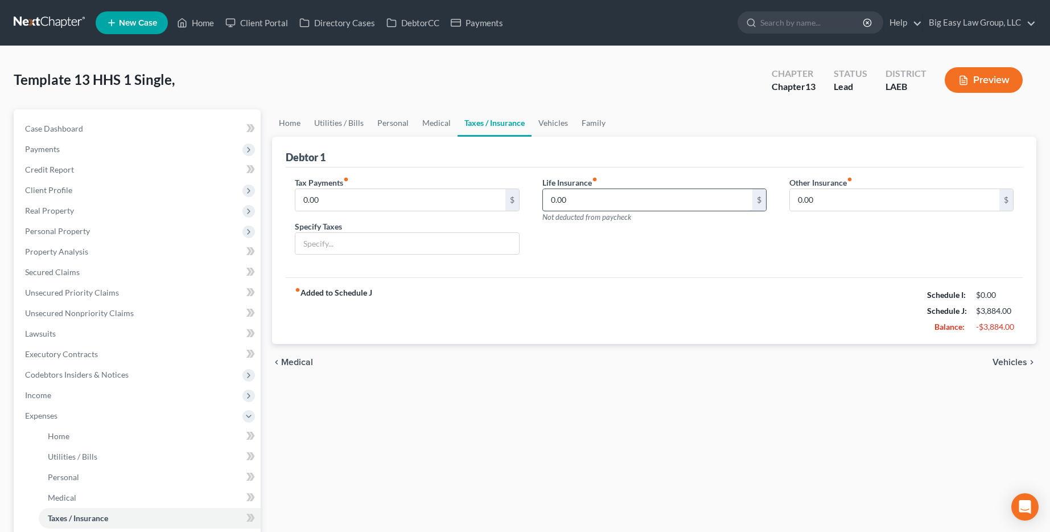
click at [615, 203] on input "0.00" at bounding box center [647, 200] width 209 height 22
type input "177"
click at [443, 122] on link "Medical" at bounding box center [436, 122] width 42 height 27
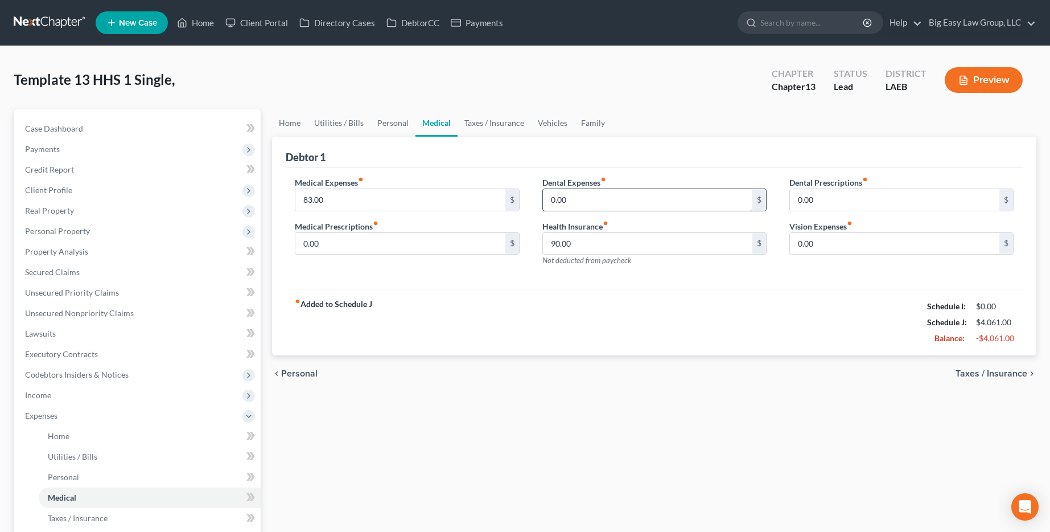
click at [579, 201] on input "0.00" at bounding box center [647, 200] width 209 height 22
type input "90"
click at [600, 245] on input "90.00" at bounding box center [647, 244] width 209 height 22
click at [599, 246] on input "90.00" at bounding box center [647, 244] width 209 height 22
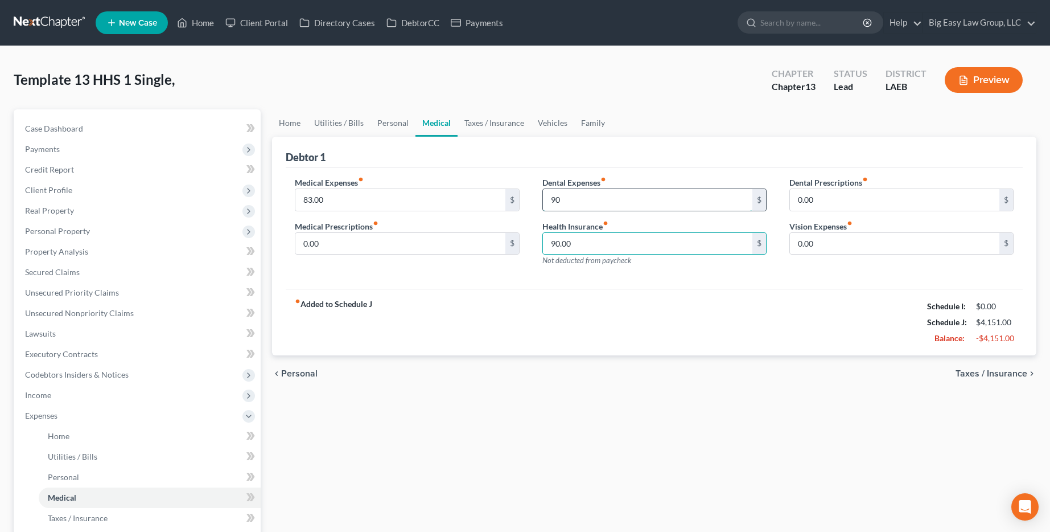
click at [595, 205] on input "90" at bounding box center [647, 200] width 209 height 22
click at [428, 193] on input "83.00" at bounding box center [399, 200] width 209 height 22
type input "90"
click at [614, 244] on input "90.00" at bounding box center [647, 244] width 209 height 22
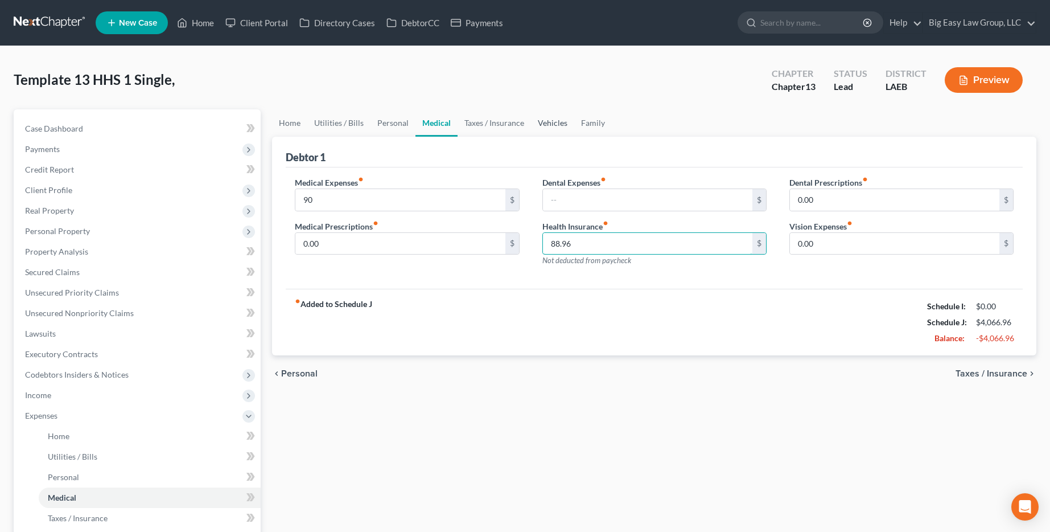
type input "88.96"
click at [548, 123] on link "Vehicles" at bounding box center [552, 122] width 43 height 27
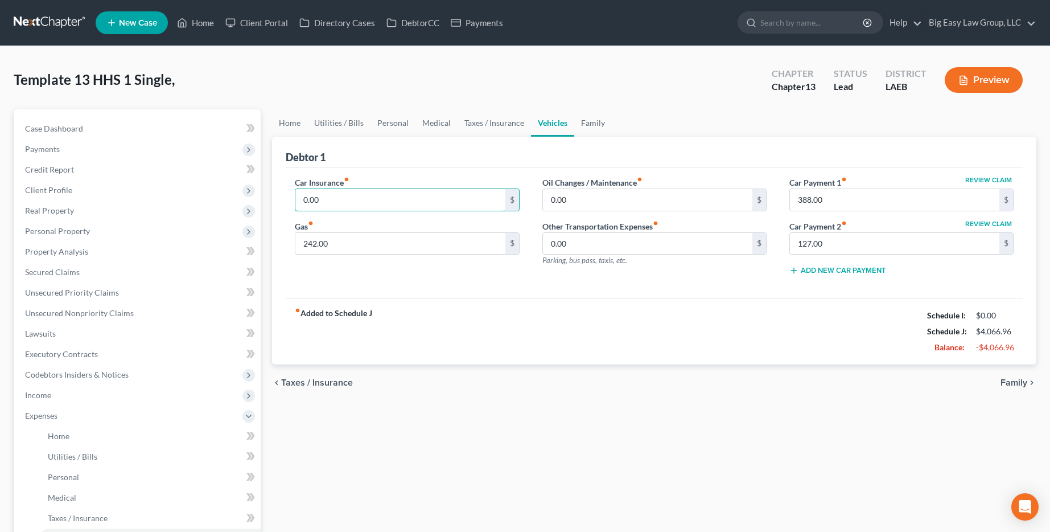
drag, startPoint x: 317, startPoint y: 204, endPoint x: 298, endPoint y: 221, distance: 25.8
click at [317, 204] on input "0.00" at bounding box center [399, 200] width 209 height 22
click at [130, 123] on link "Case Dashboard" at bounding box center [138, 128] width 245 height 20
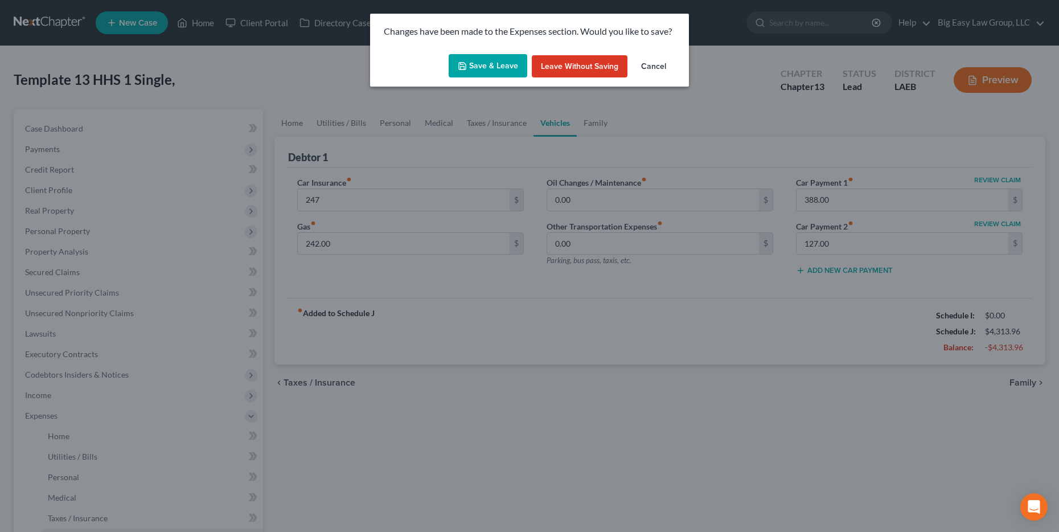
click at [491, 72] on button "Save & Leave" at bounding box center [487, 66] width 79 height 24
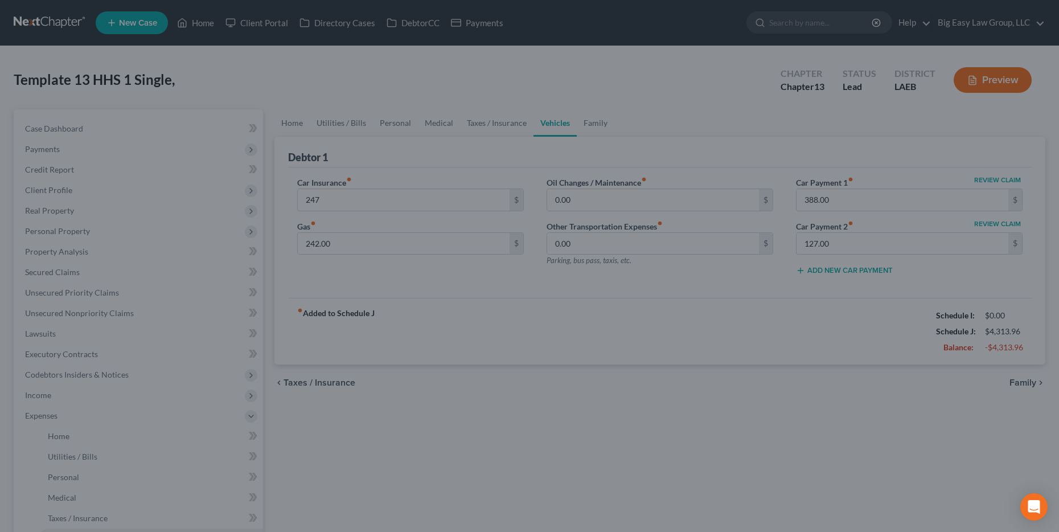
type input "247.00"
